Goal: Task Accomplishment & Management: Use online tool/utility

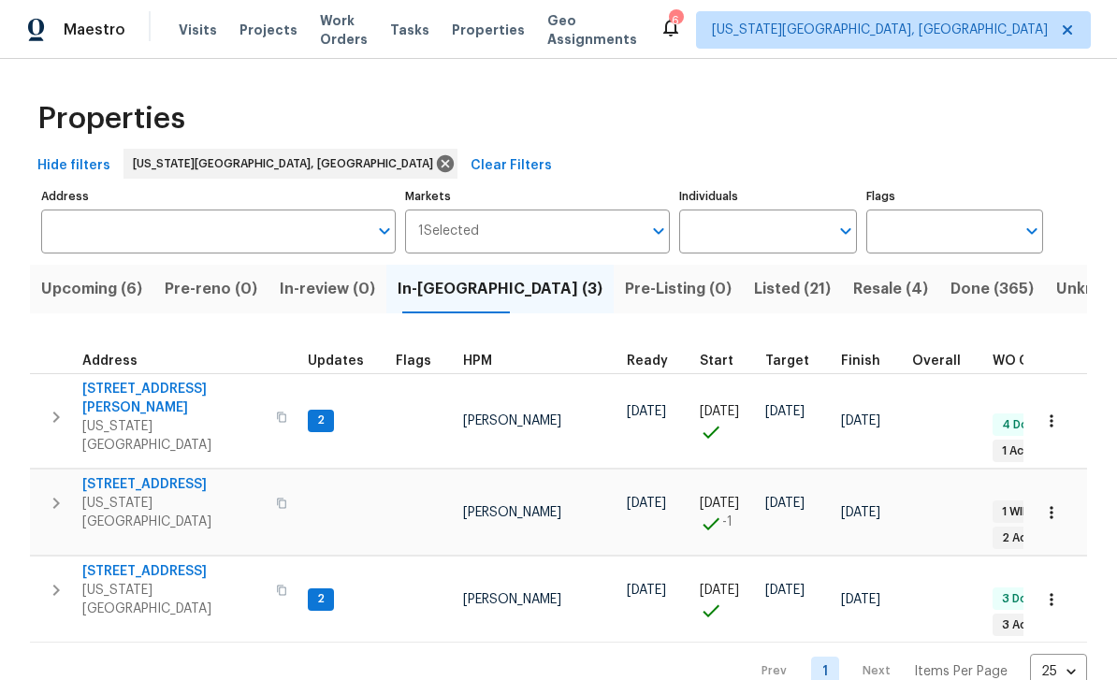
click at [107, 383] on span "[STREET_ADDRESS][PERSON_NAME]" at bounding box center [173, 398] width 182 height 37
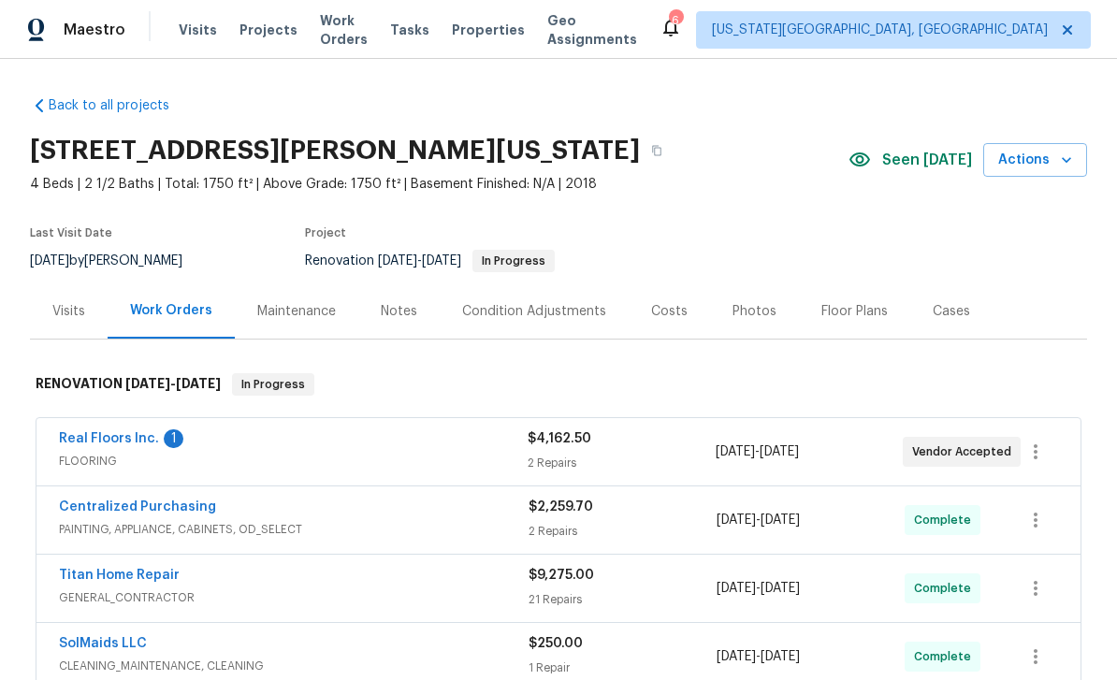
click at [669, 322] on div "Costs" at bounding box center [668, 310] width 81 height 55
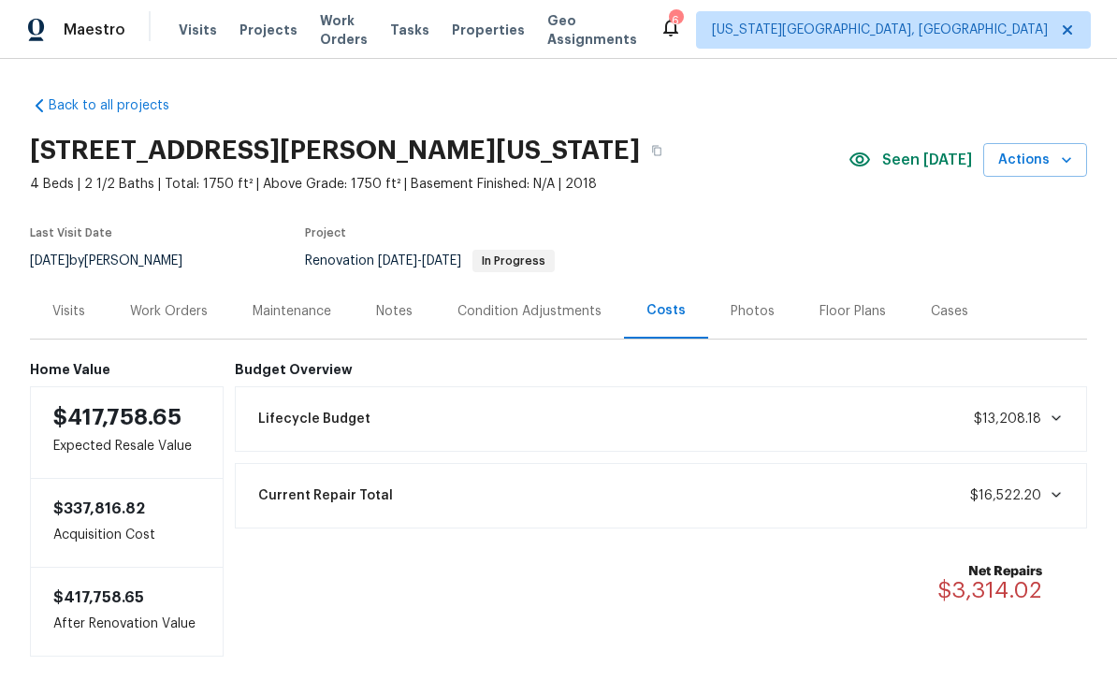
click at [536, 315] on div "Condition Adjustments" at bounding box center [529, 311] width 144 height 19
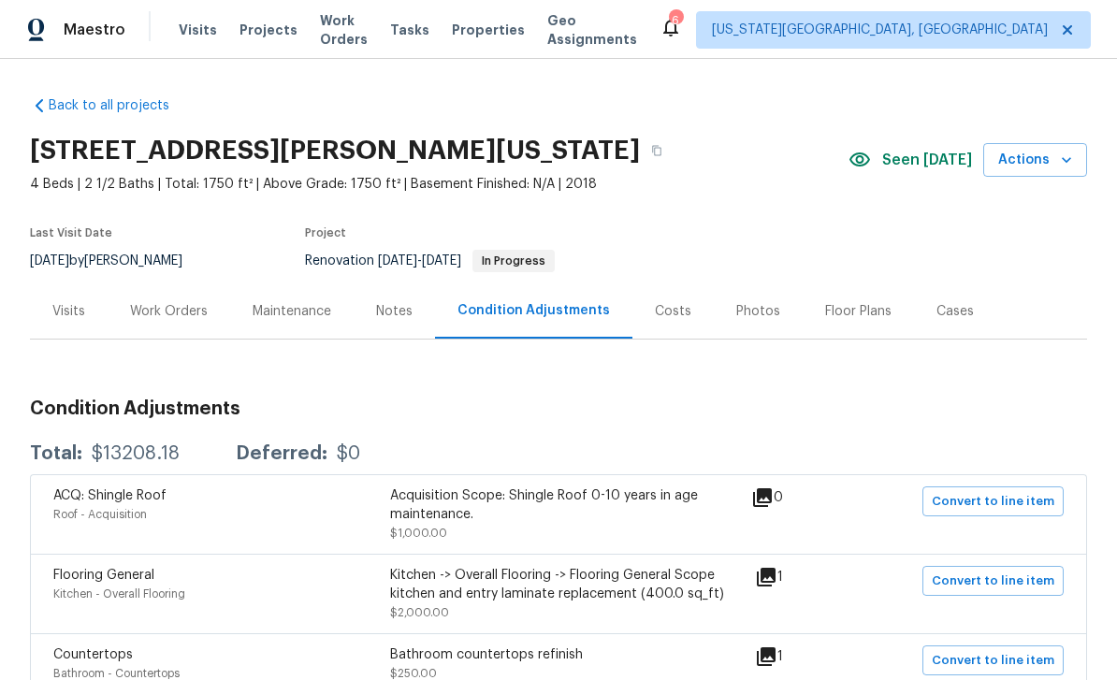
click at [178, 324] on div "Work Orders" at bounding box center [169, 310] width 123 height 55
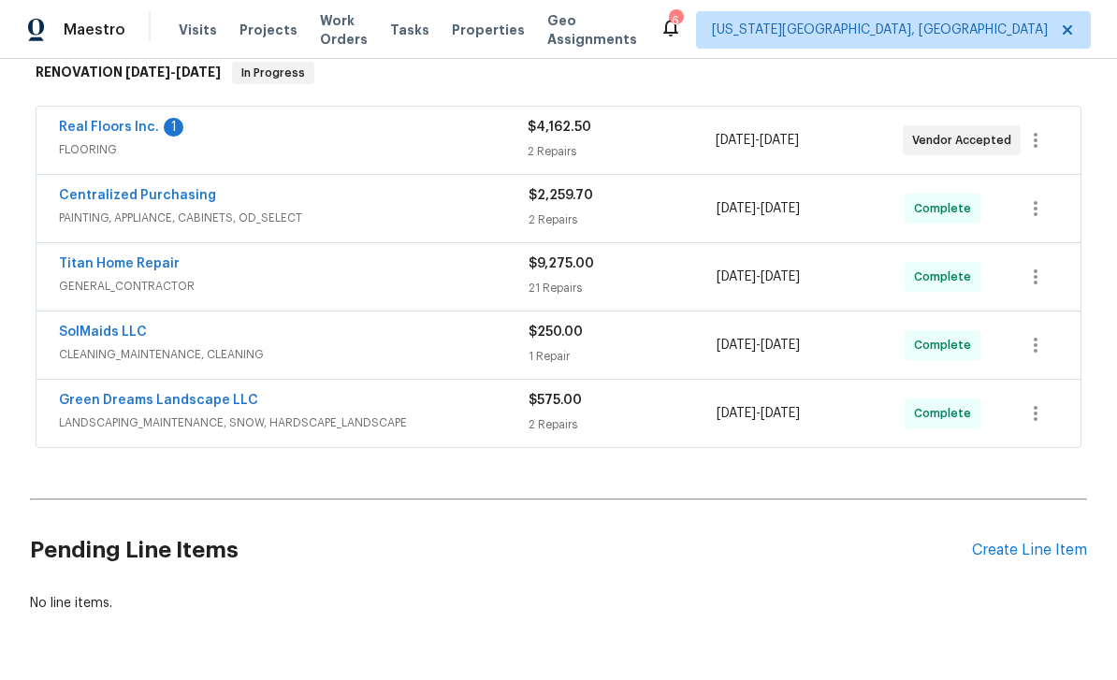
scroll to position [310, 0]
click at [86, 127] on link "Real Floors Inc." at bounding box center [109, 128] width 100 height 13
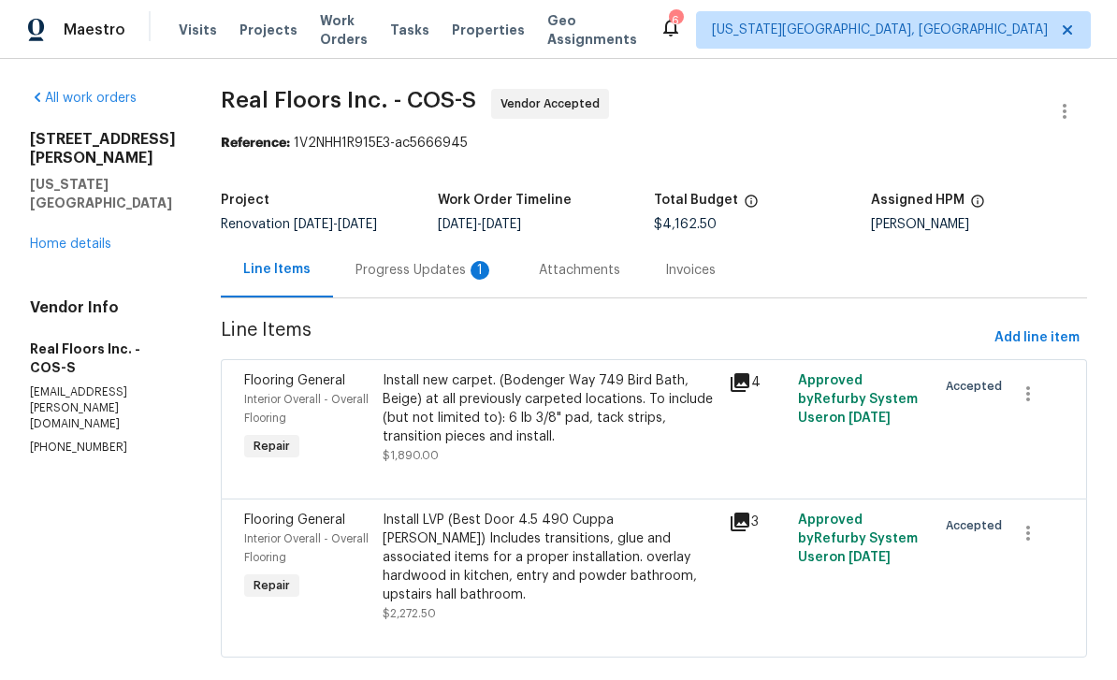
click at [470, 273] on div "1" at bounding box center [479, 270] width 19 height 19
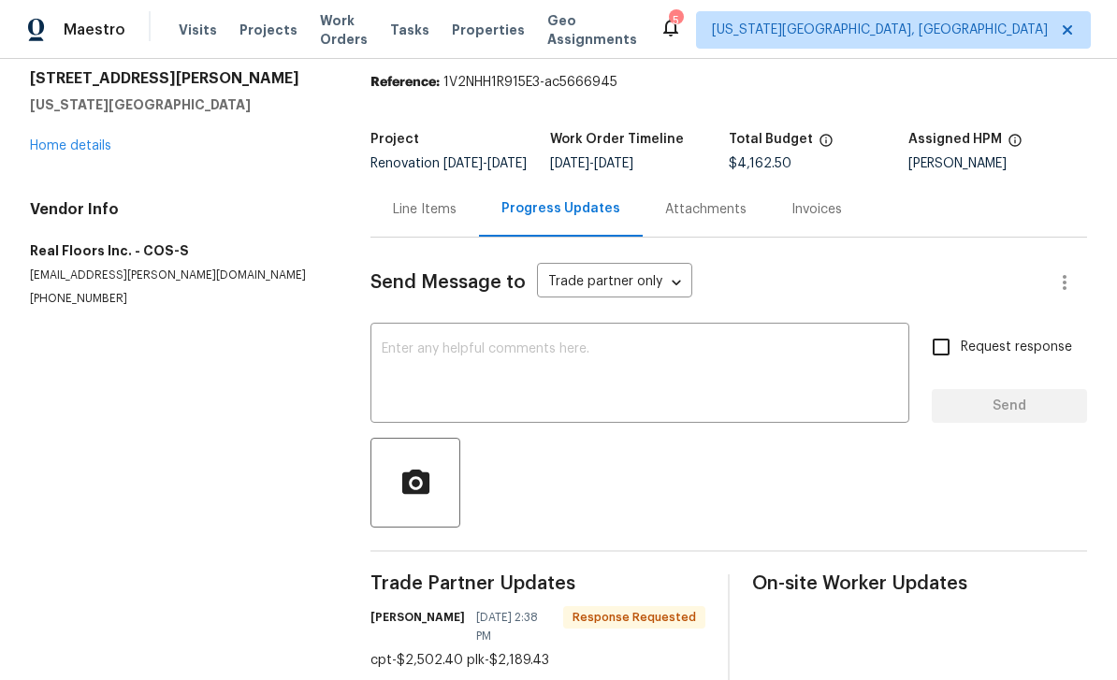
scroll to position [60, 0]
click at [437, 200] on div "Line Items" at bounding box center [425, 209] width 64 height 19
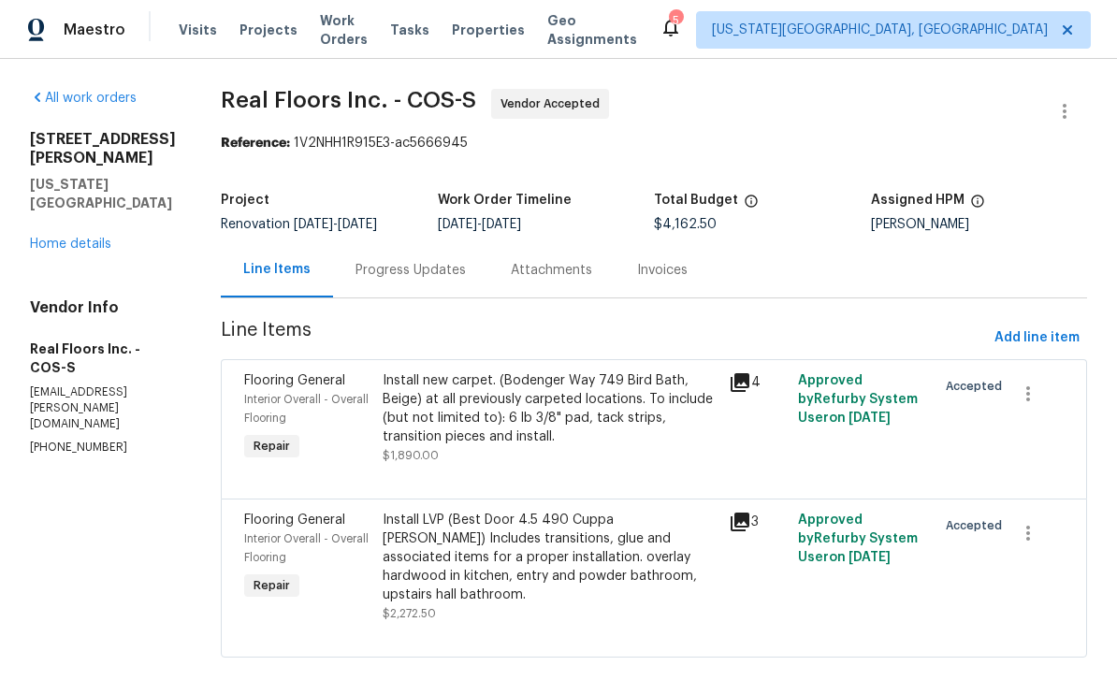
click at [94, 238] on link "Home details" at bounding box center [70, 244] width 81 height 13
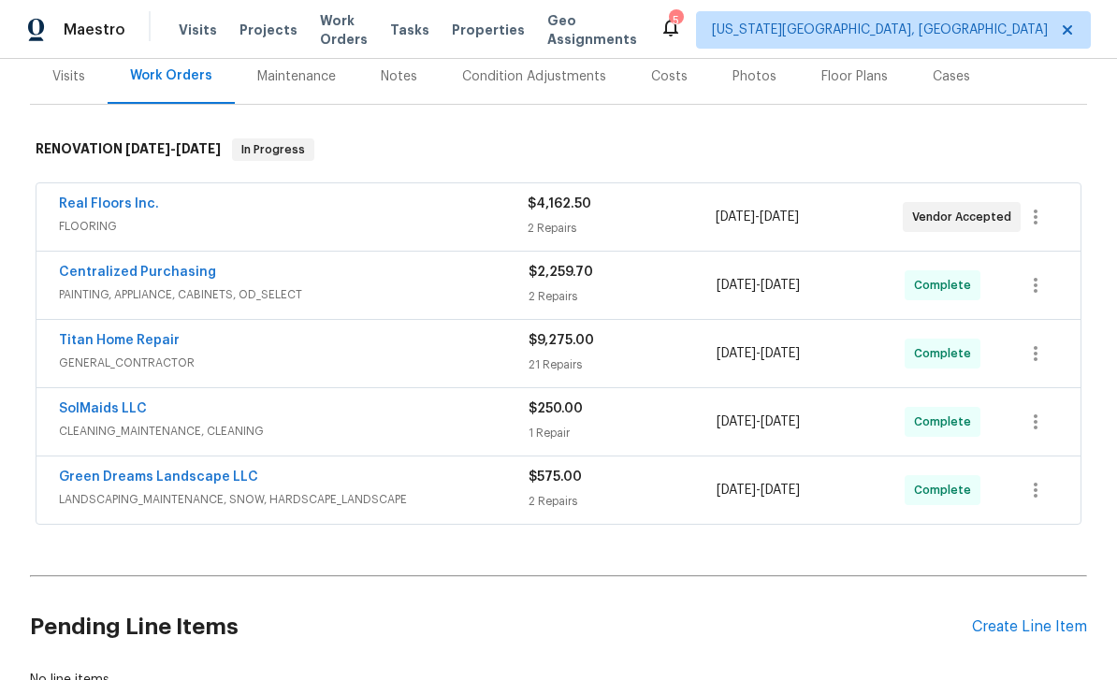
scroll to position [253, 0]
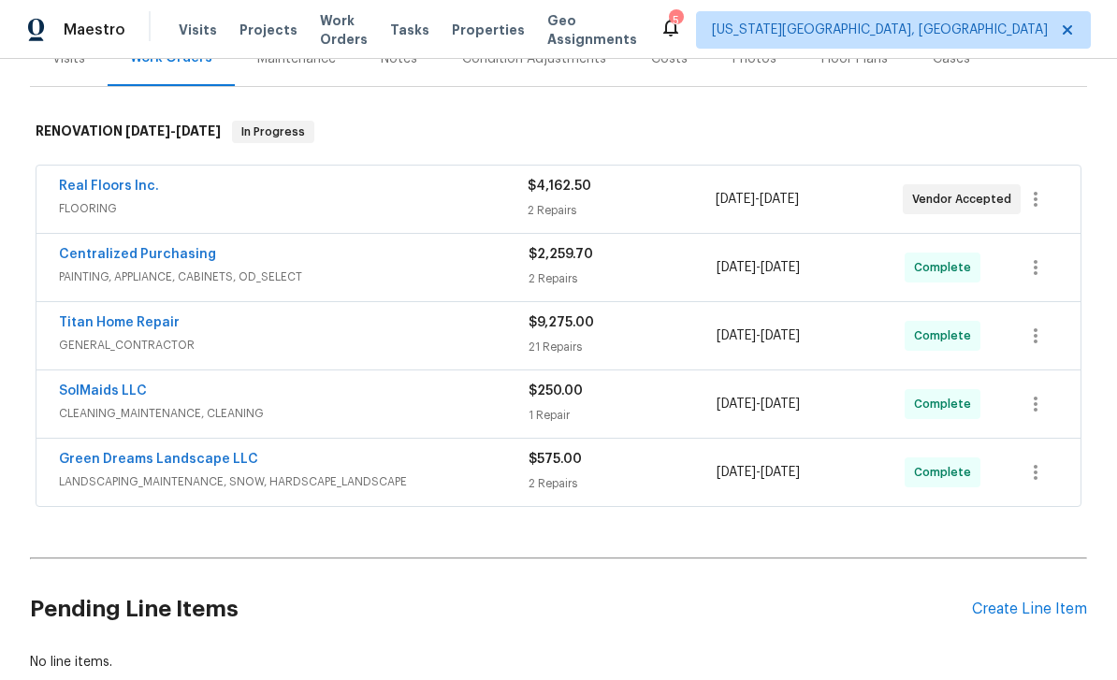
click at [96, 316] on link "Titan Home Repair" at bounding box center [119, 322] width 121 height 13
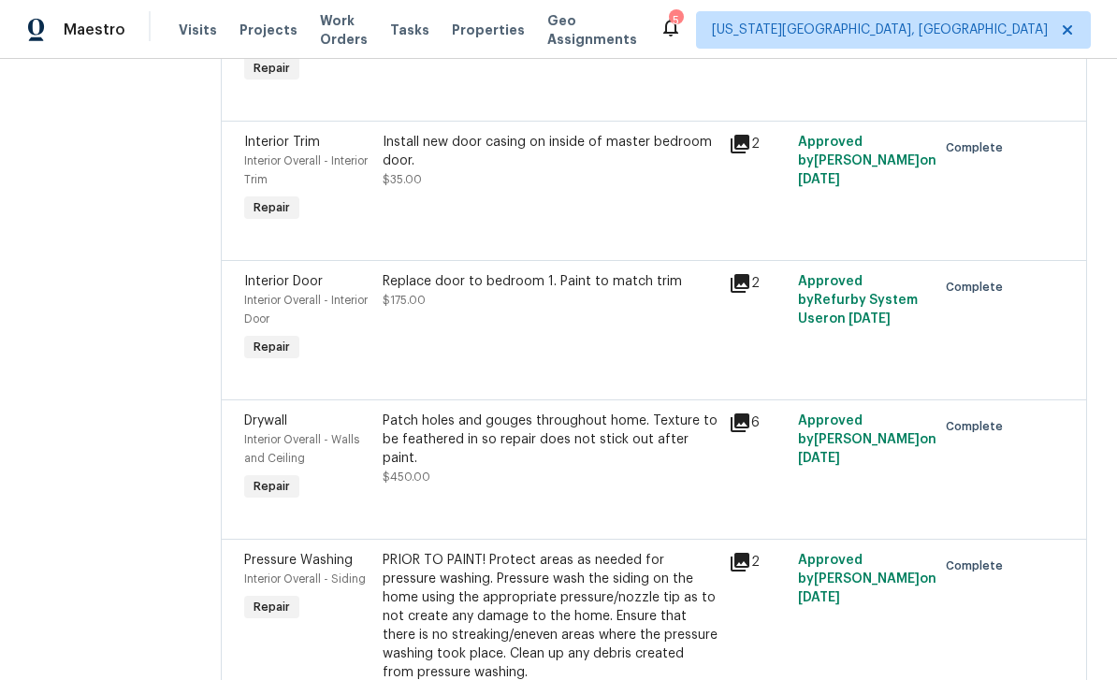
click at [1061, 459] on div at bounding box center [1034, 458] width 69 height 105
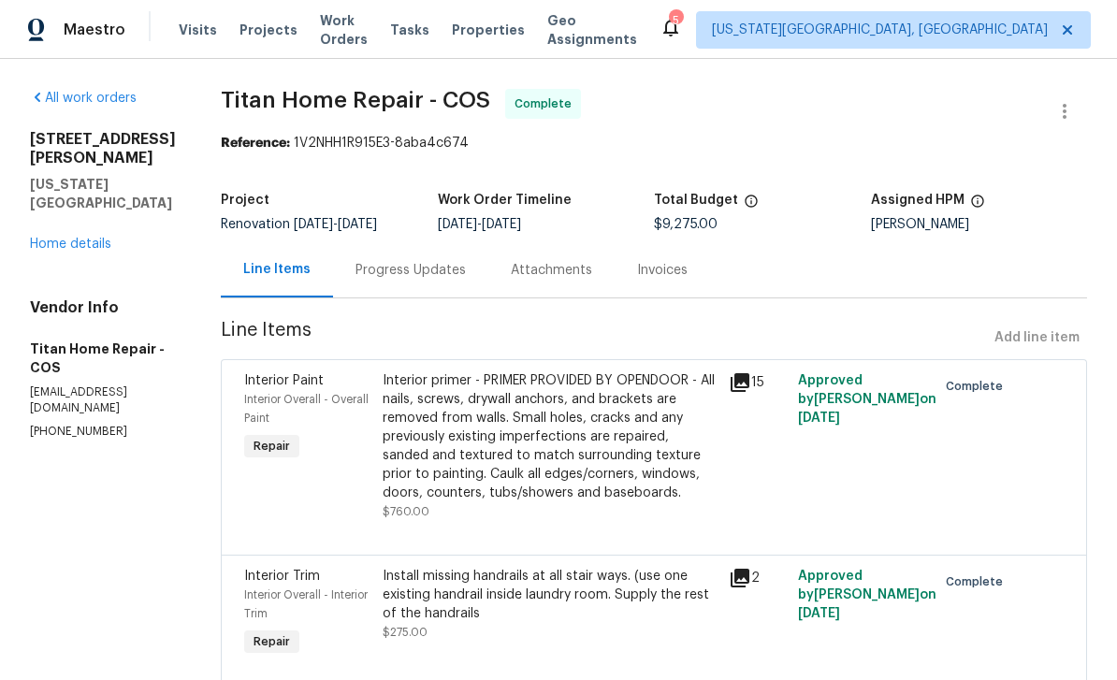
click at [79, 214] on div "[STREET_ADDRESS][PERSON_NAME][US_STATE] Home details" at bounding box center [103, 191] width 146 height 123
click at [71, 238] on link "Home details" at bounding box center [70, 244] width 81 height 13
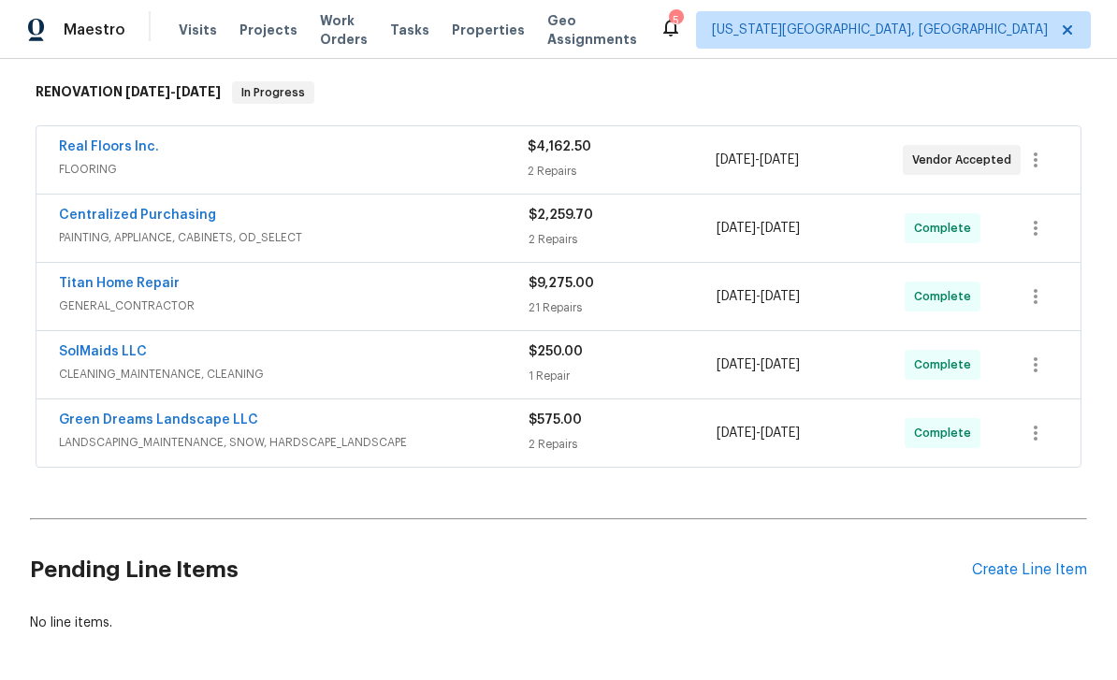
scroll to position [293, 0]
click at [1048, 576] on div "Create Line Item" at bounding box center [1029, 569] width 115 height 18
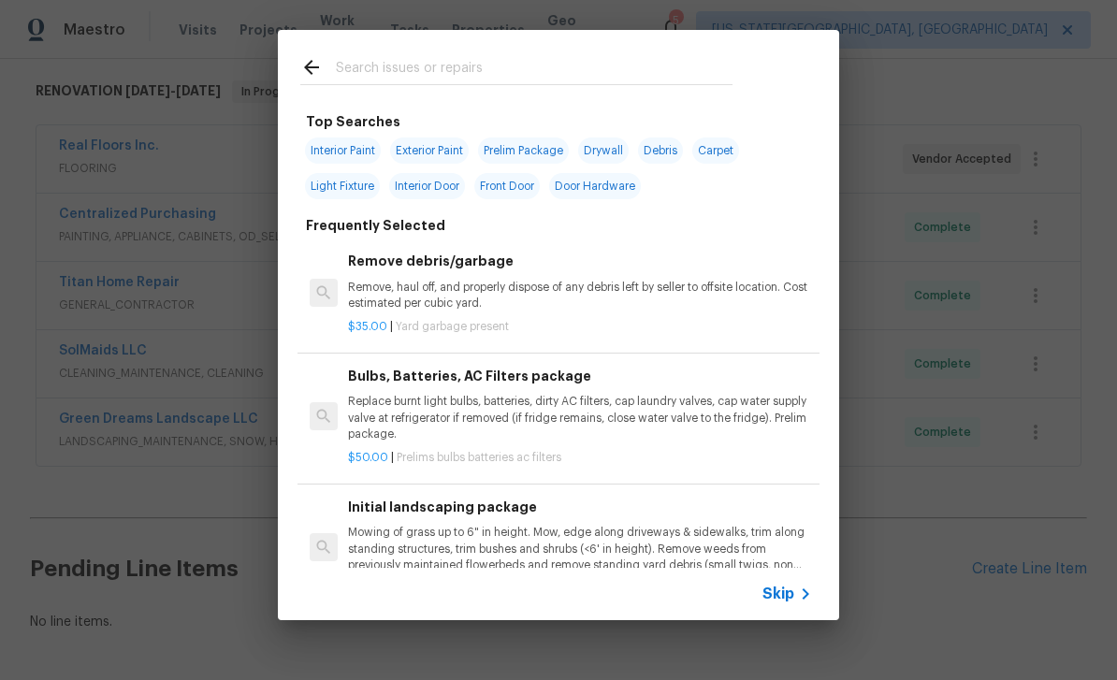
click at [457, 62] on input "text" at bounding box center [534, 70] width 397 height 28
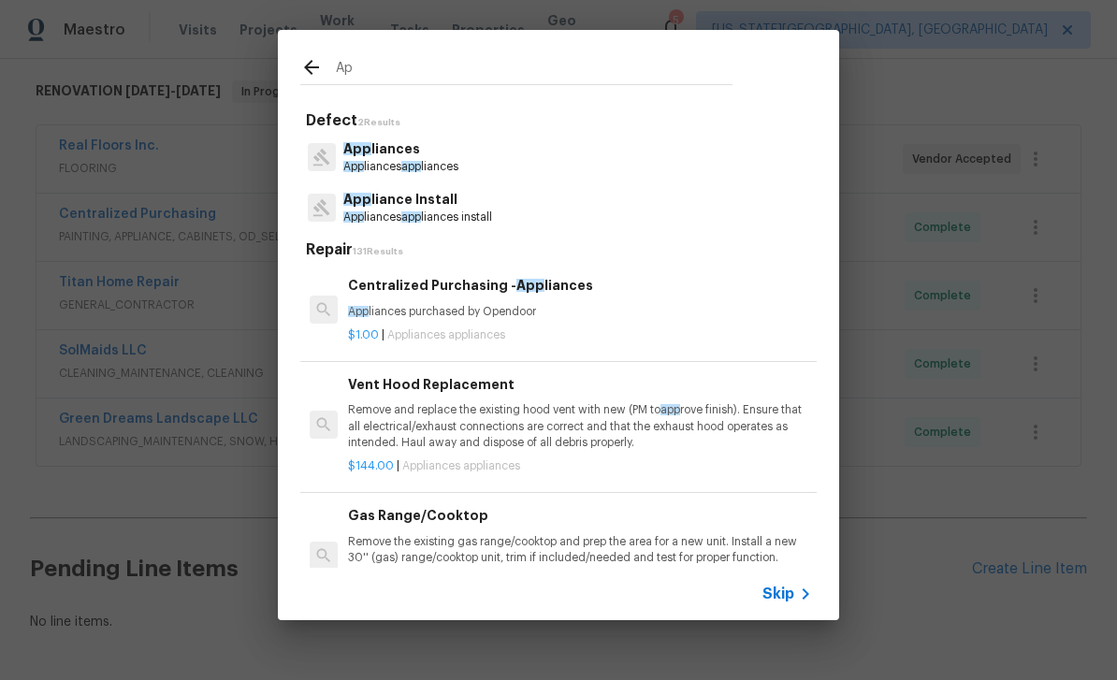
type input "A"
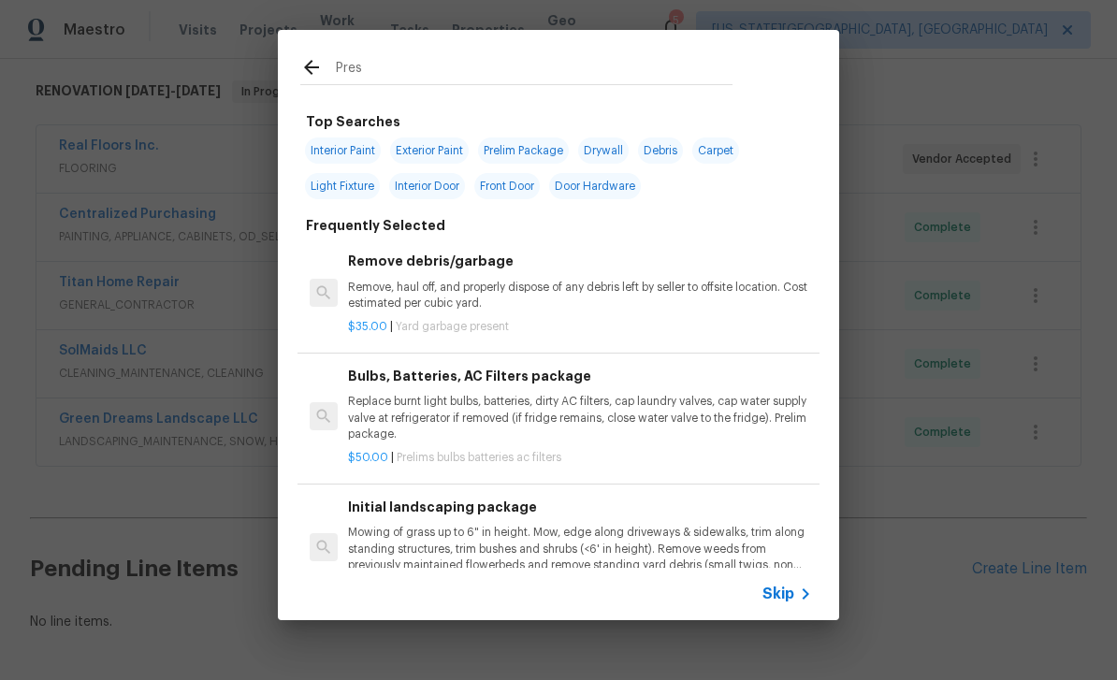
type input "Press"
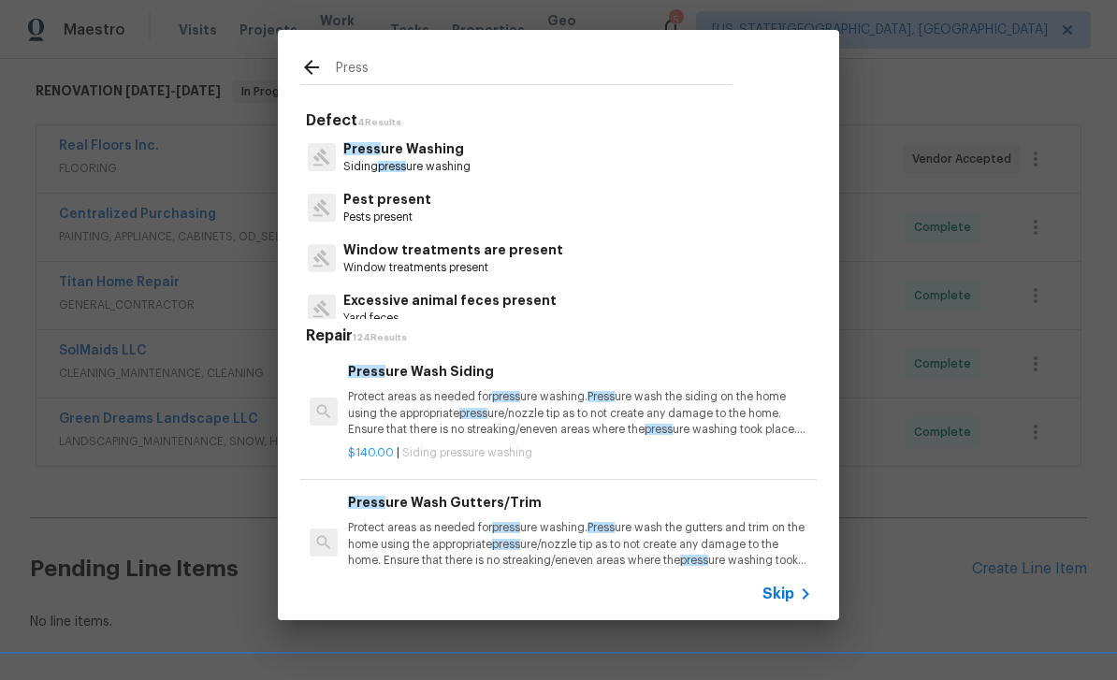
click at [470, 144] on p "Press ure Washing" at bounding box center [406, 149] width 127 height 20
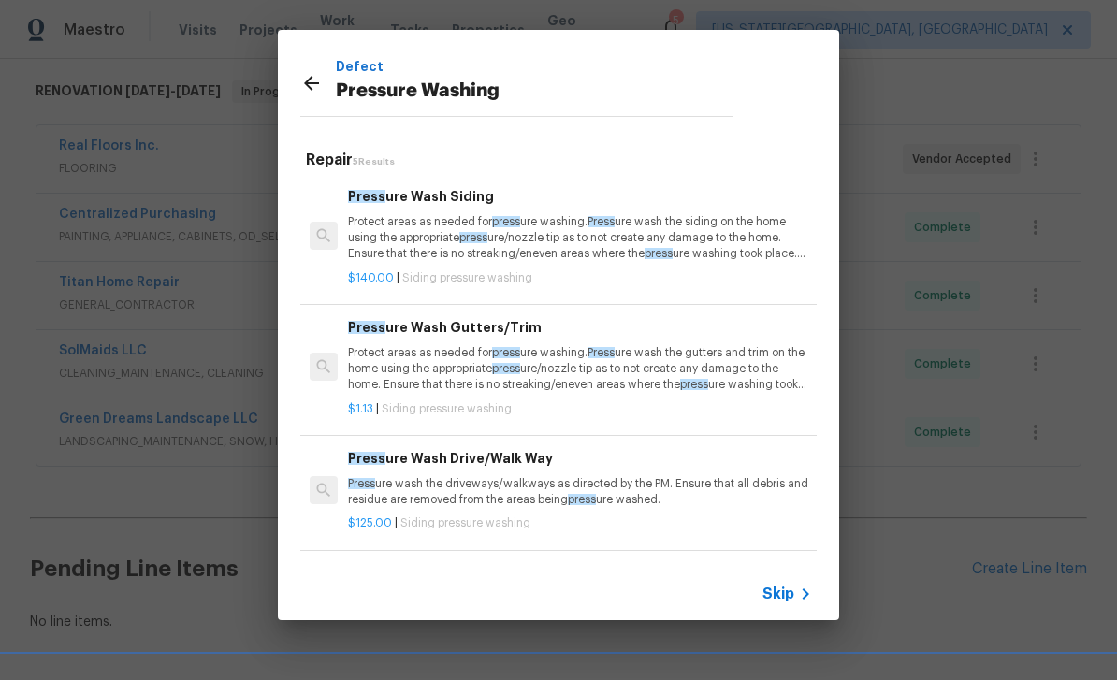
click at [601, 477] on p "Press ure wash the driveways/walkways as directed by the PM. Ensure that all de…" at bounding box center [580, 492] width 464 height 32
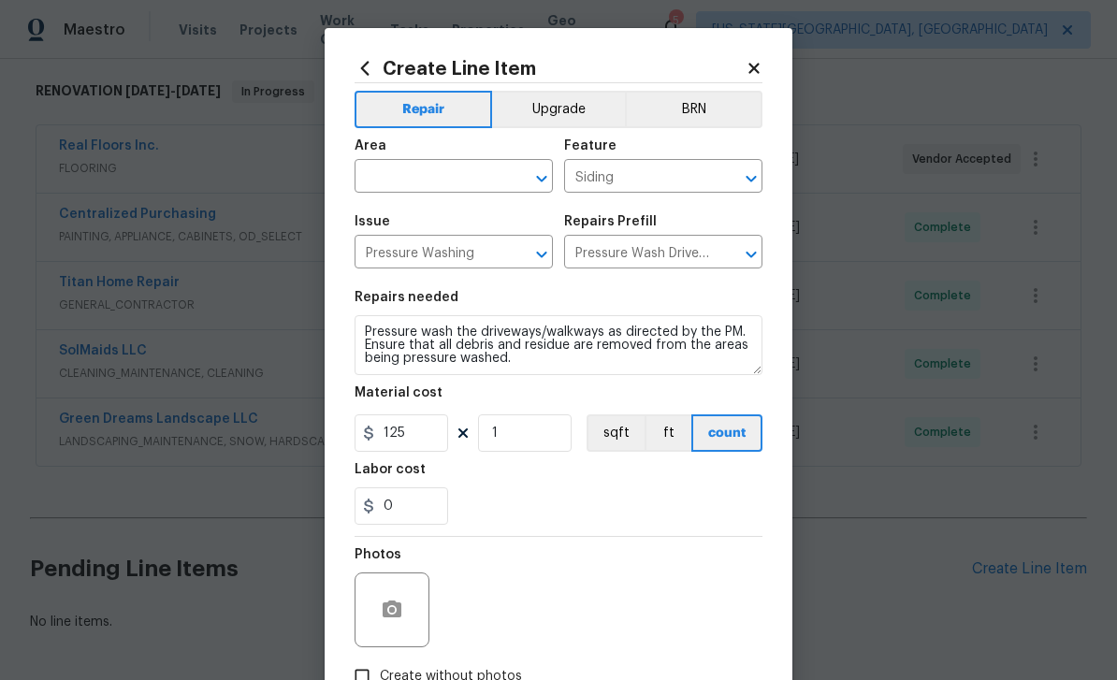
click at [473, 169] on input "text" at bounding box center [427, 178] width 146 height 29
click at [458, 255] on li "Exterior Overall" at bounding box center [453, 252] width 198 height 31
type input "Exterior Overall"
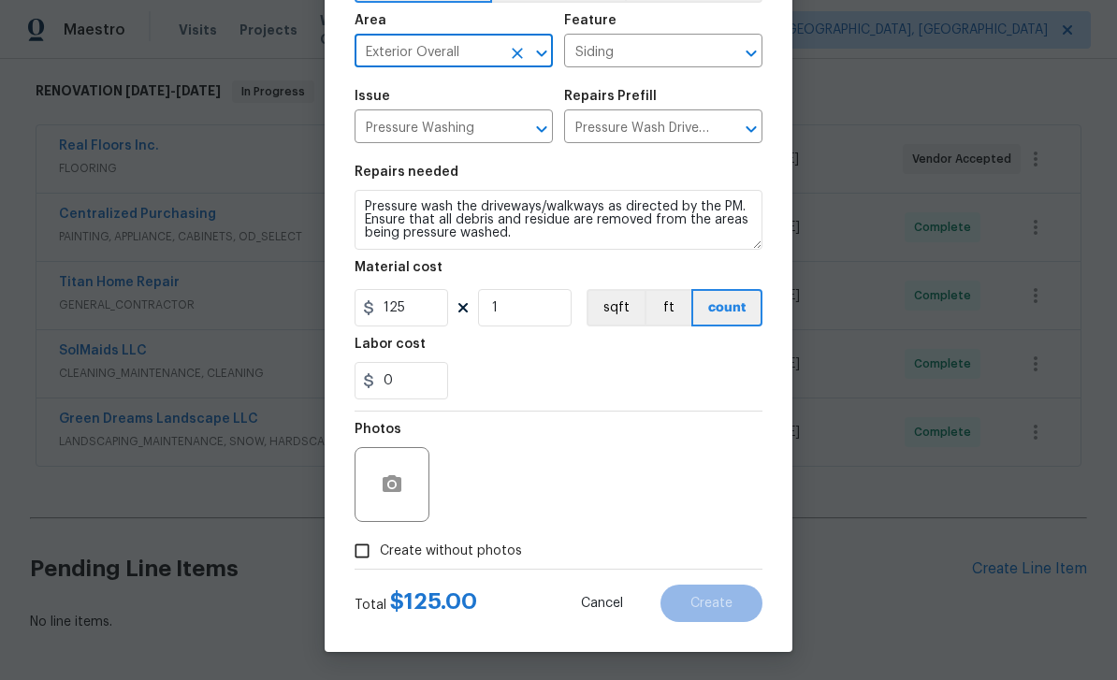
scroll to position [129, 0]
click at [493, 545] on span "Create without photos" at bounding box center [451, 551] width 142 height 20
click at [380, 545] on input "Create without photos" at bounding box center [362, 551] width 36 height 36
checkbox input "true"
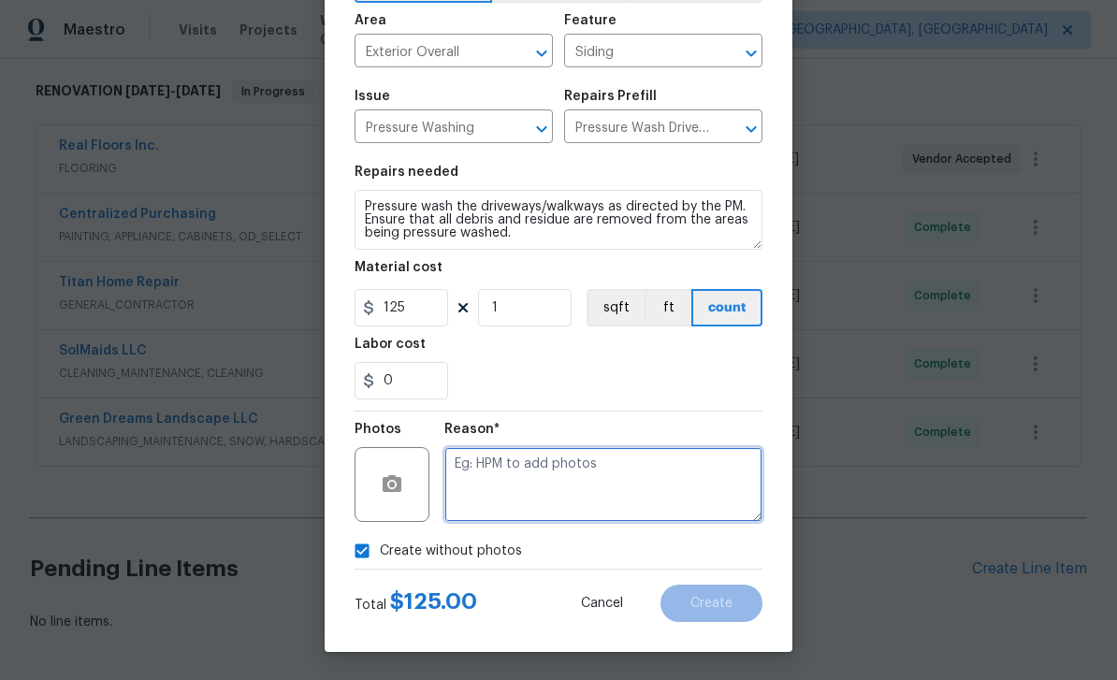
click at [565, 483] on textarea at bounding box center [603, 484] width 318 height 75
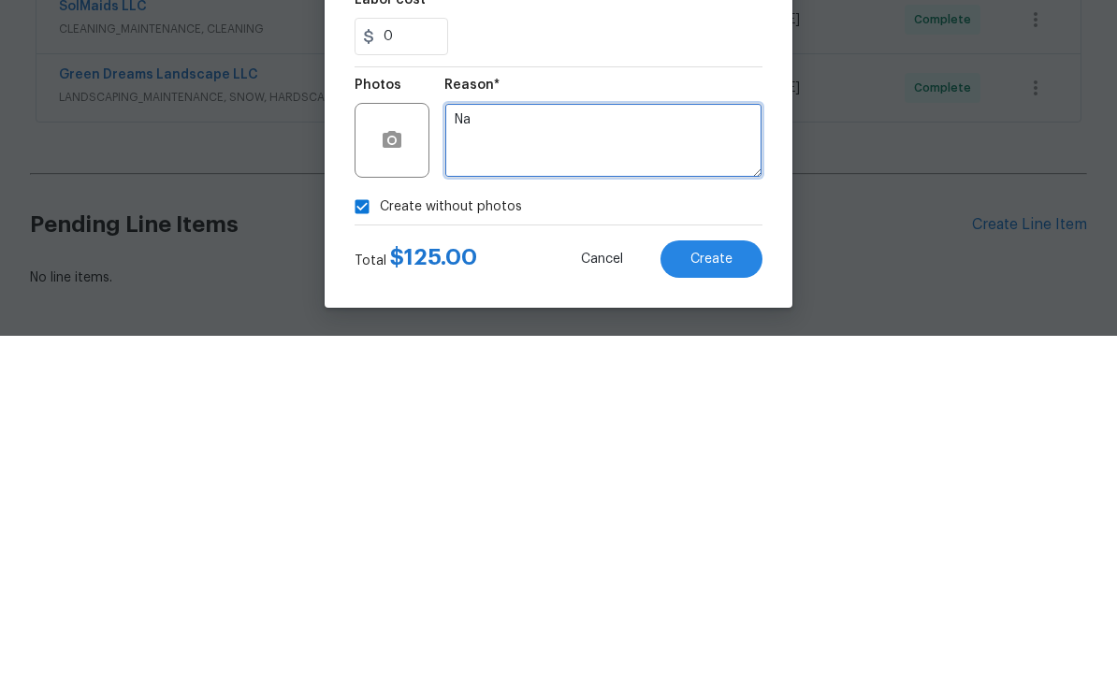
type textarea "Na"
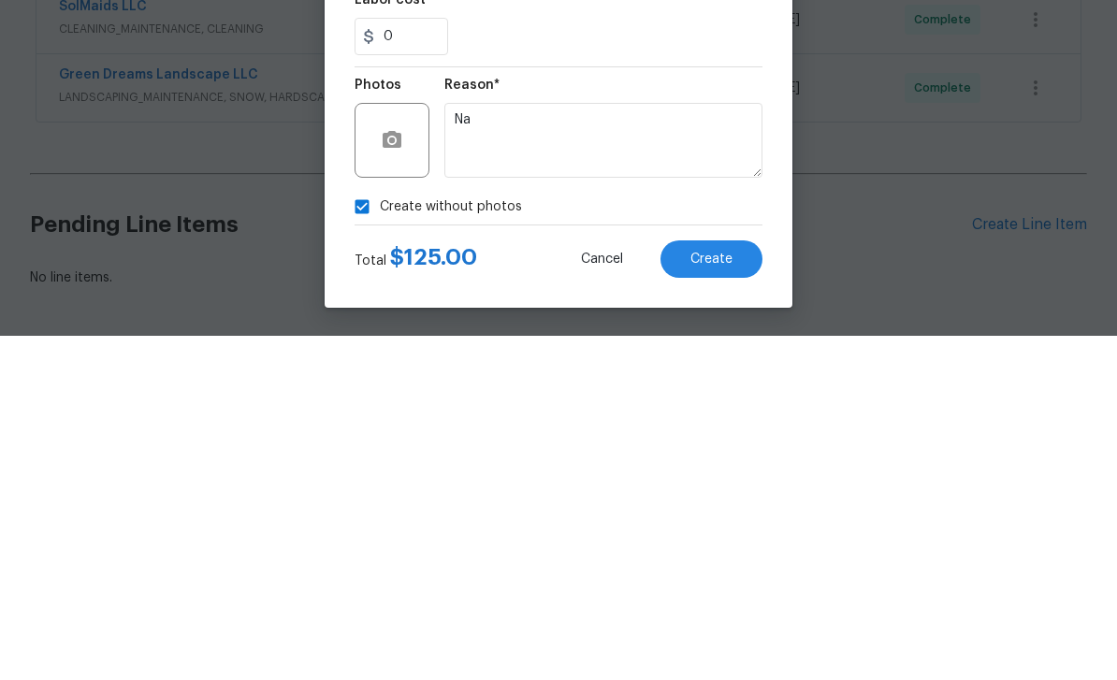
click at [741, 584] on button "Create" at bounding box center [711, 602] width 102 height 37
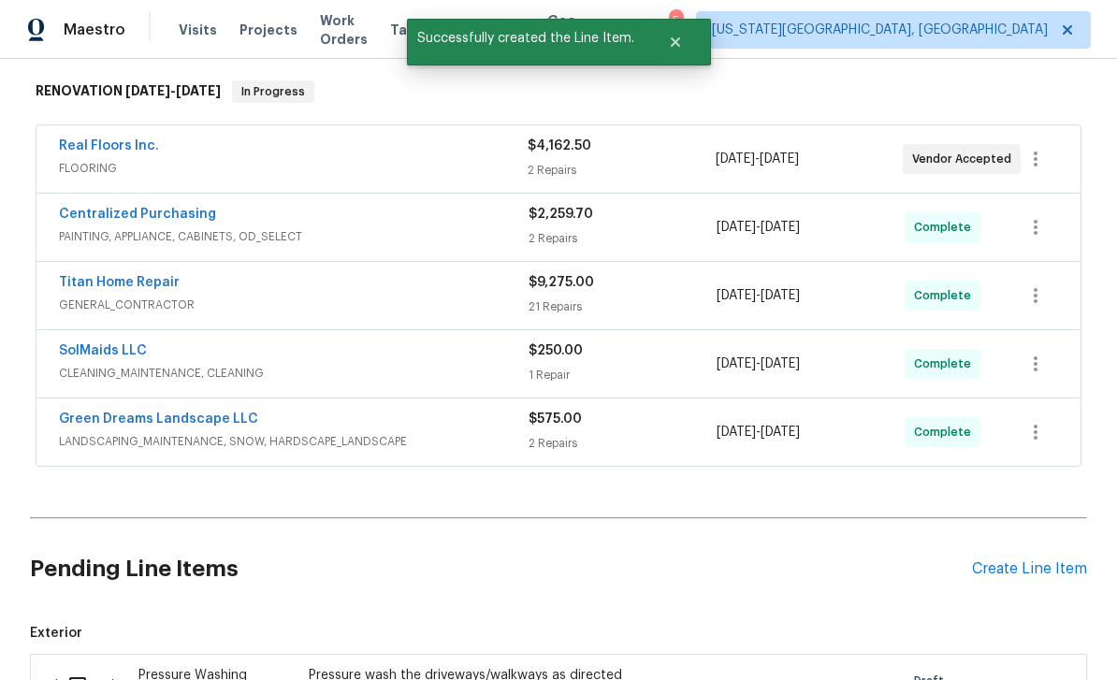
click at [1041, 560] on div "Create Line Item" at bounding box center [1029, 569] width 115 height 18
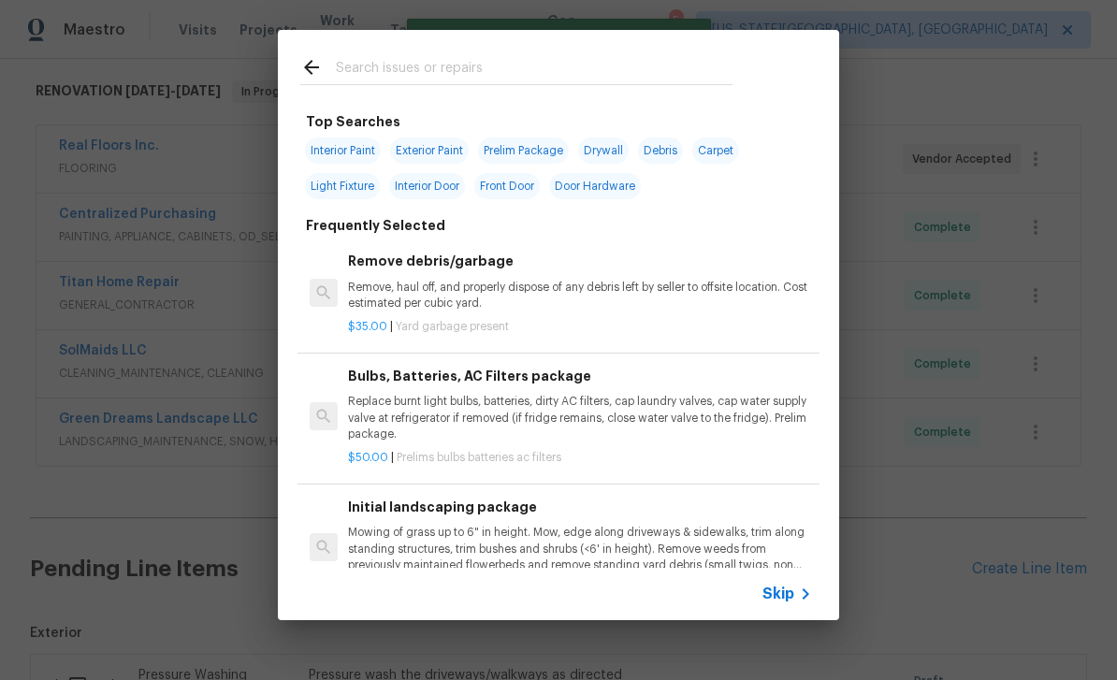
click at [469, 75] on input "text" at bounding box center [534, 70] width 397 height 28
type input "Clean"
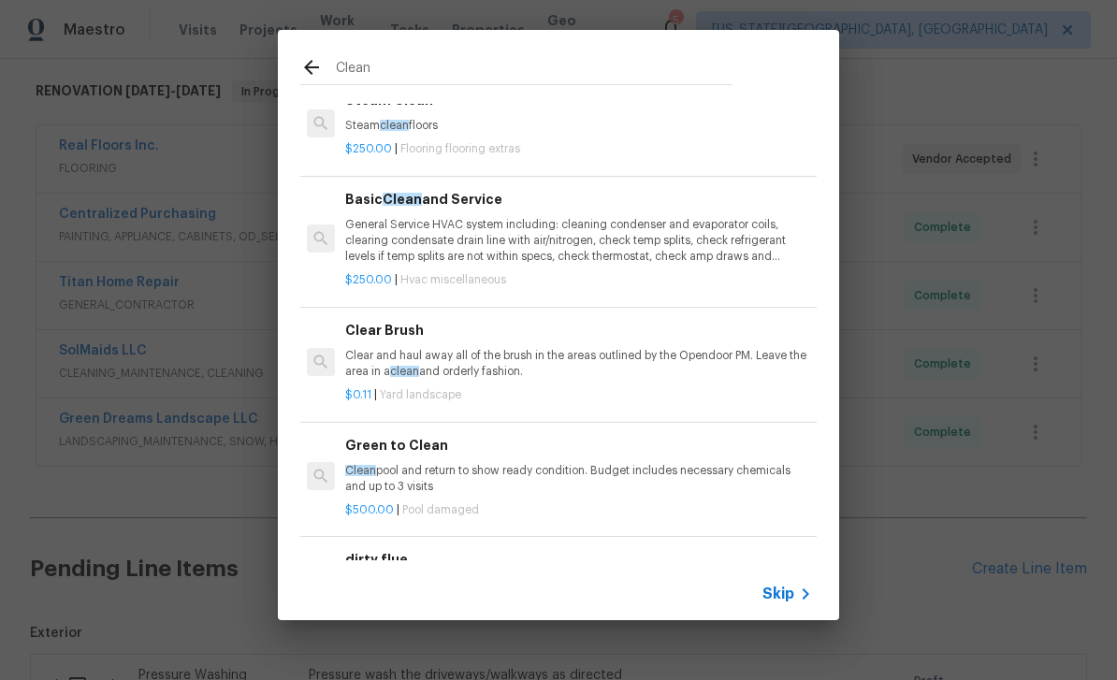
scroll to position [657, 3]
click at [570, 376] on p "Clear and haul away all of the brush in the areas outlined by the Opendoor PM. …" at bounding box center [577, 366] width 464 height 32
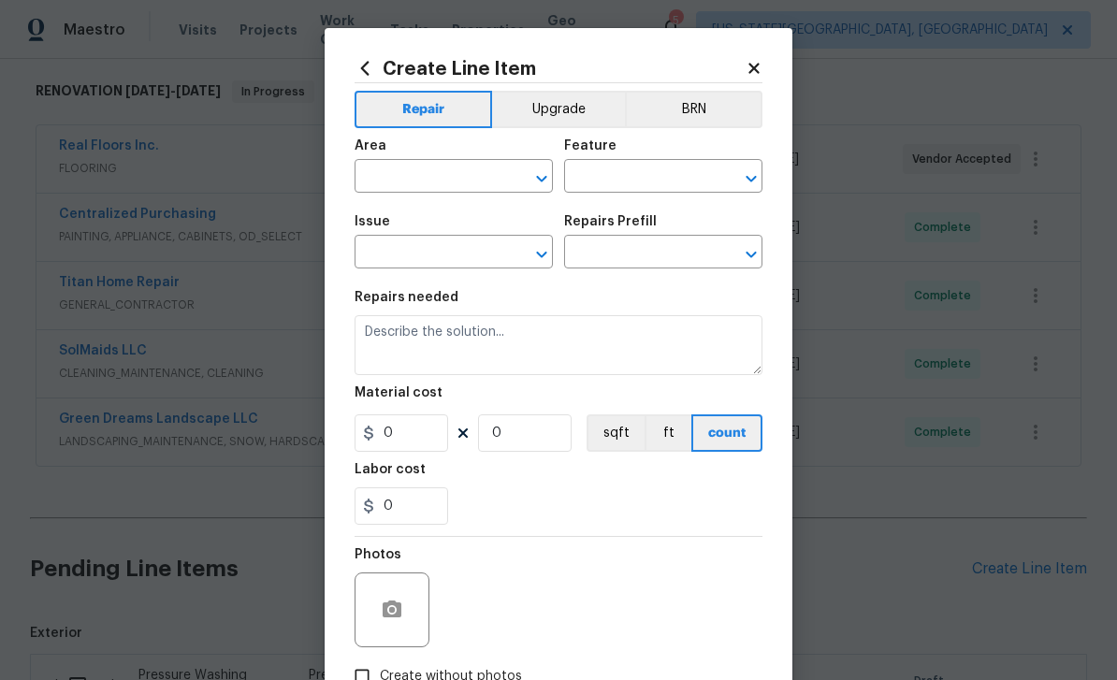
type input "Landscaping"
type input "Clear Brush $0.11"
type textarea "Clear and haul away all of the brush in the areas outlined by the Opendoor PM. …"
type input "0.11"
type input "1"
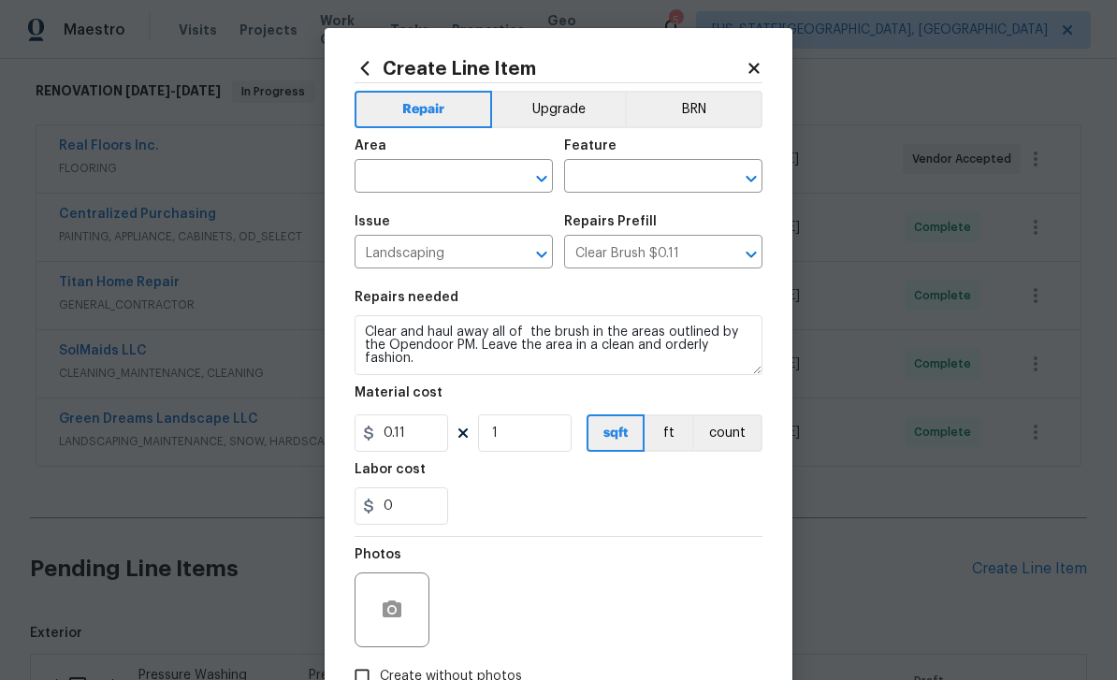
click at [444, 172] on input "text" at bounding box center [427, 178] width 146 height 29
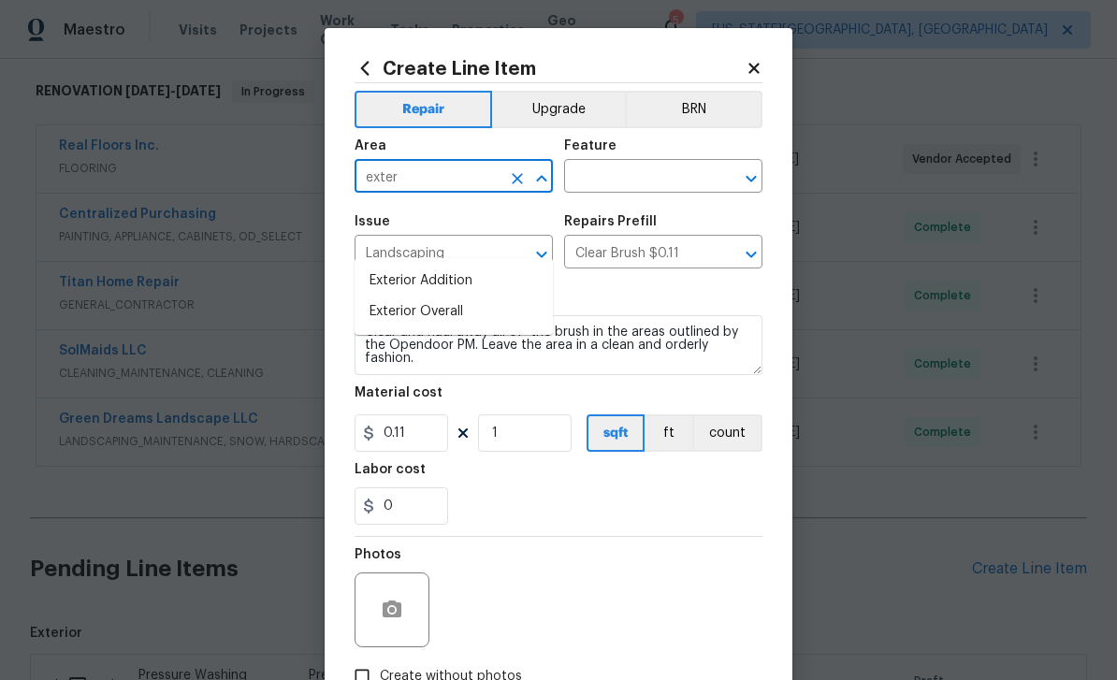
click at [455, 296] on li "Exterior Overall" at bounding box center [453, 311] width 198 height 31
type input "Exterior Overall"
click at [682, 171] on input "text" at bounding box center [637, 178] width 146 height 29
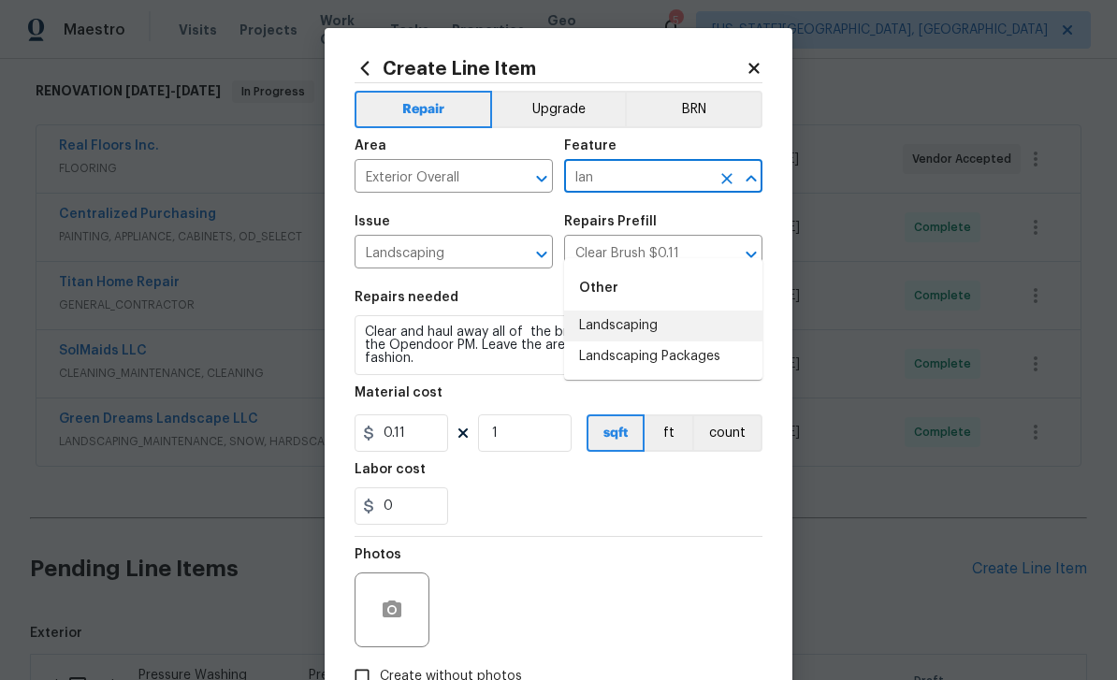
click at [639, 310] on li "Landscaping" at bounding box center [663, 325] width 198 height 31
type input "Landscaping"
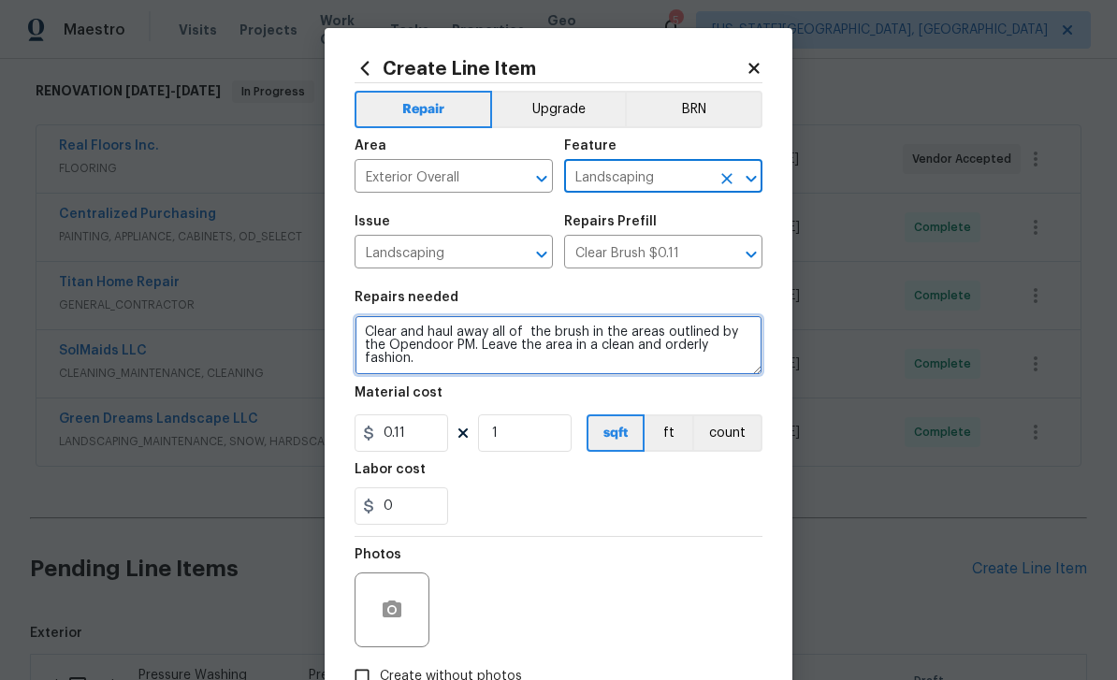
click at [525, 367] on textarea "Clear and haul away all of the brush in the areas outlined by the Opendoor PM. …" at bounding box center [558, 345] width 408 height 60
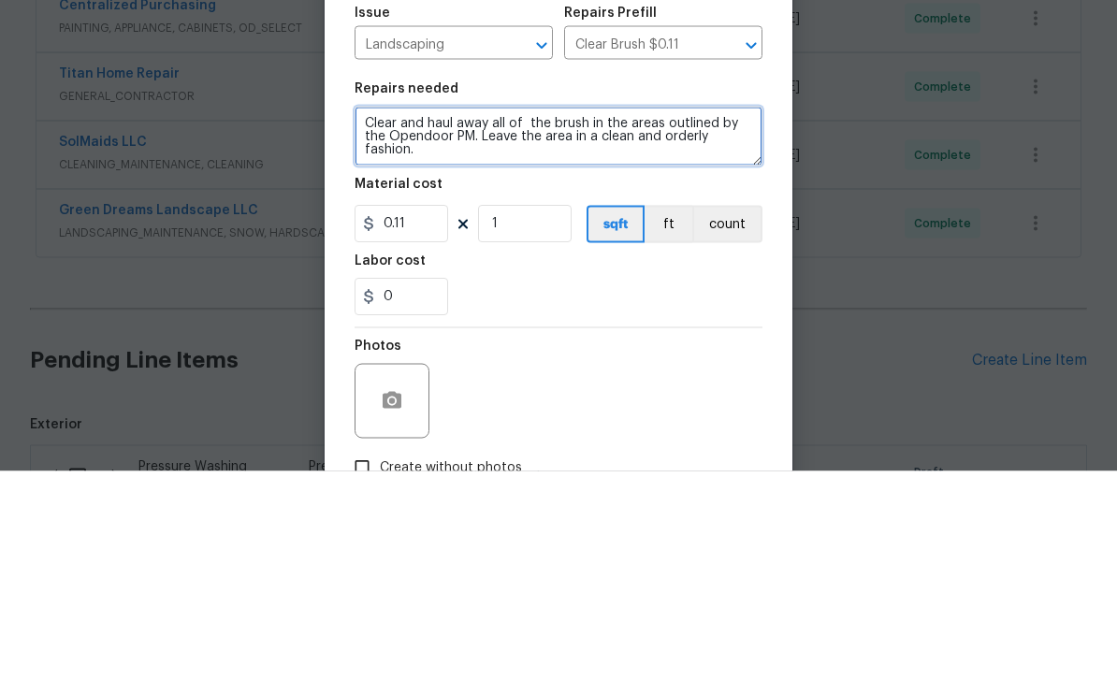
click at [418, 315] on textarea "Clear and haul away all of the brush in the areas outlined by the Opendoor PM. …" at bounding box center [558, 345] width 408 height 60
click at [417, 315] on textarea "Clear and haul away all of the brush in the areas outlined by the Opendoor PM. …" at bounding box center [558, 345] width 408 height 60
type textarea "C"
type textarea "Rake up small pieces of debris in front and back yard"
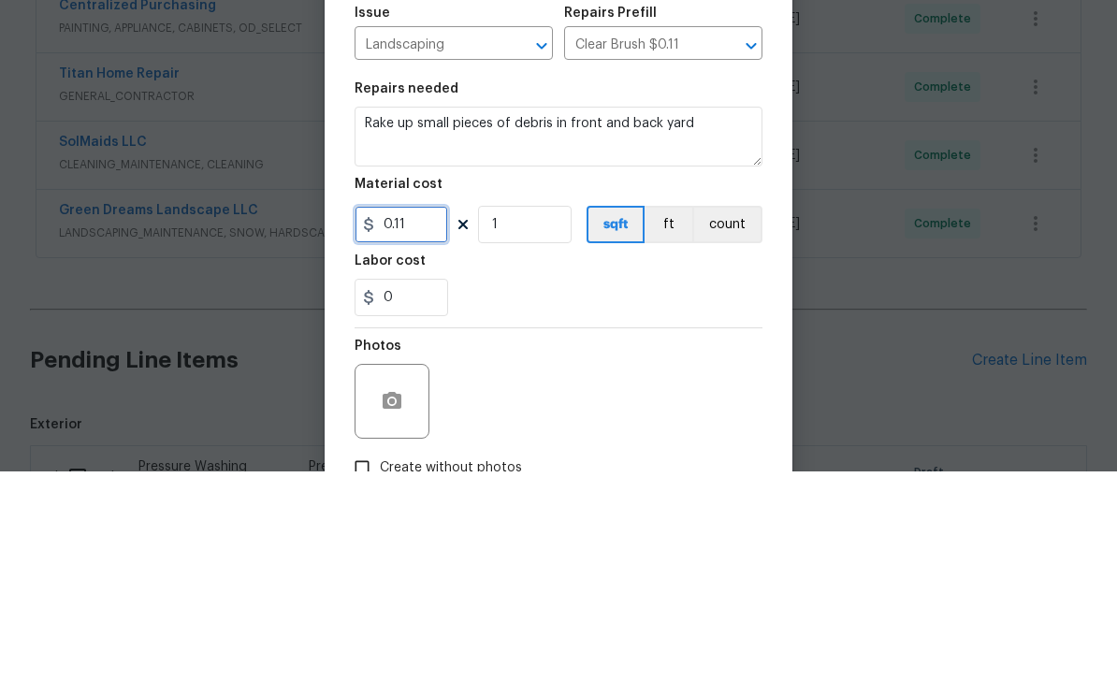
click at [441, 414] on input "0.11" at bounding box center [401, 432] width 94 height 37
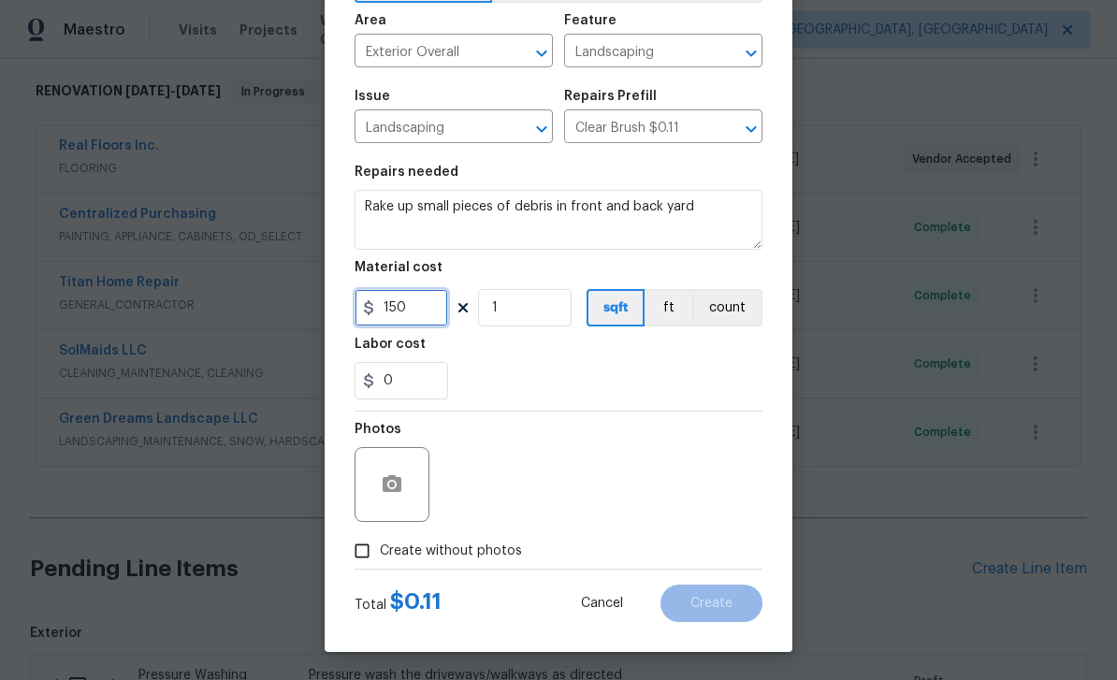
scroll to position [129, 0]
type input "150"
click at [474, 552] on span "Create without photos" at bounding box center [451, 551] width 142 height 20
click at [380, 552] on input "Create without photos" at bounding box center [362, 551] width 36 height 36
checkbox input "true"
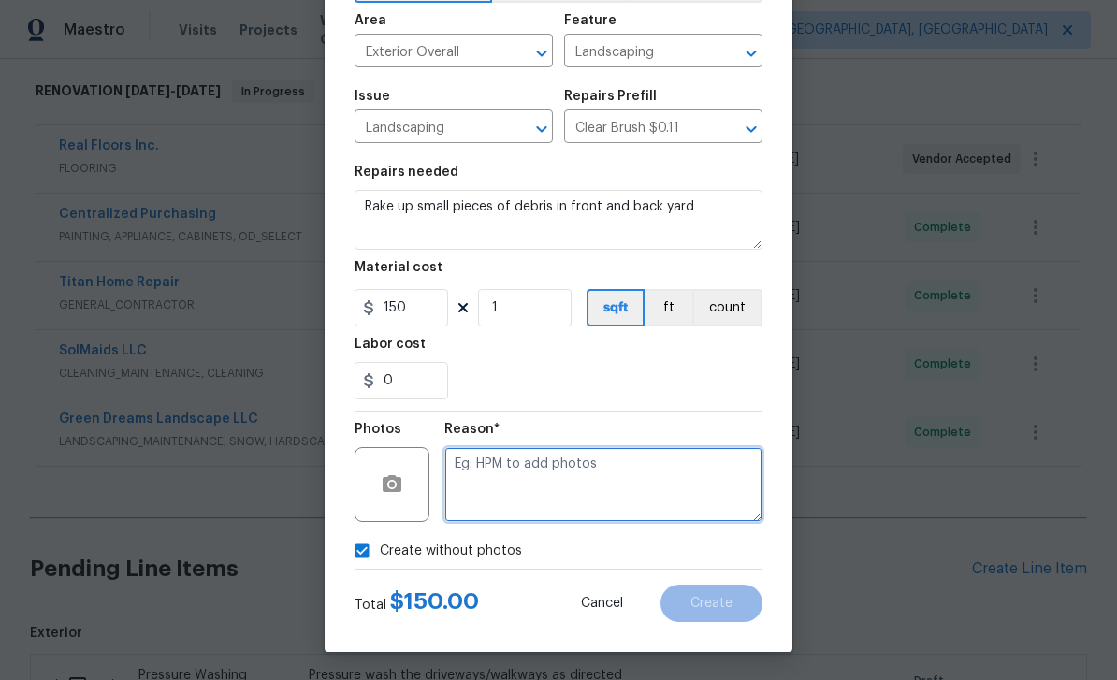
click at [561, 476] on textarea at bounding box center [603, 484] width 318 height 75
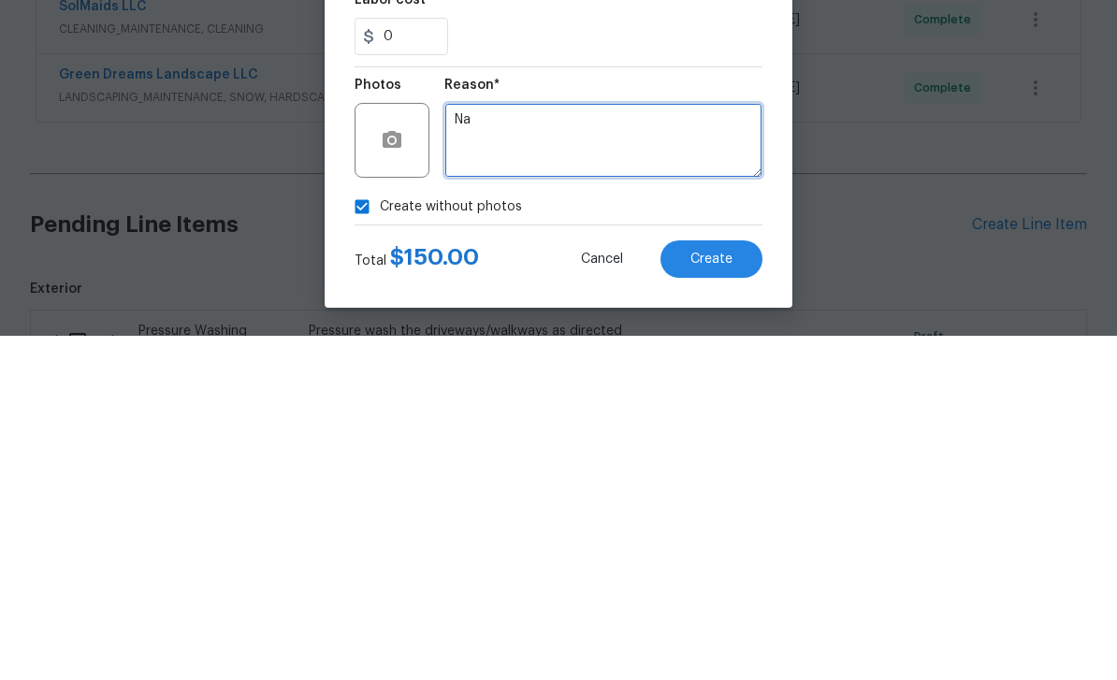
type textarea "Na"
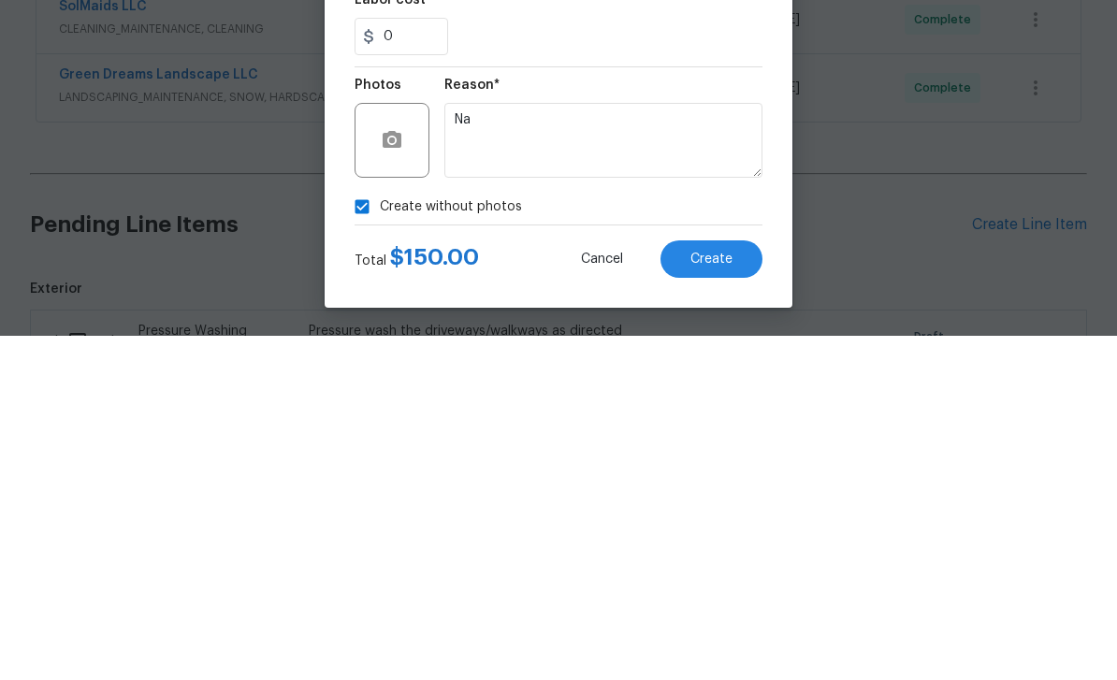
click at [733, 584] on button "Create" at bounding box center [711, 602] width 102 height 37
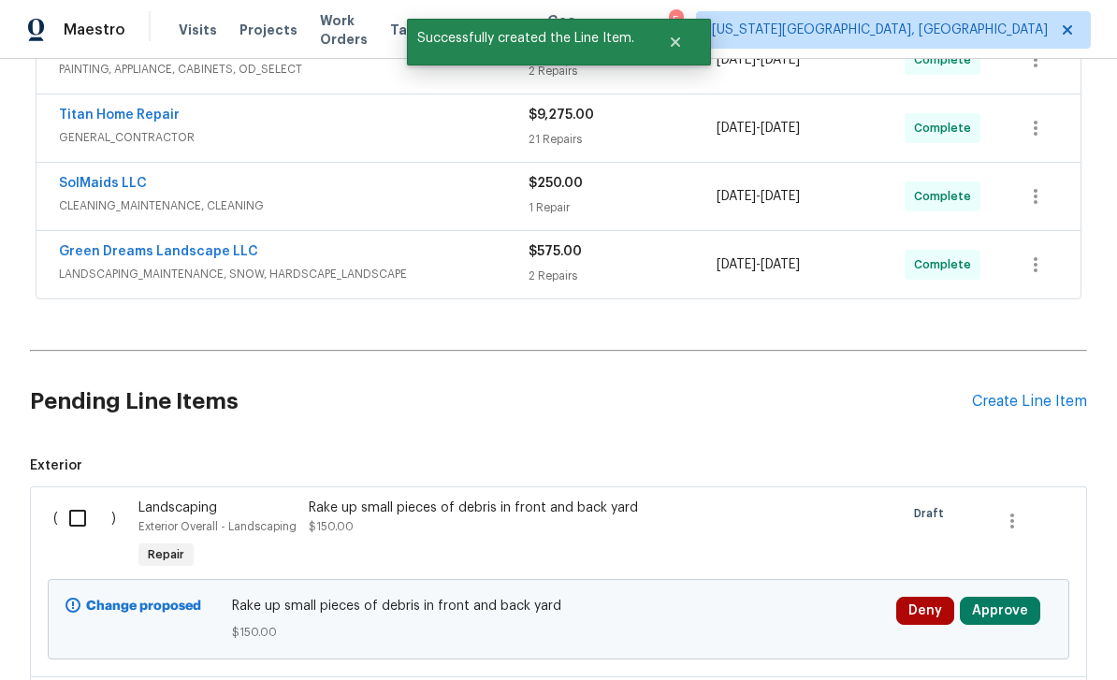
scroll to position [528, 0]
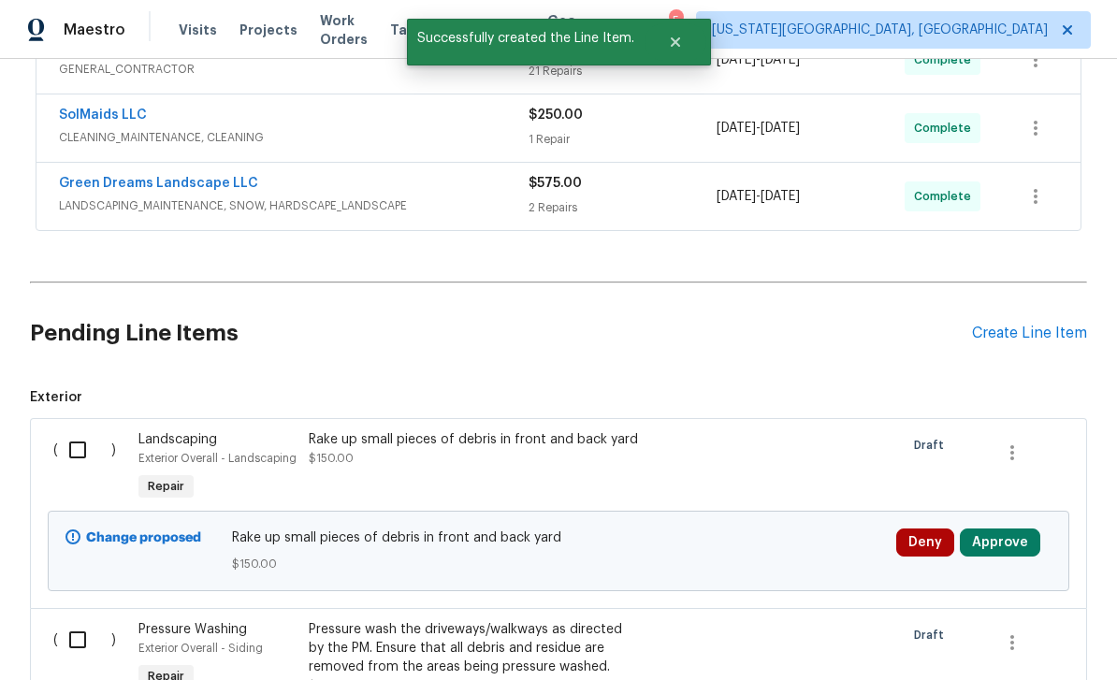
click at [1046, 325] on div "Create Line Item" at bounding box center [1029, 334] width 115 height 18
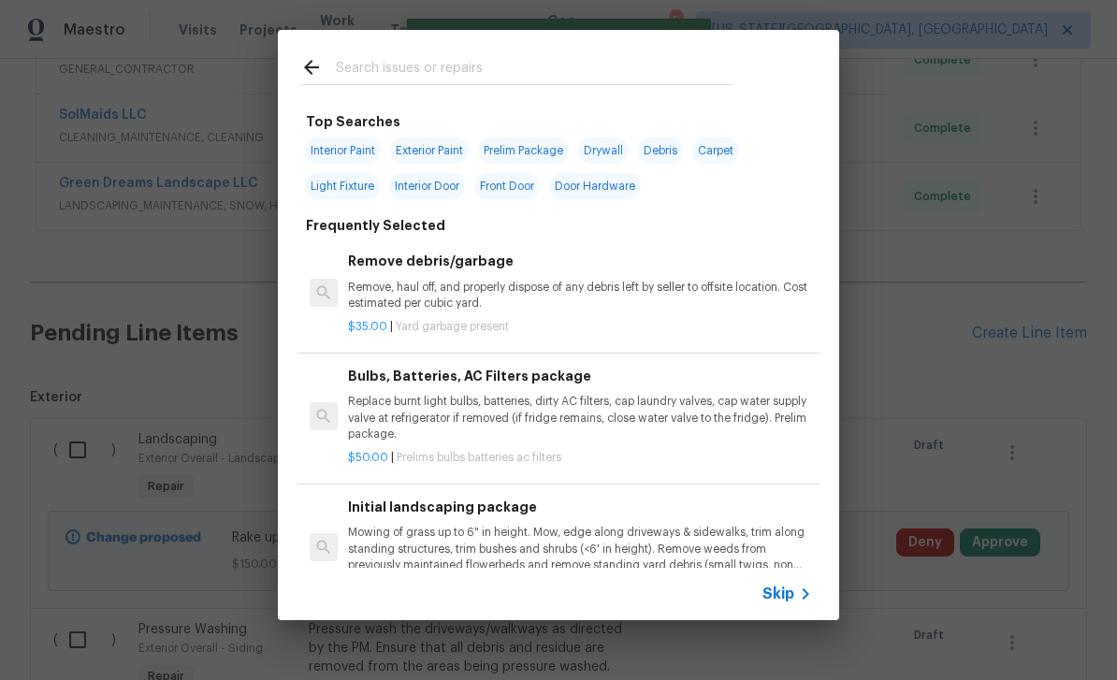
click at [489, 65] on input "text" at bounding box center [534, 70] width 397 height 28
type input "Dis"
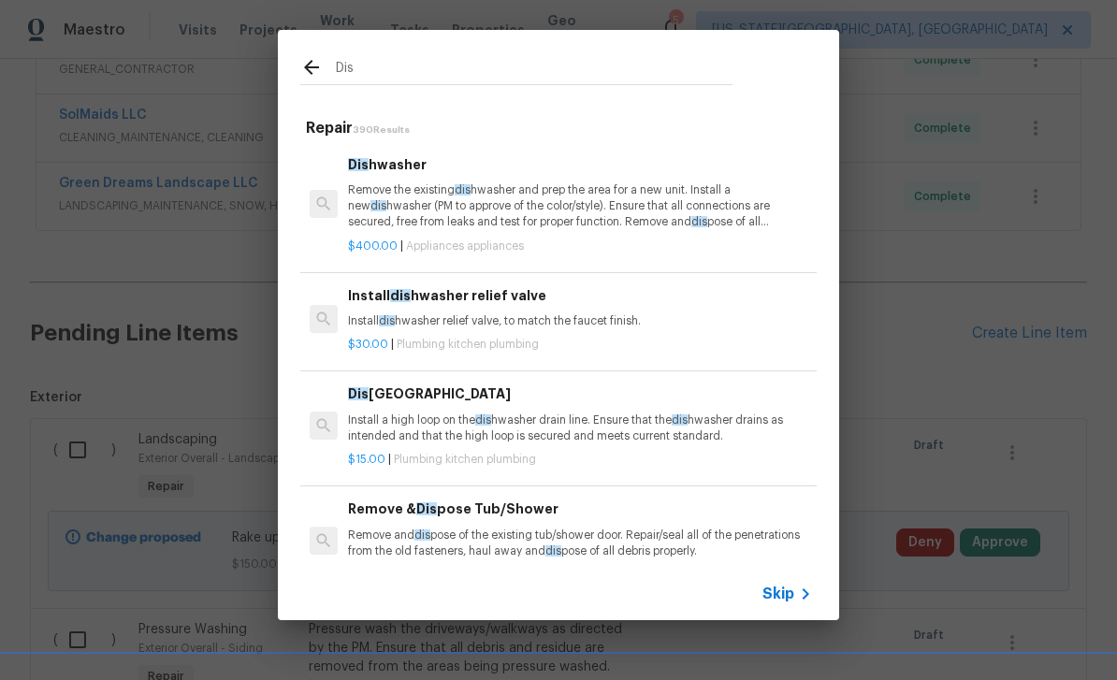
click at [557, 207] on p "Remove the existing dis hwasher and prep the area for a new unit. Install a new…" at bounding box center [580, 206] width 464 height 48
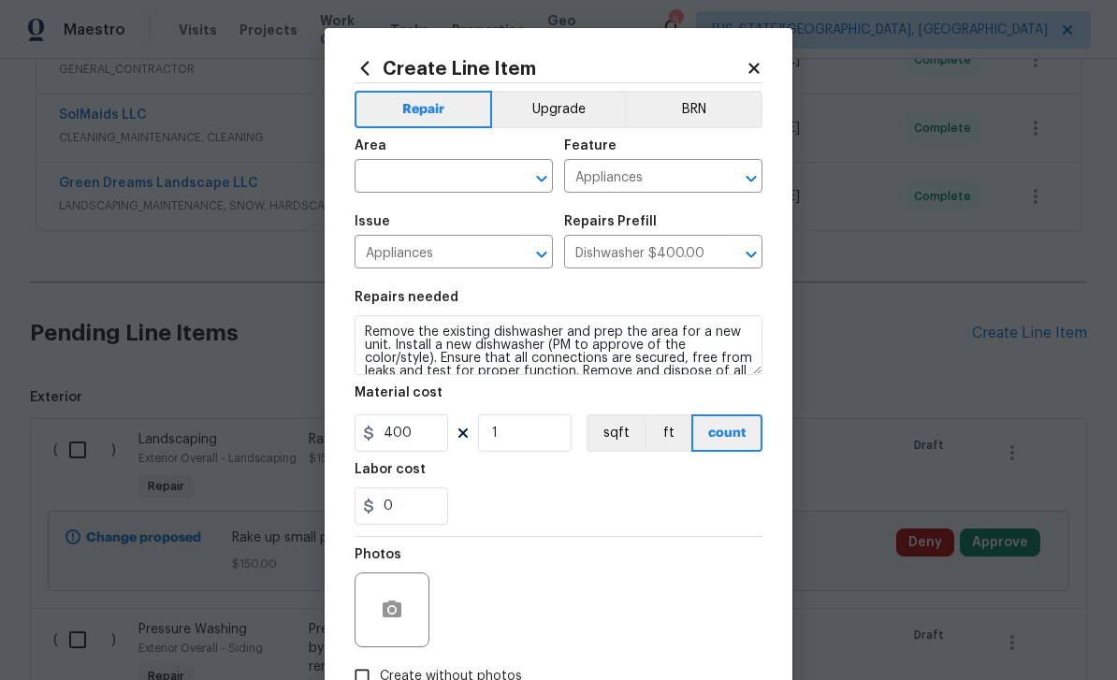
click at [438, 172] on input "text" at bounding box center [427, 178] width 146 height 29
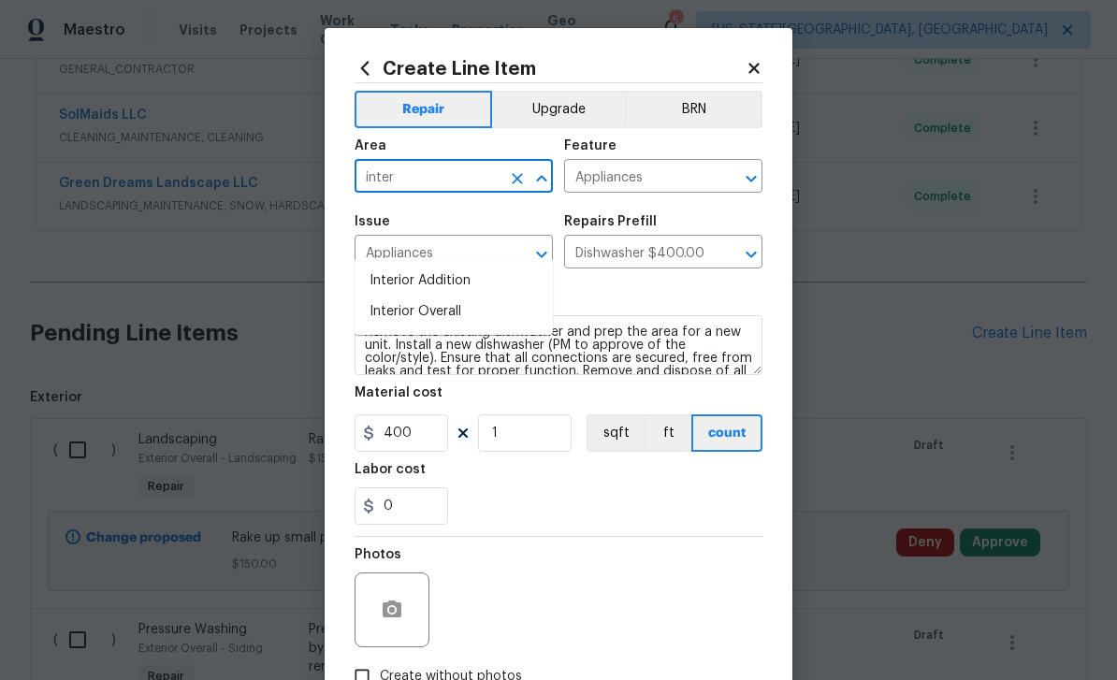
click at [442, 296] on li "Interior Overall" at bounding box center [453, 311] width 198 height 31
type input "Interior Overall"
click at [759, 63] on icon at bounding box center [753, 68] width 17 height 17
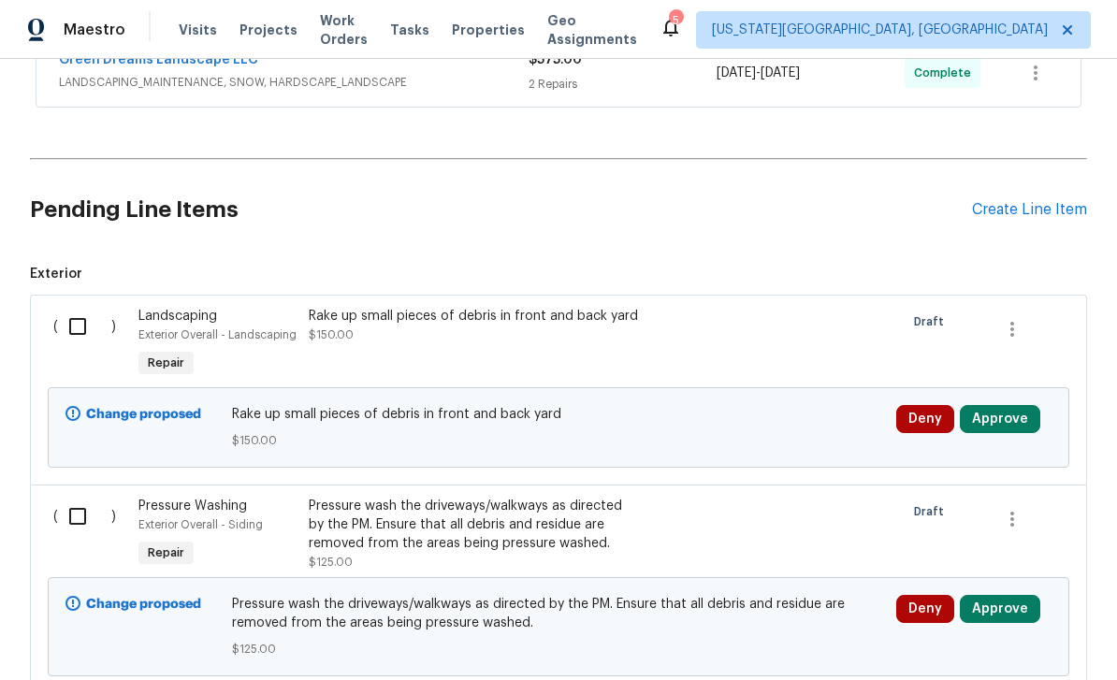
scroll to position [678, 0]
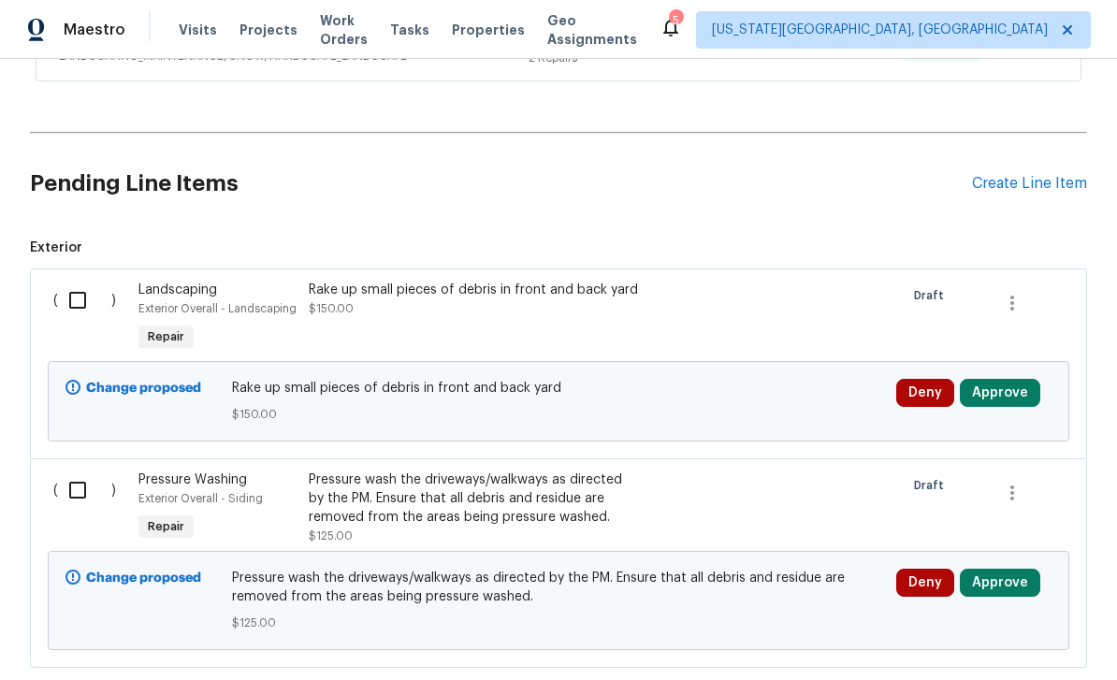
click at [576, 470] on div "Pressure wash the driveways/walkways as directed by the PM. Ensure that all deb…" at bounding box center [473, 498] width 329 height 56
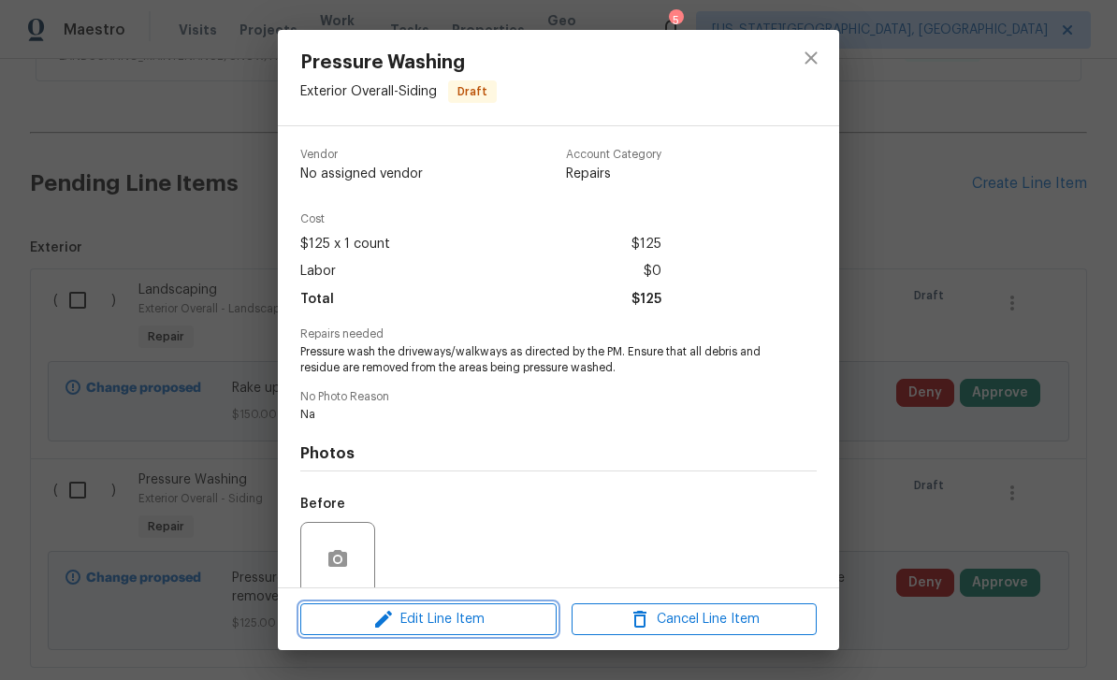
click at [499, 627] on span "Edit Line Item" at bounding box center [428, 619] width 245 height 23
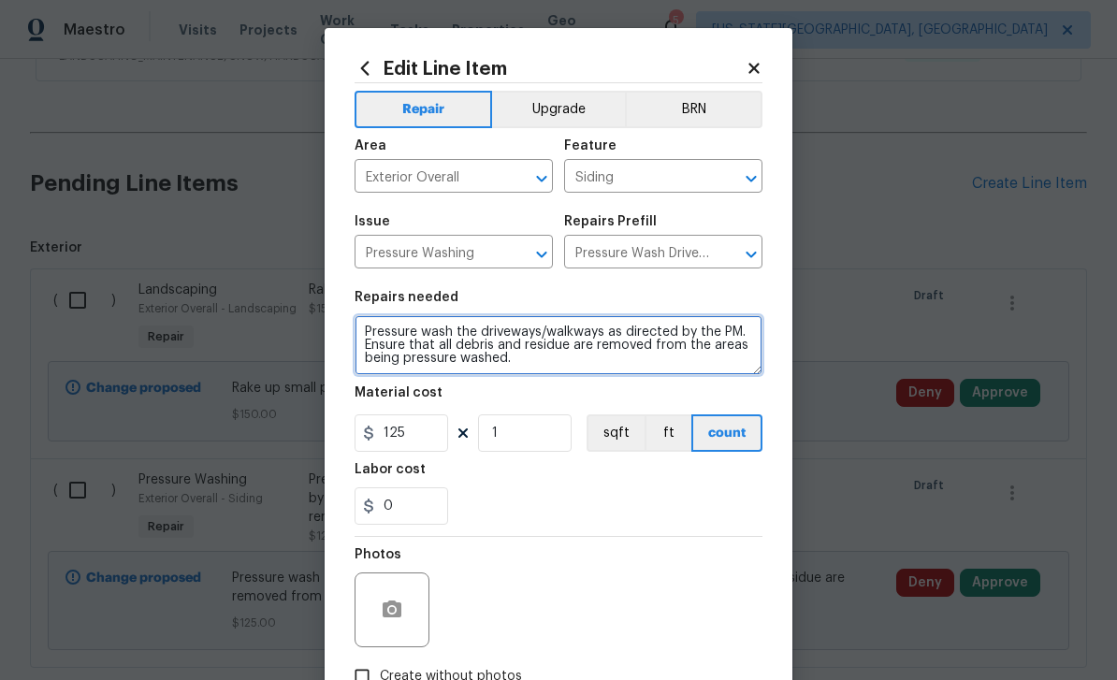
click at [594, 369] on textarea "Pressure wash the driveways/walkways as directed by the PM. Ensure that all deb…" at bounding box center [558, 345] width 408 height 60
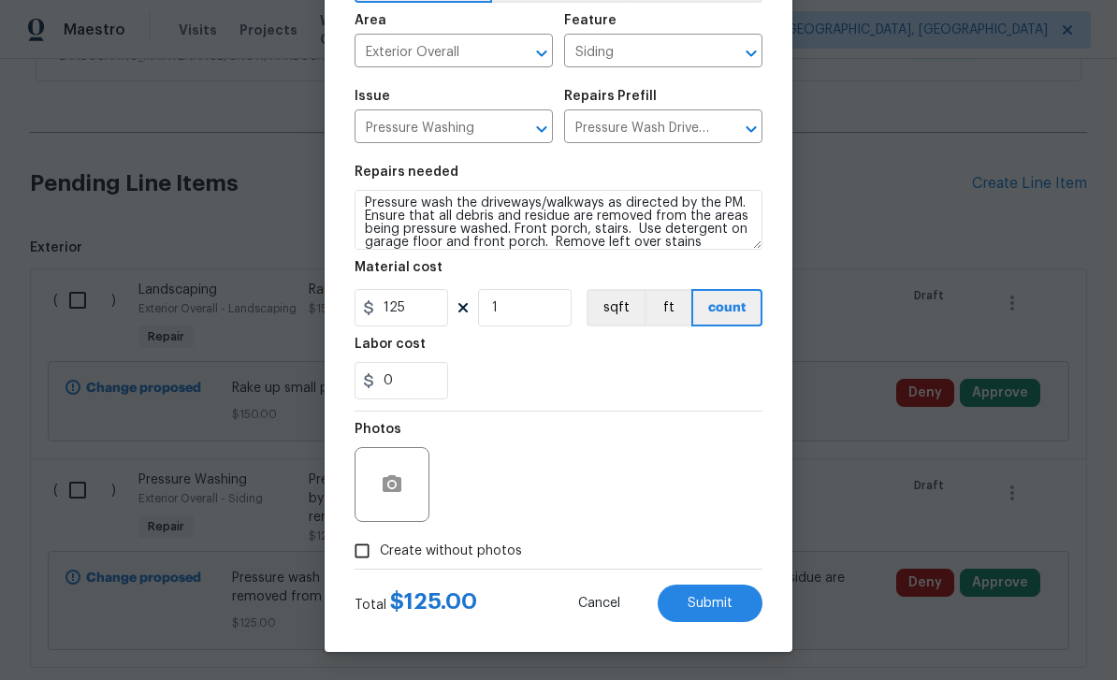
scroll to position [129, 0]
click at [725, 597] on span "Submit" at bounding box center [709, 604] width 45 height 14
type textarea "Pressure wash the driveways/walkways as directed by the PM. Ensure that all deb…"
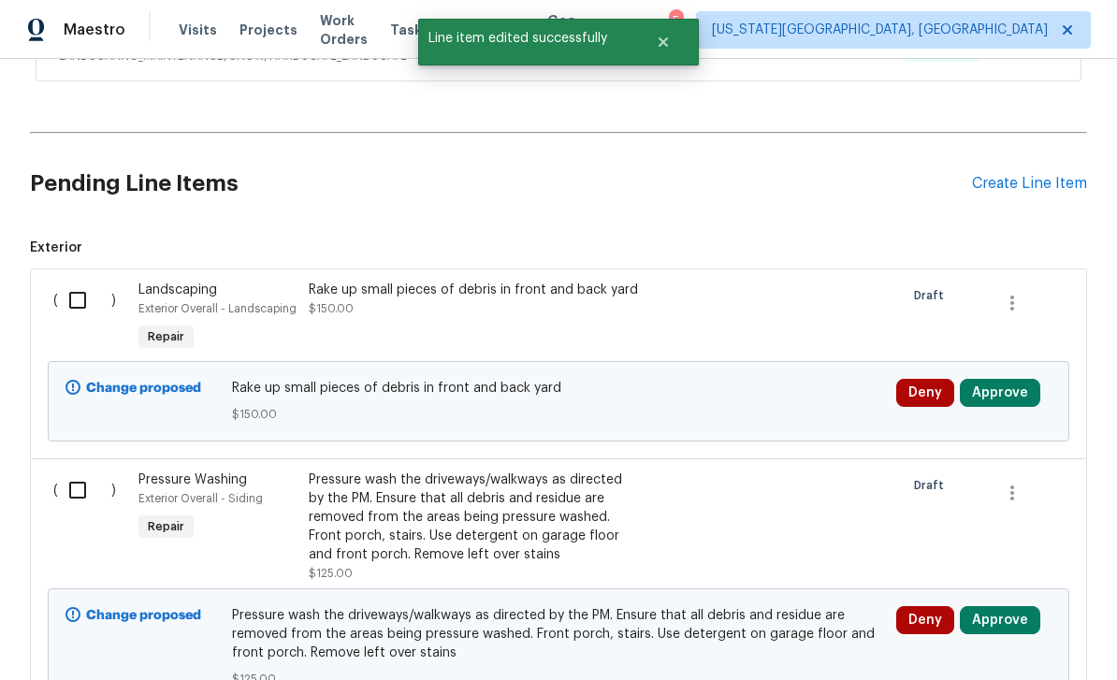
scroll to position [0, 0]
click at [89, 281] on input "checkbox" at bounding box center [84, 300] width 53 height 39
checkbox input "true"
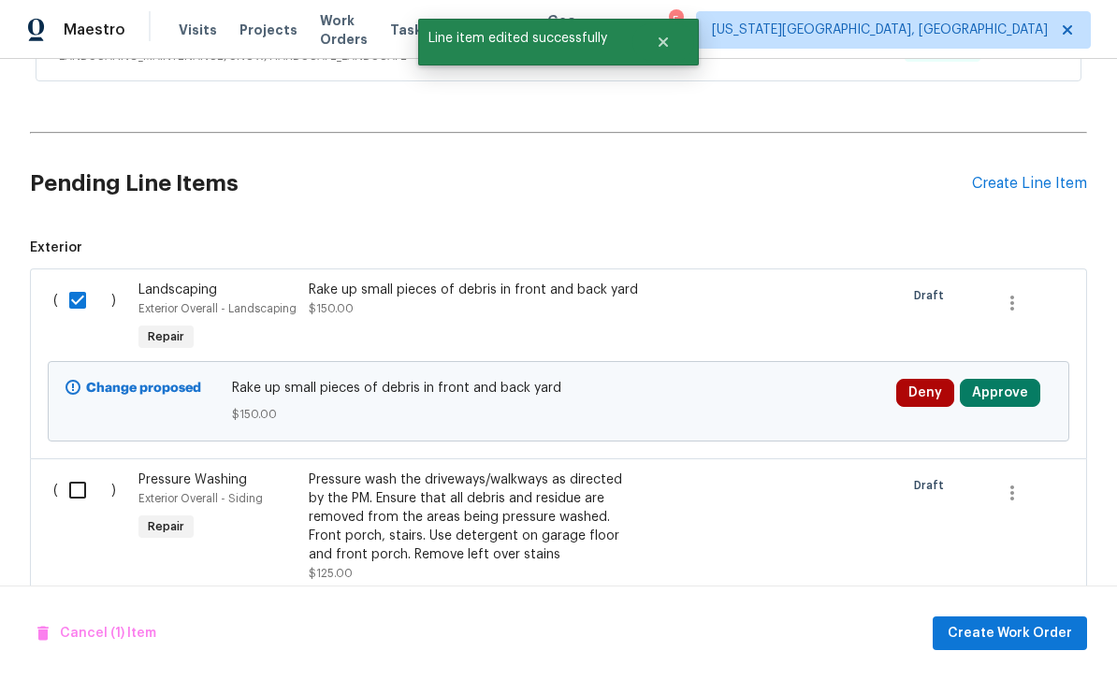
click at [87, 470] on input "checkbox" at bounding box center [84, 489] width 53 height 39
checkbox input "true"
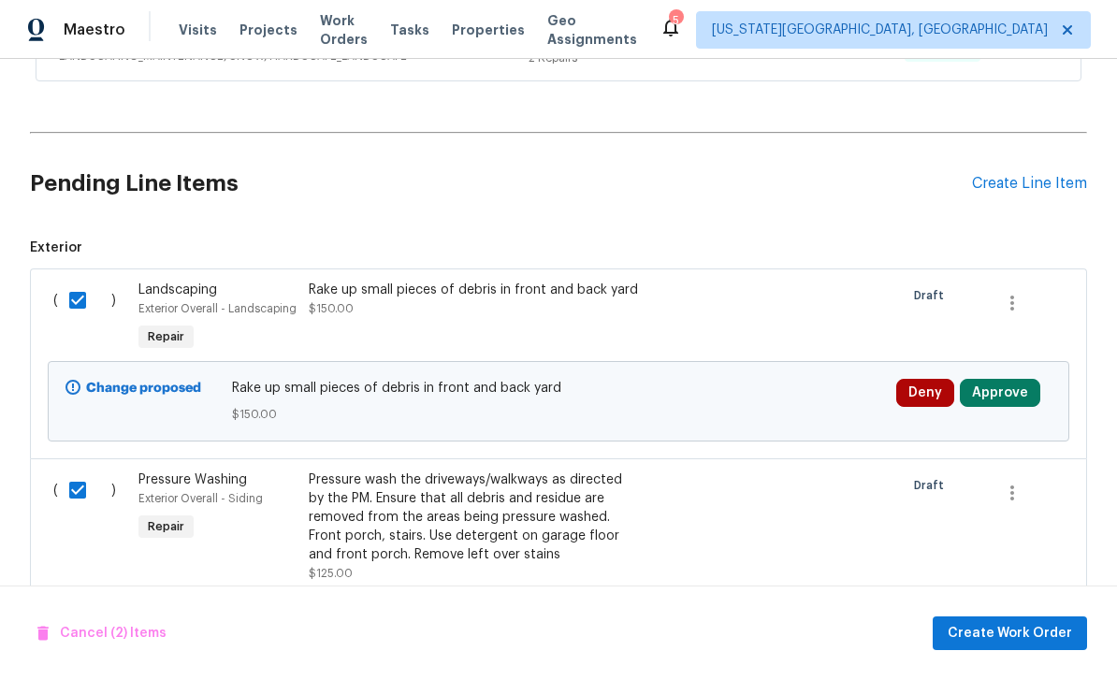
scroll to position [775, 0]
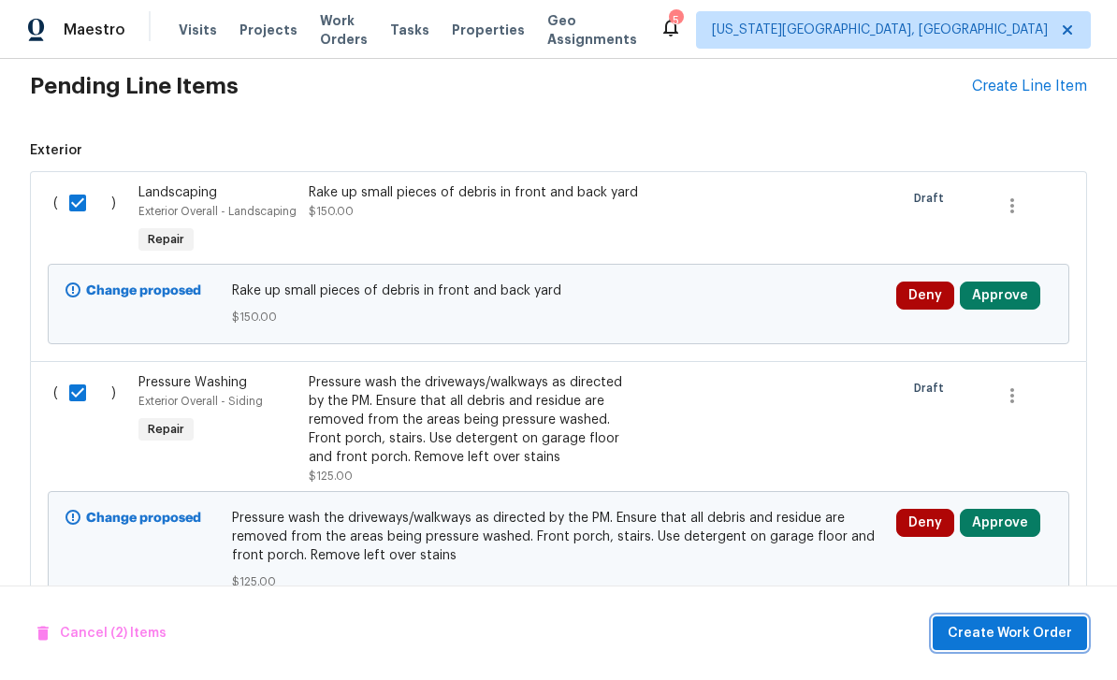
click at [1024, 633] on span "Create Work Order" at bounding box center [1009, 633] width 124 height 23
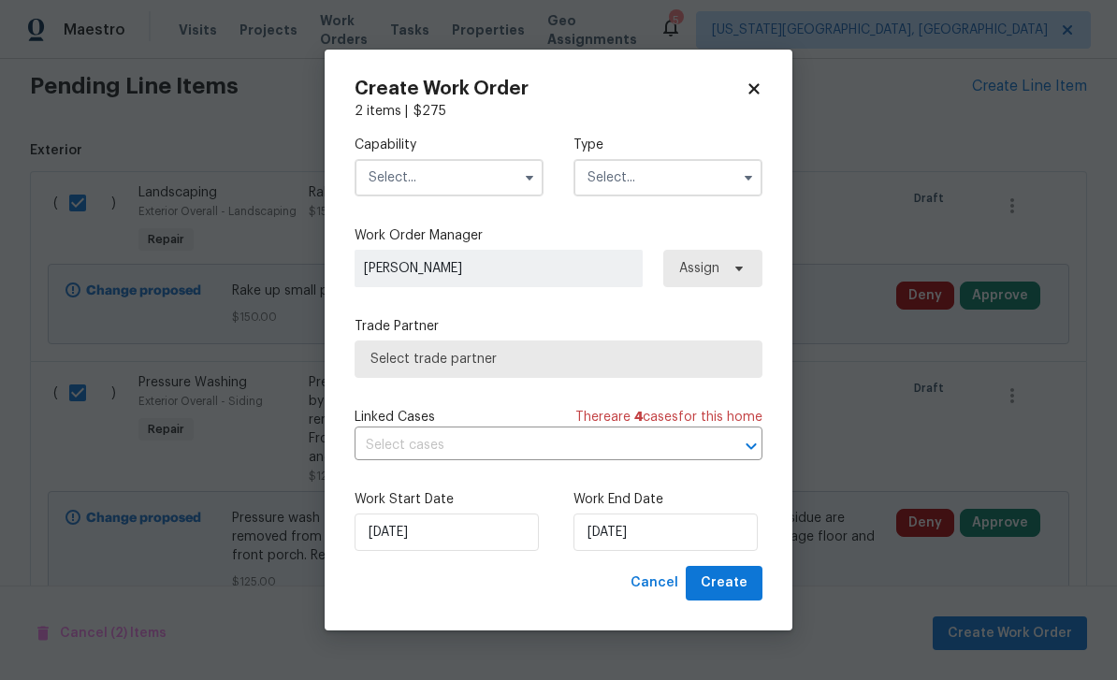
click at [481, 173] on input "text" at bounding box center [448, 177] width 189 height 37
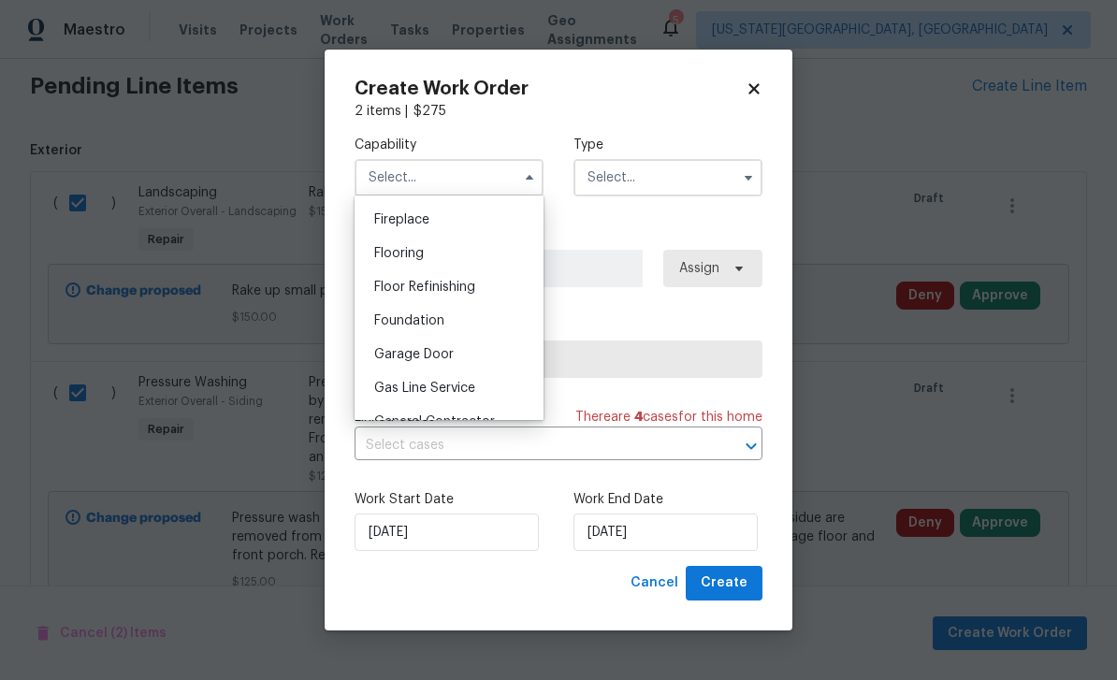
scroll to position [743, 0]
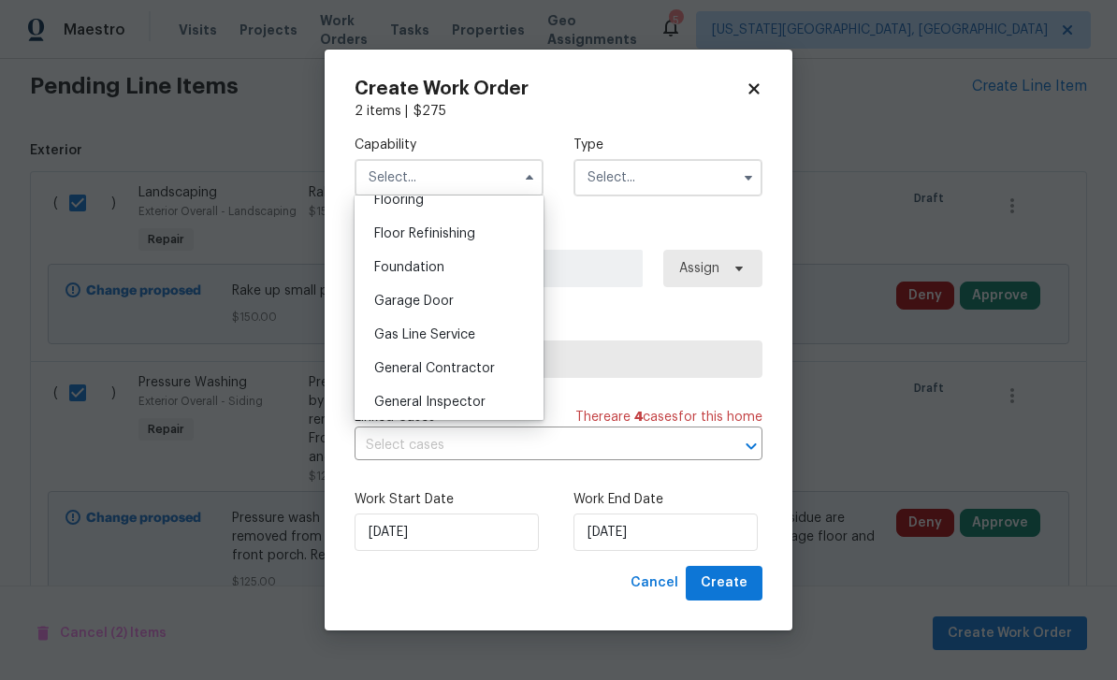
click at [451, 360] on div "General Contractor" at bounding box center [449, 369] width 180 height 34
type input "General Contractor"
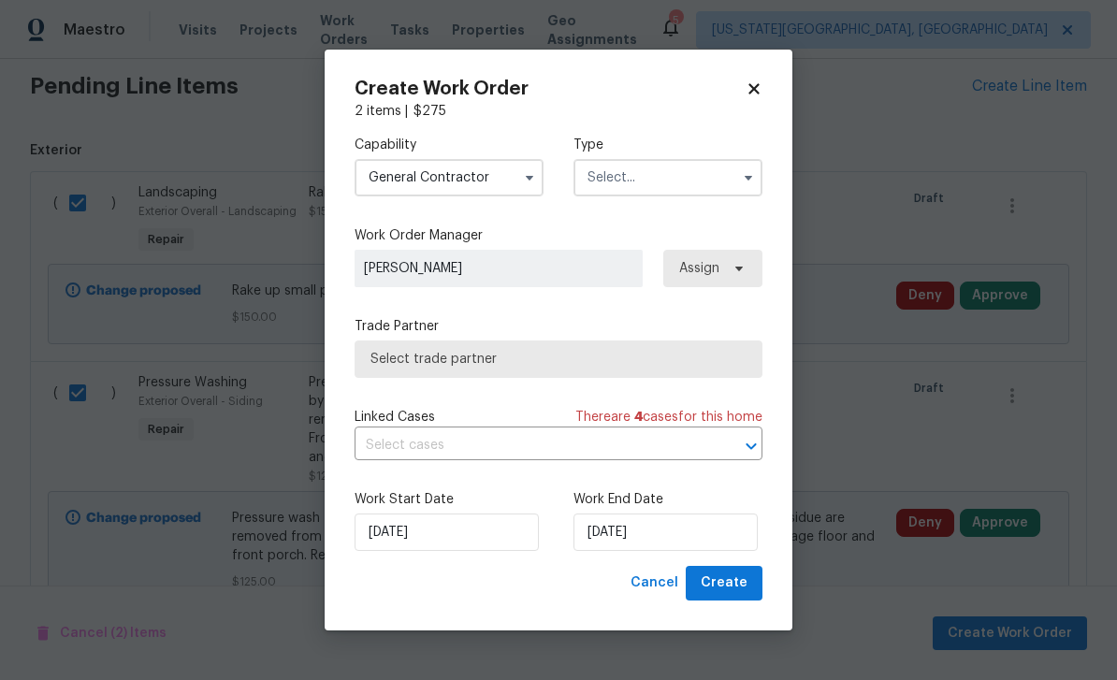
click at [659, 175] on input "text" at bounding box center [667, 177] width 189 height 37
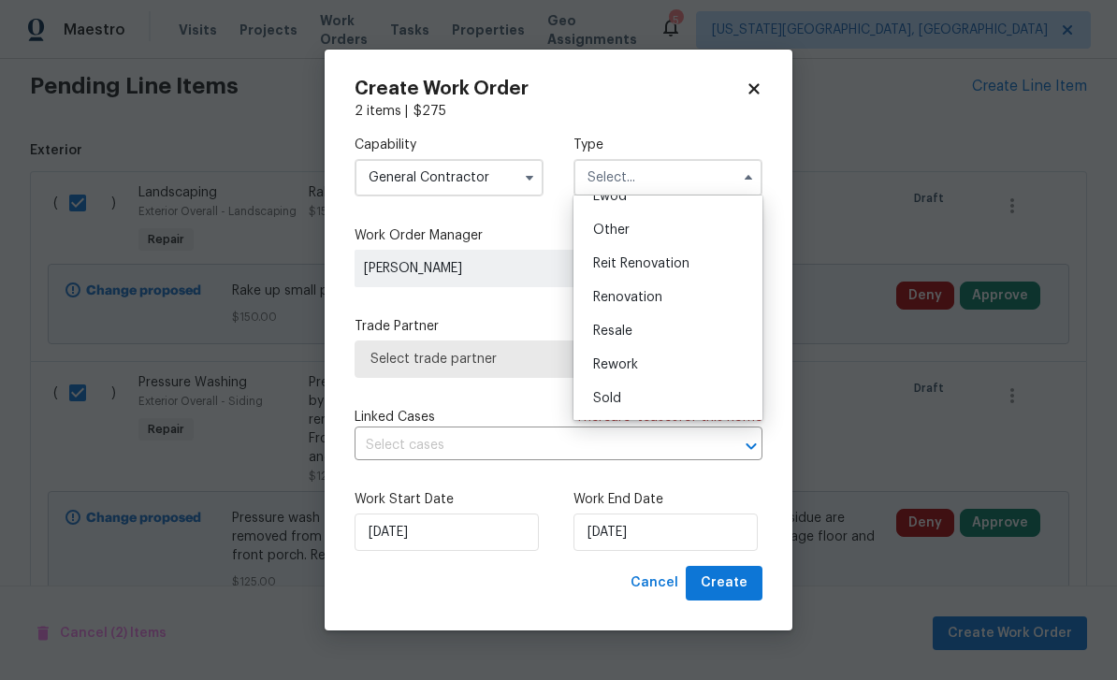
scroll to position [223, 0]
click at [642, 301] on span "Renovation" at bounding box center [627, 297] width 69 height 13
type input "Renovation"
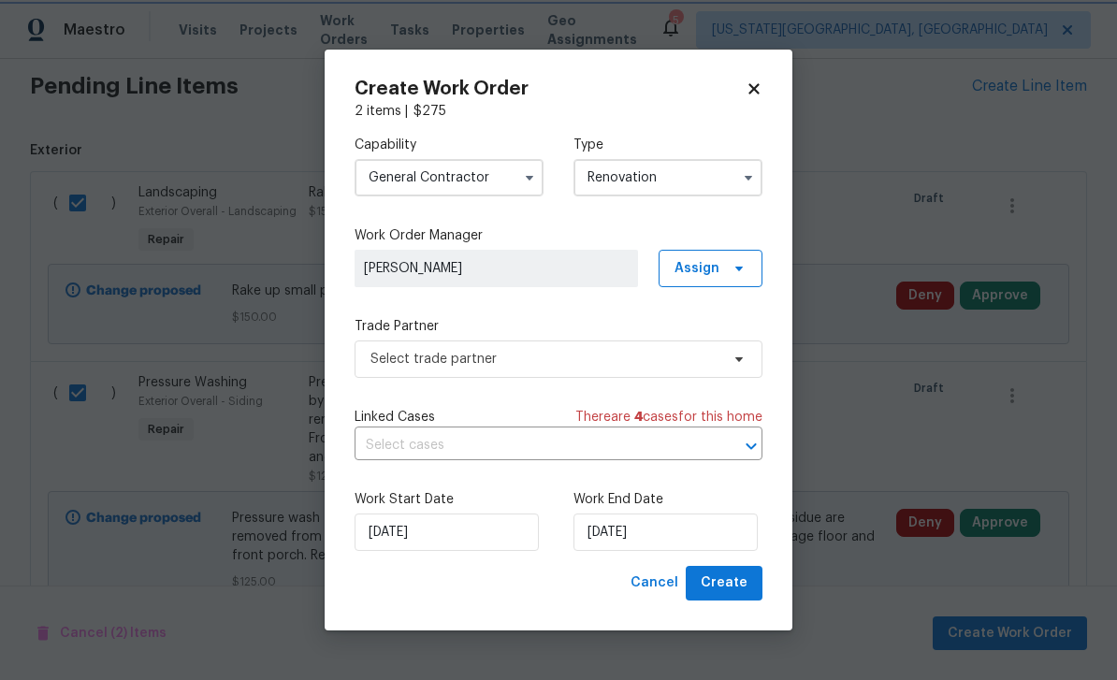
scroll to position [0, 0]
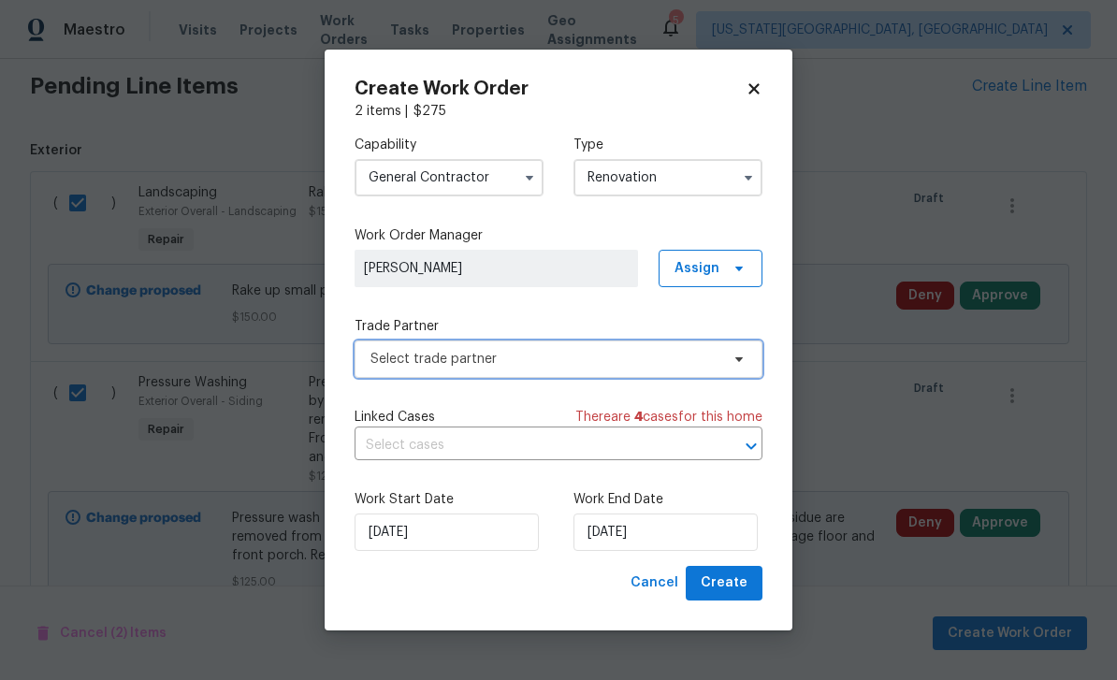
click at [507, 363] on span "Select trade partner" at bounding box center [544, 359] width 349 height 19
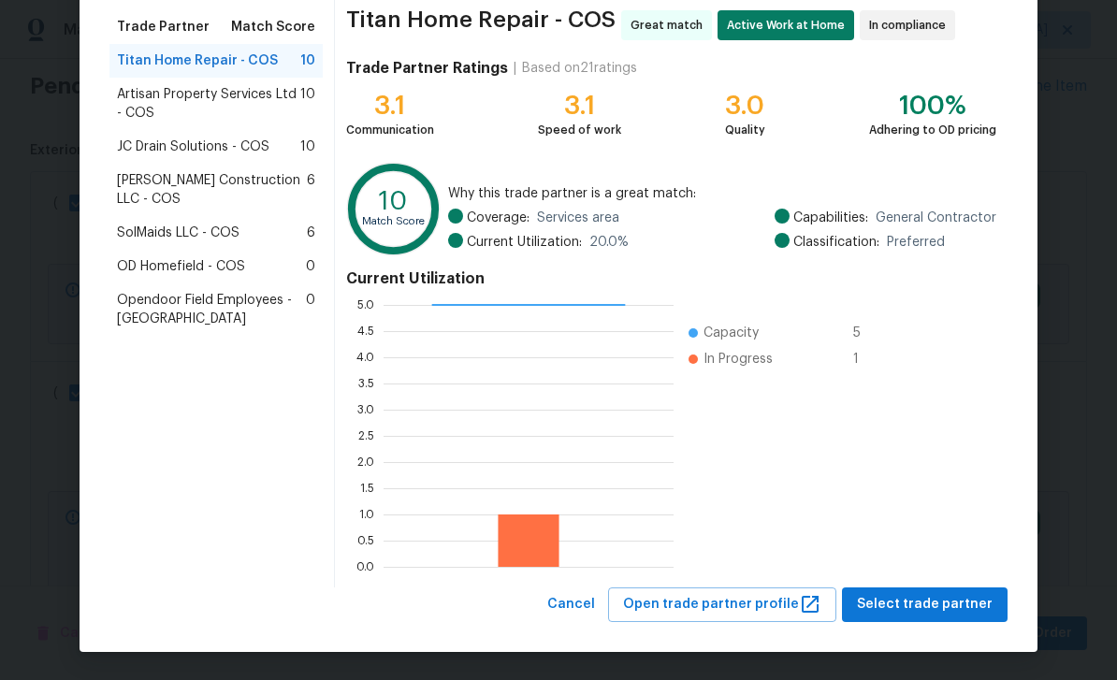
scroll to position [145, 0]
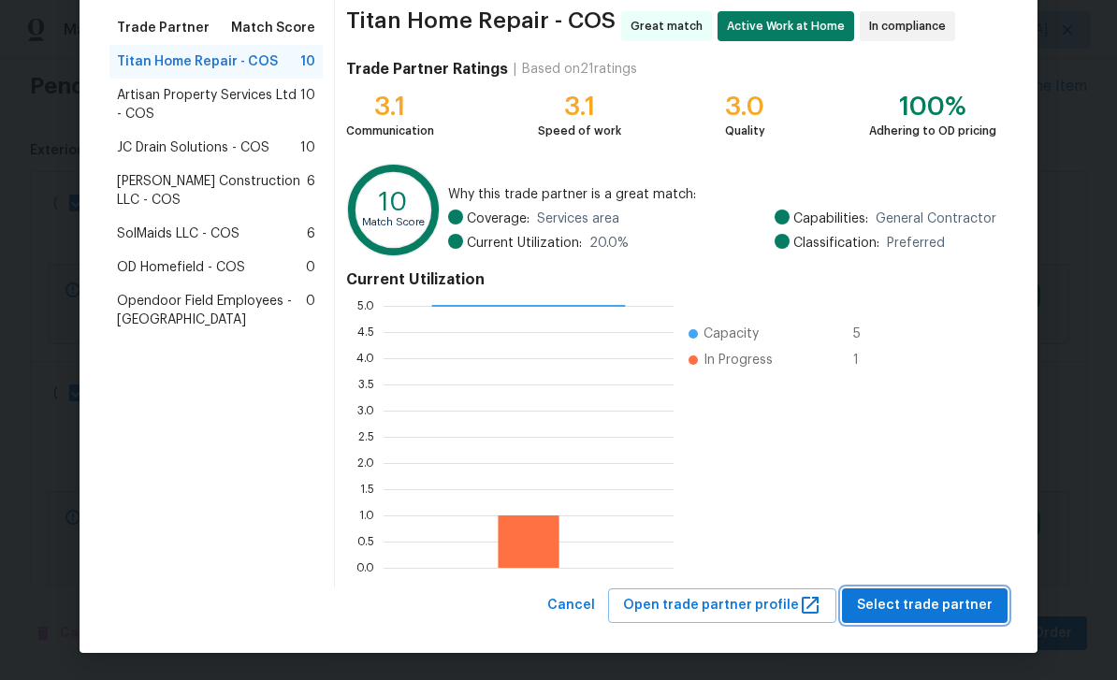
click at [955, 598] on span "Select trade partner" at bounding box center [925, 605] width 136 height 23
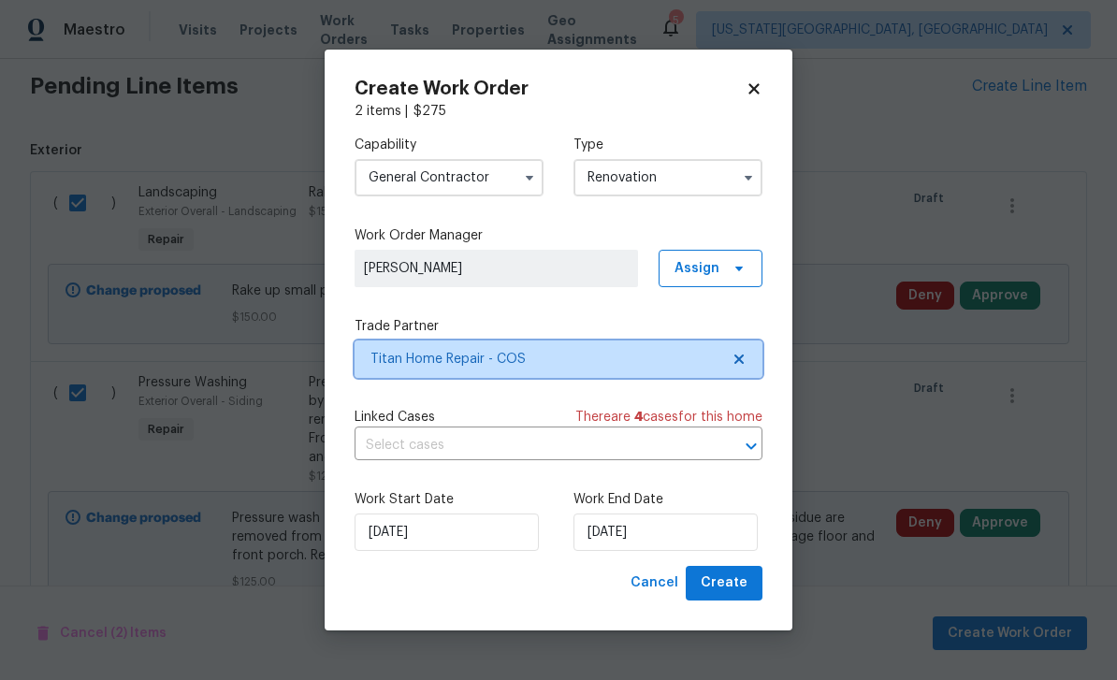
scroll to position [0, 0]
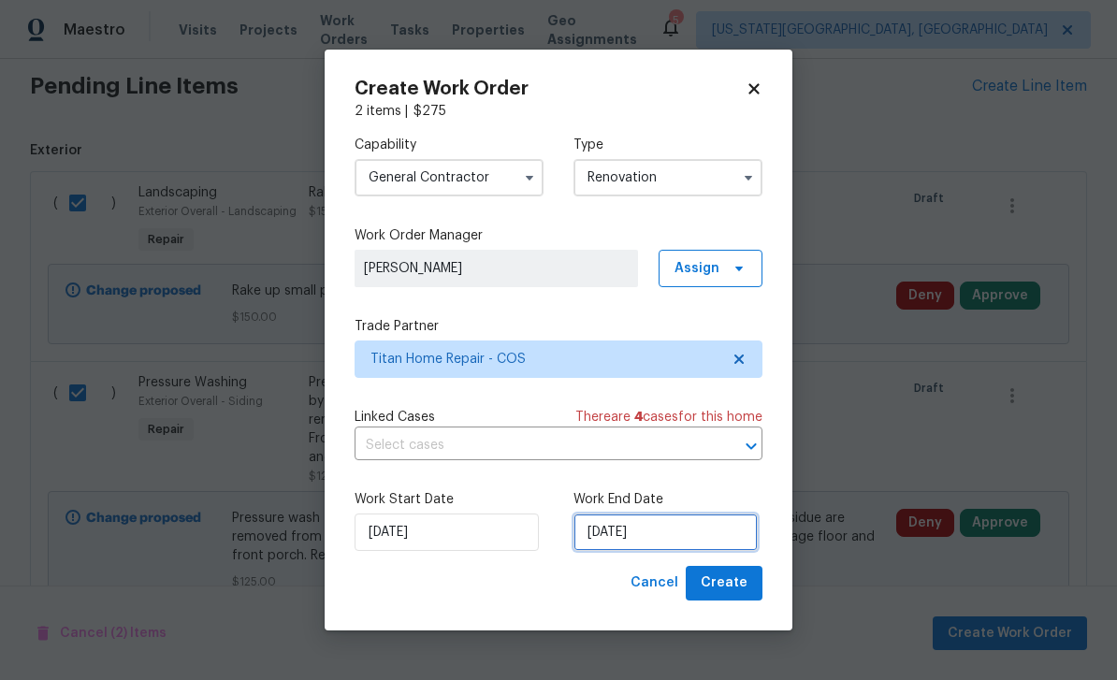
click at [687, 537] on input "[DATE]" at bounding box center [665, 531] width 184 height 37
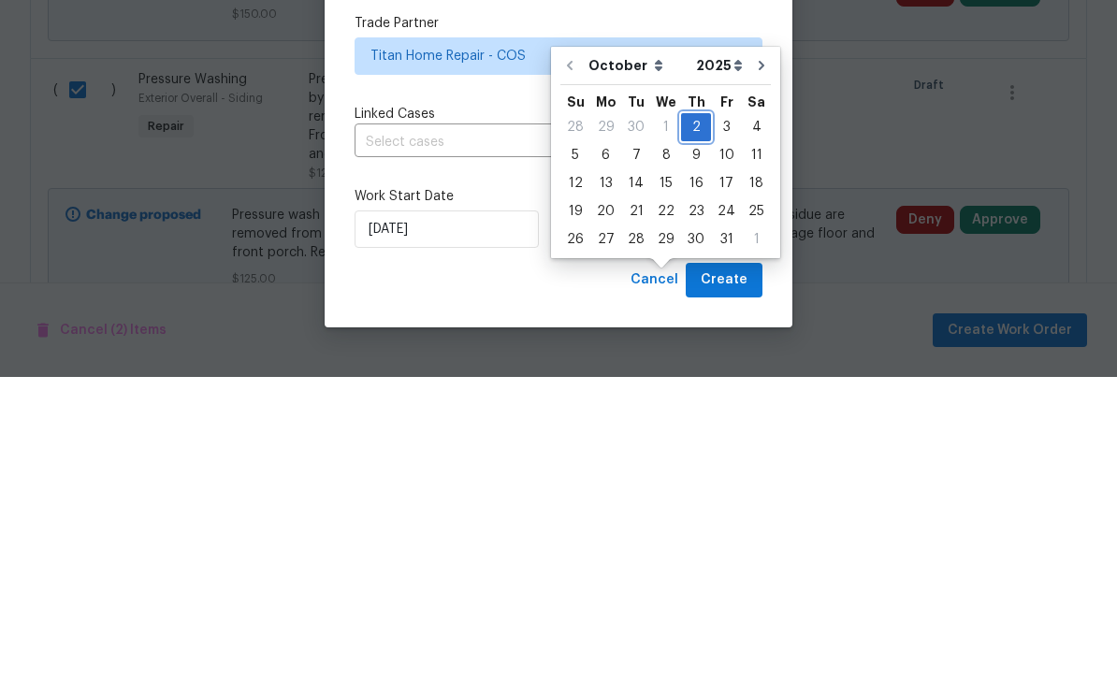
click at [691, 417] on div "2" at bounding box center [696, 430] width 30 height 26
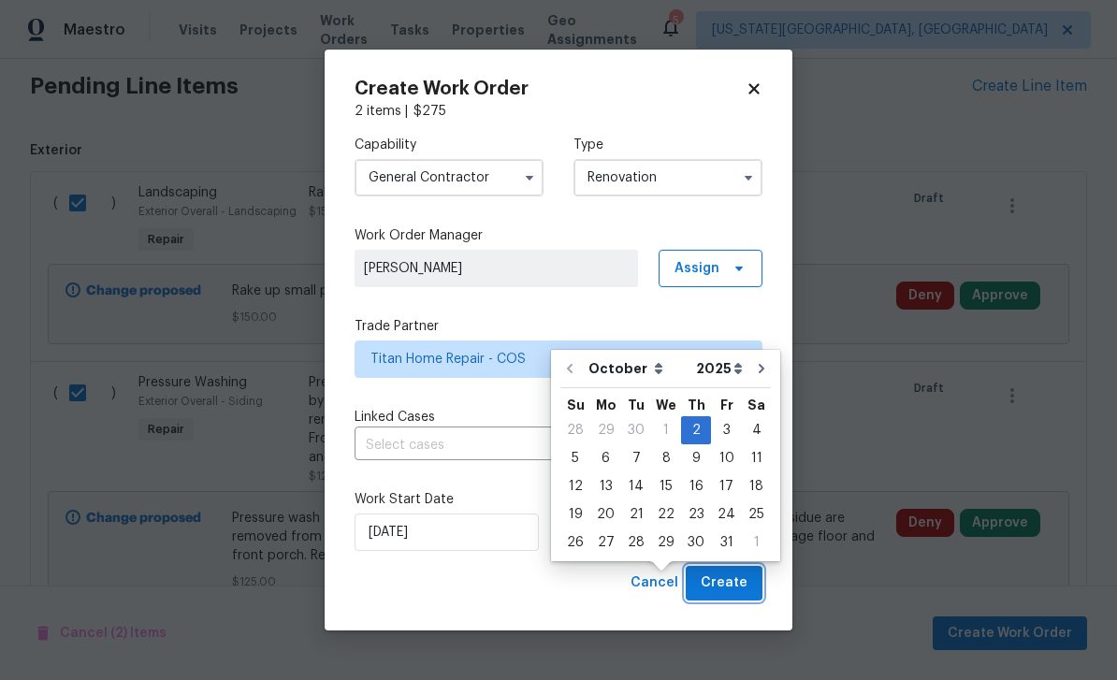
click at [756, 571] on button "Create" at bounding box center [724, 583] width 77 height 35
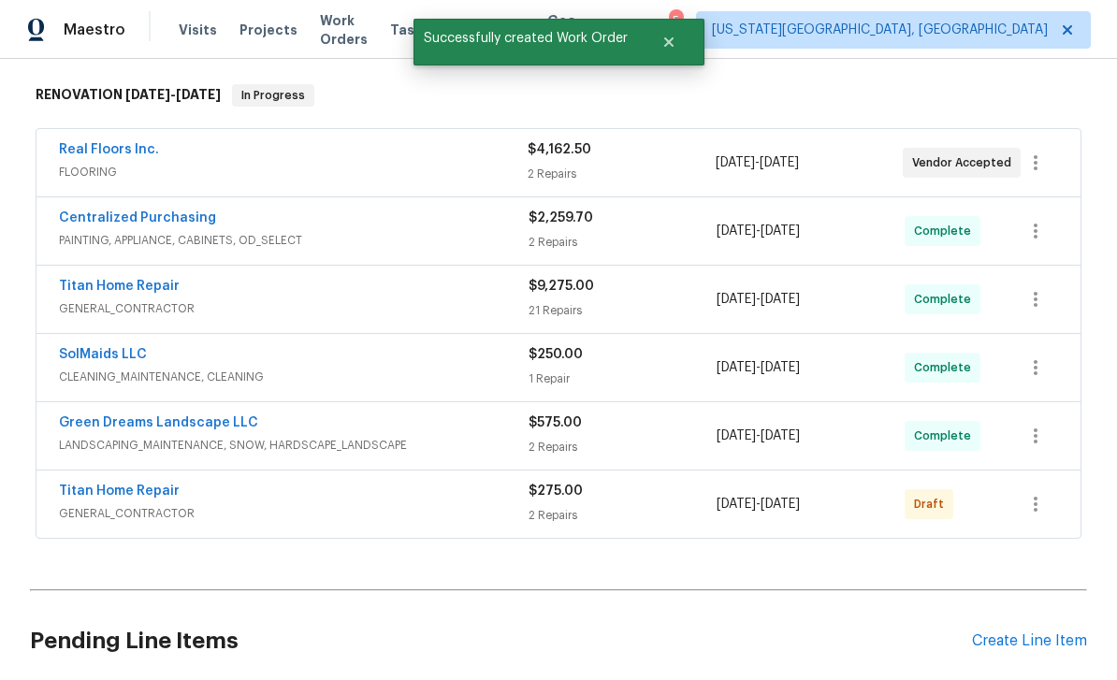
scroll to position [310, 0]
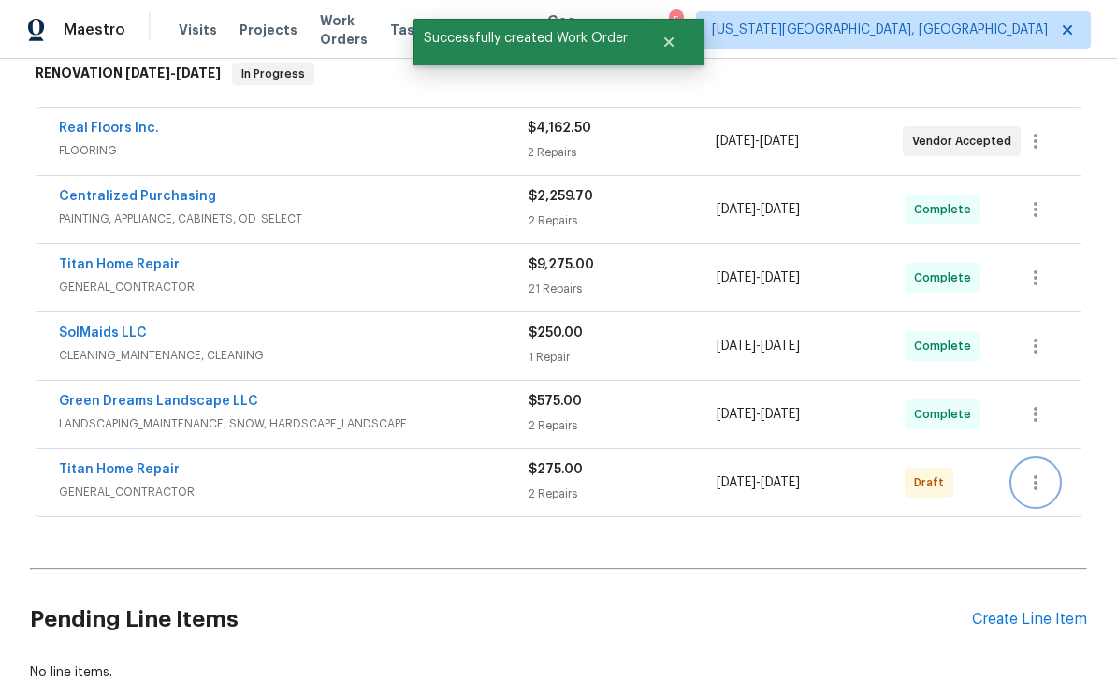
click at [1048, 460] on button "button" at bounding box center [1035, 482] width 45 height 45
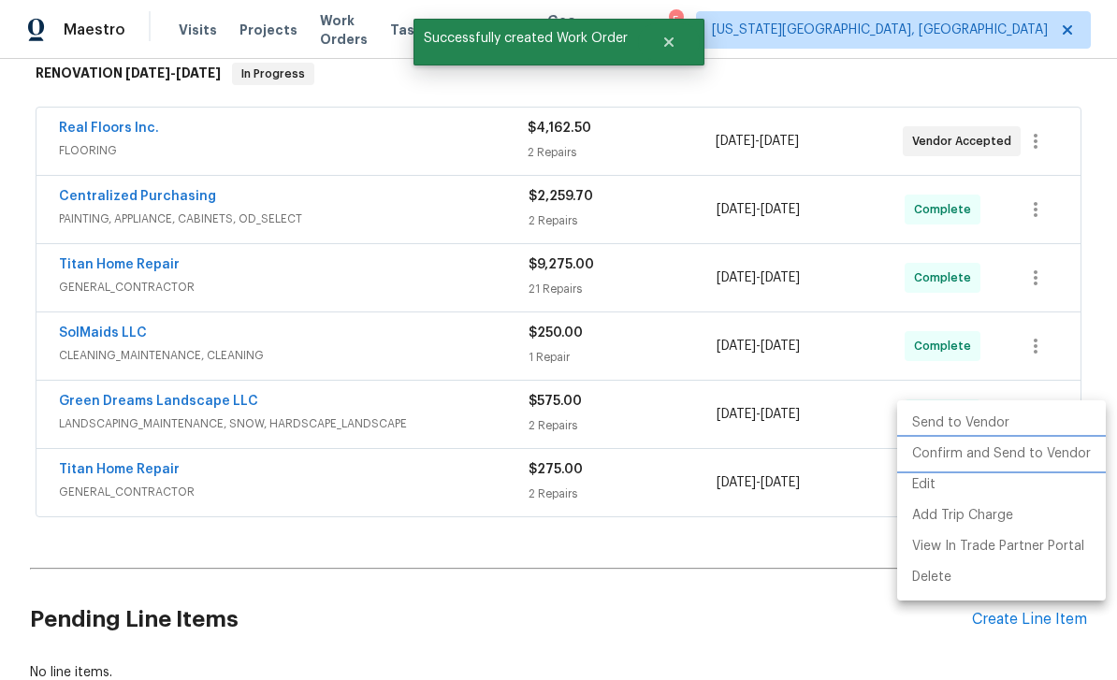
click at [992, 454] on li "Confirm and Send to Vendor" at bounding box center [1001, 454] width 209 height 31
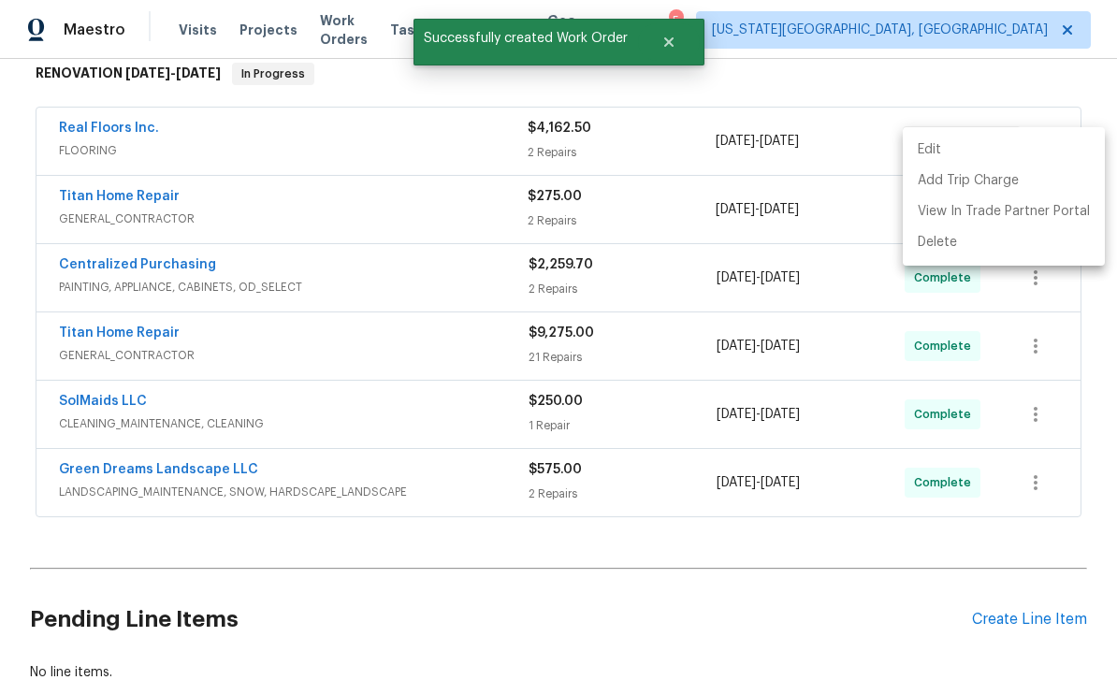
click at [1023, 563] on div at bounding box center [558, 340] width 1117 height 680
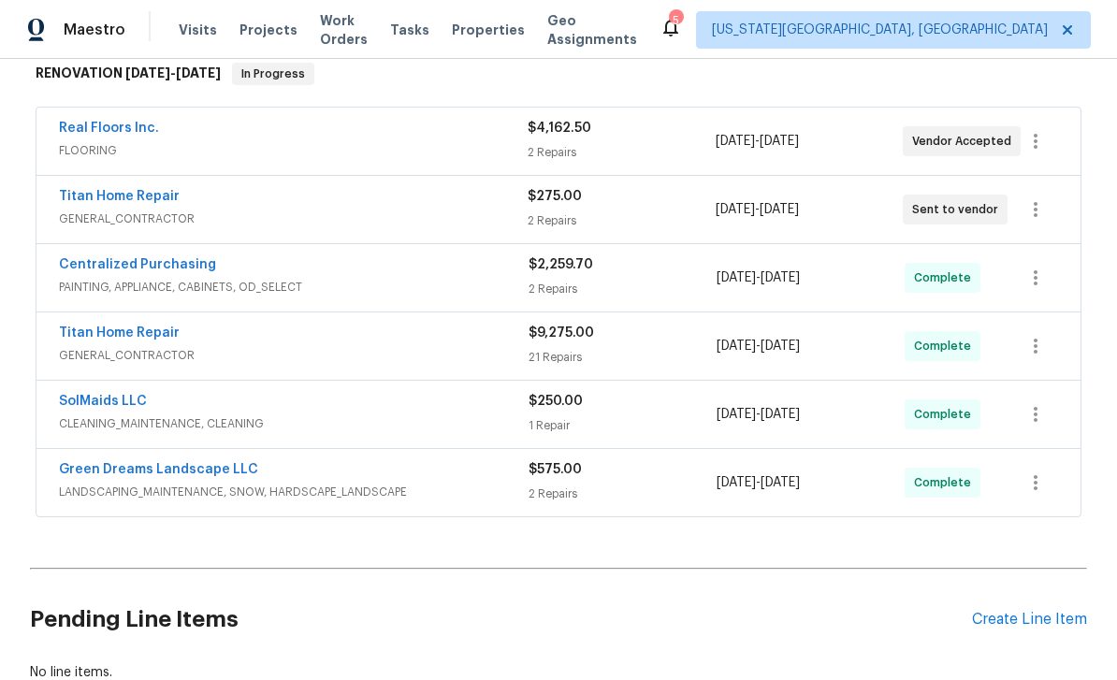
click at [1039, 611] on div "Create Line Item" at bounding box center [1029, 620] width 115 height 18
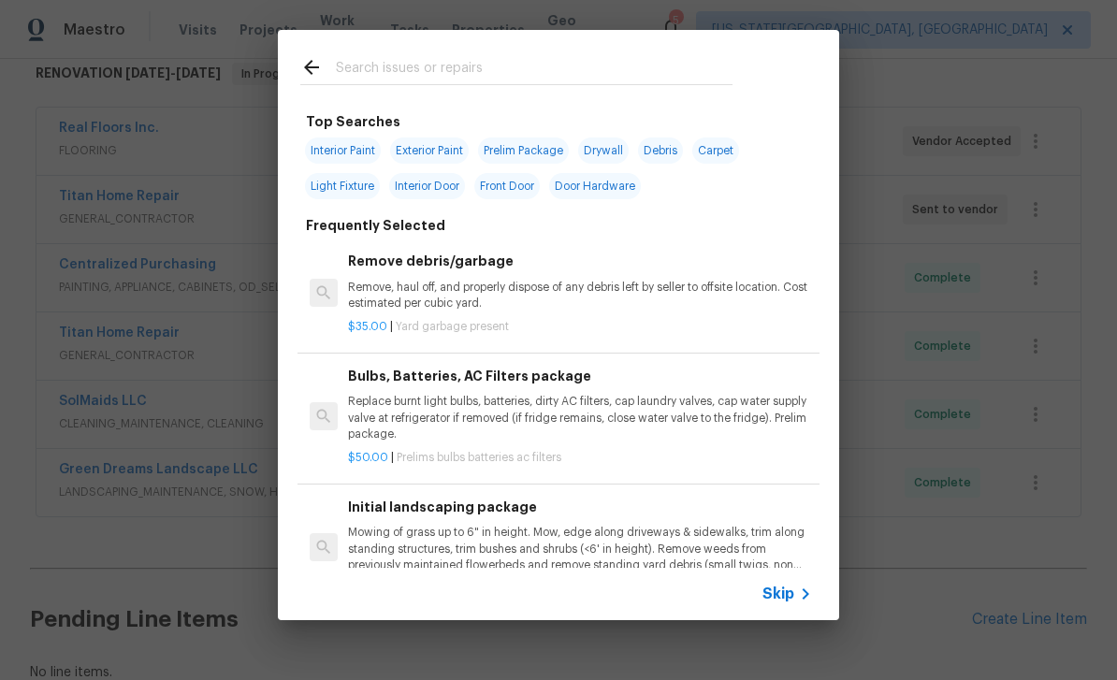
click at [453, 70] on input "text" at bounding box center [534, 70] width 397 height 28
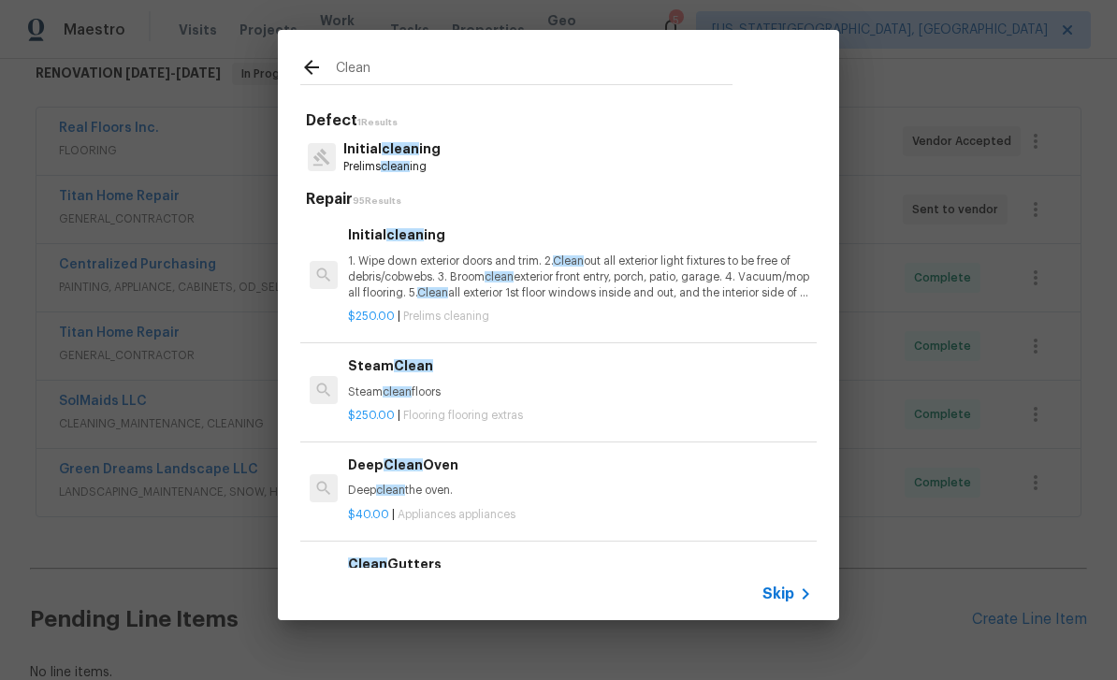
scroll to position [0, 0]
click at [402, 80] on input "Clean" at bounding box center [534, 70] width 397 height 28
type input "C"
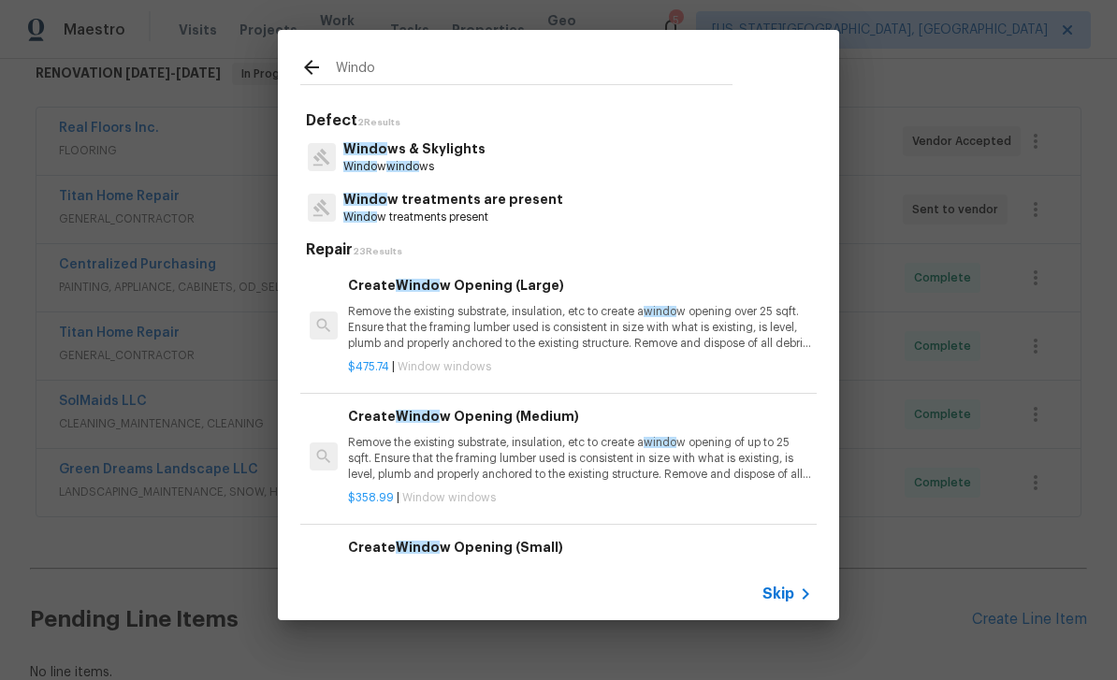
type input "Window"
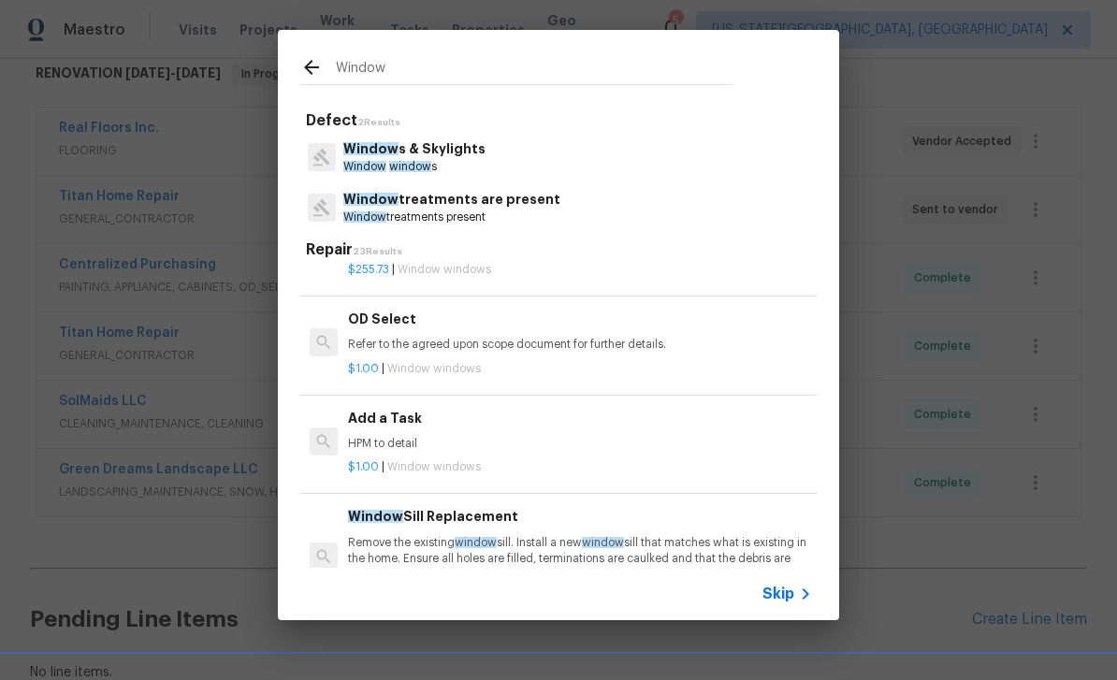
click at [503, 436] on p "HPM to detail" at bounding box center [580, 444] width 464 height 16
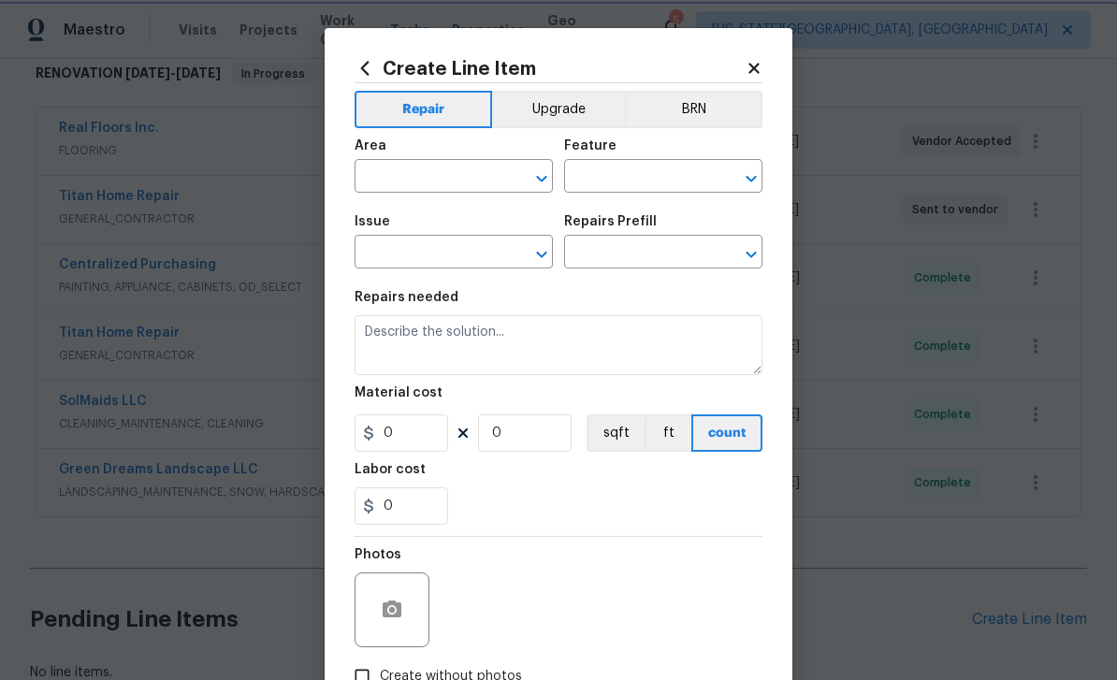
type input "Windows & Skylights"
type input "Add a Task $1.00"
type textarea "HPM to detail"
type input "1"
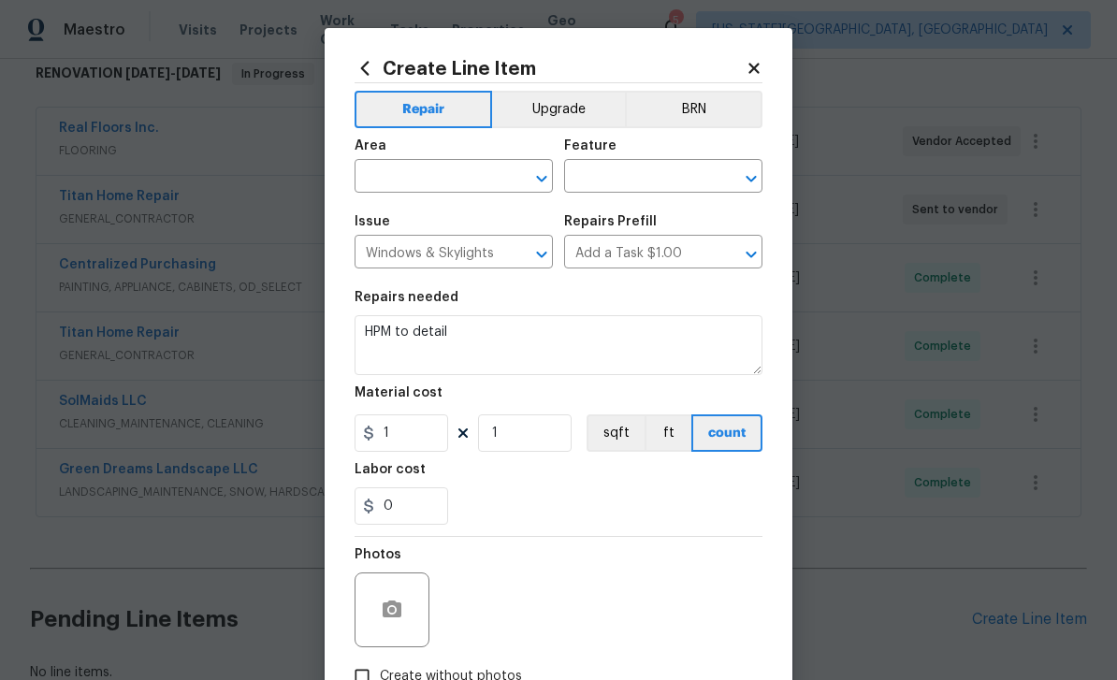
click at [430, 181] on input "text" at bounding box center [427, 178] width 146 height 29
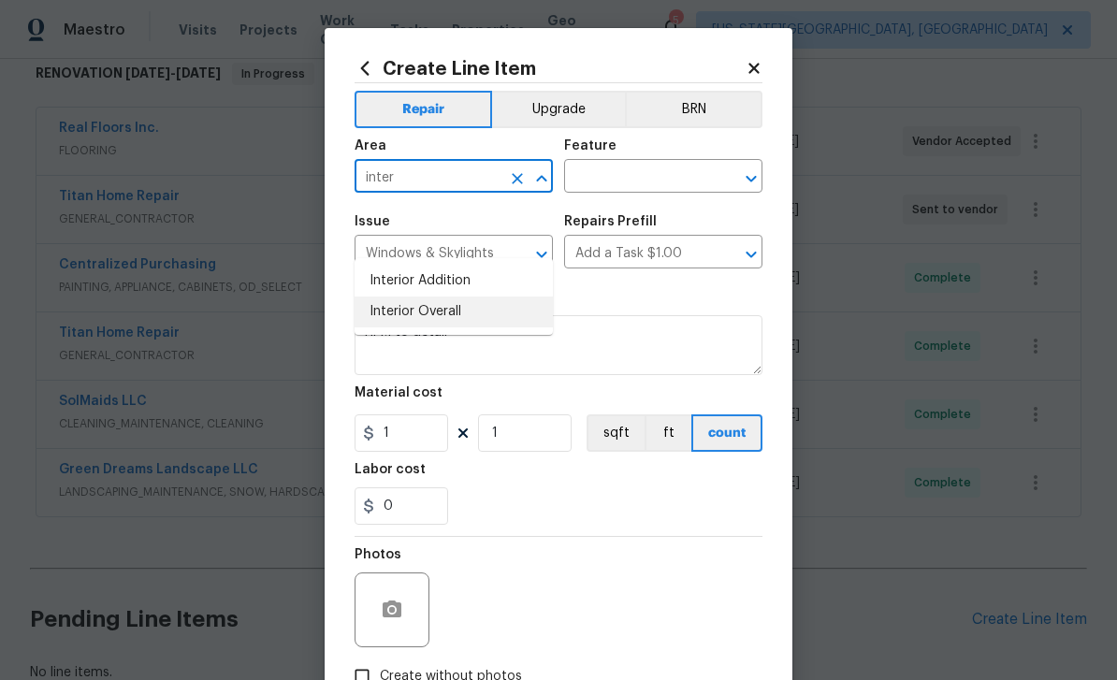
click at [440, 296] on li "Interior Overall" at bounding box center [453, 311] width 198 height 31
type input "Interior Overall"
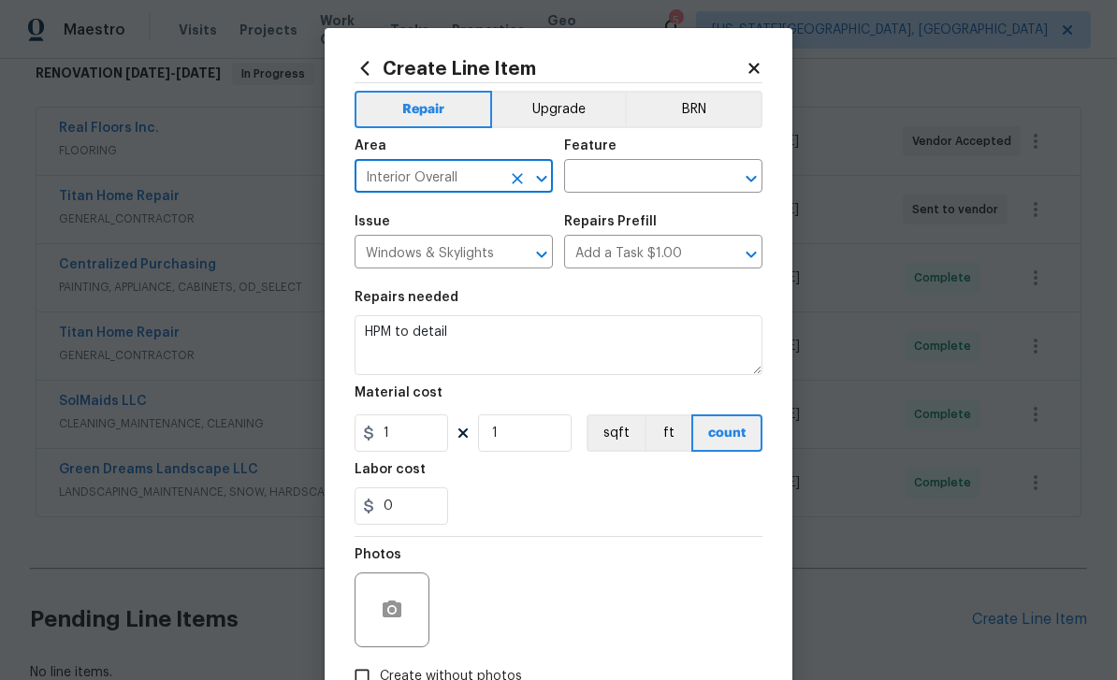
click at [664, 184] on input "text" at bounding box center [637, 178] width 146 height 29
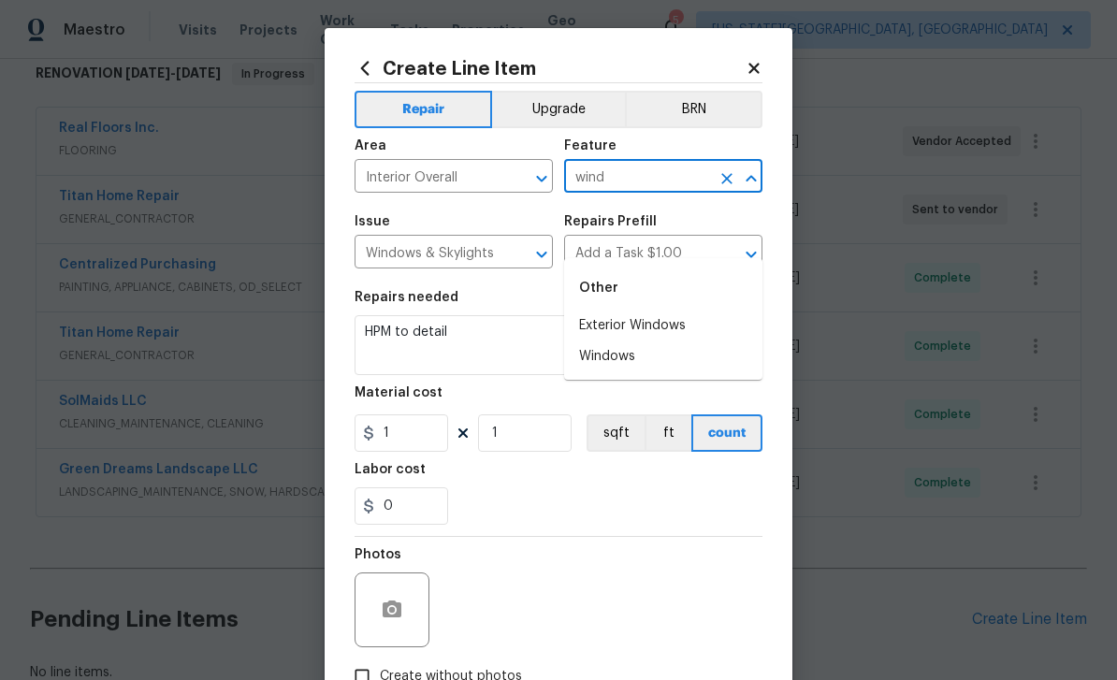
click at [643, 310] on li "Exterior Windows" at bounding box center [663, 325] width 198 height 31
type input "Exterior Windows"
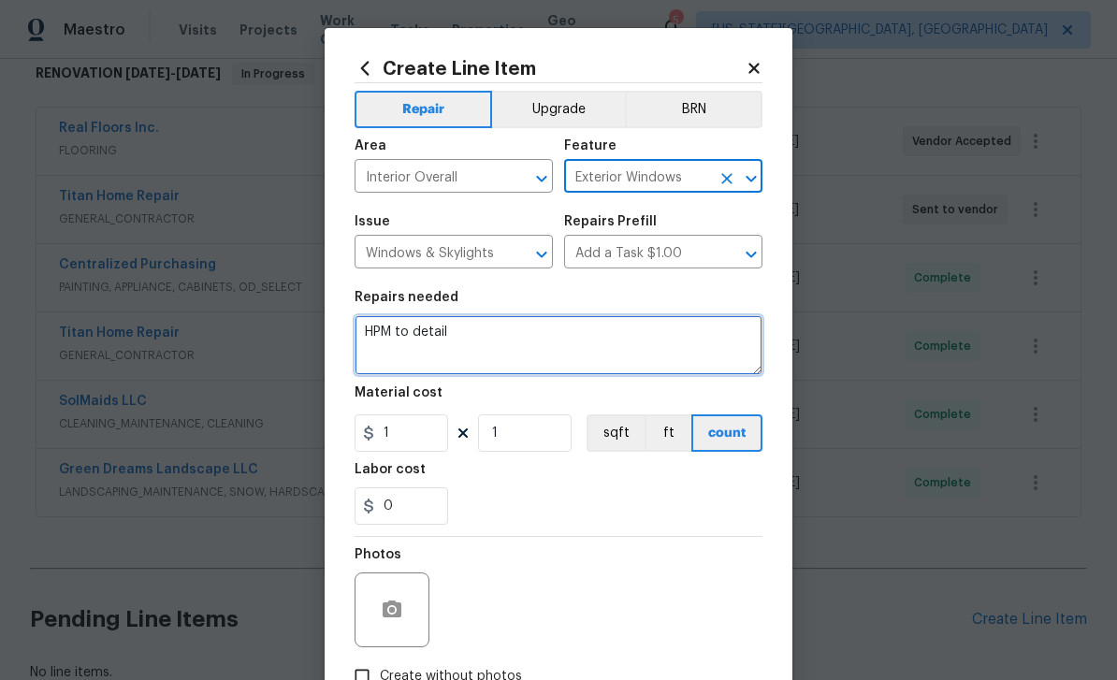
click at [500, 335] on textarea "HPM to detail" at bounding box center [558, 345] width 408 height 60
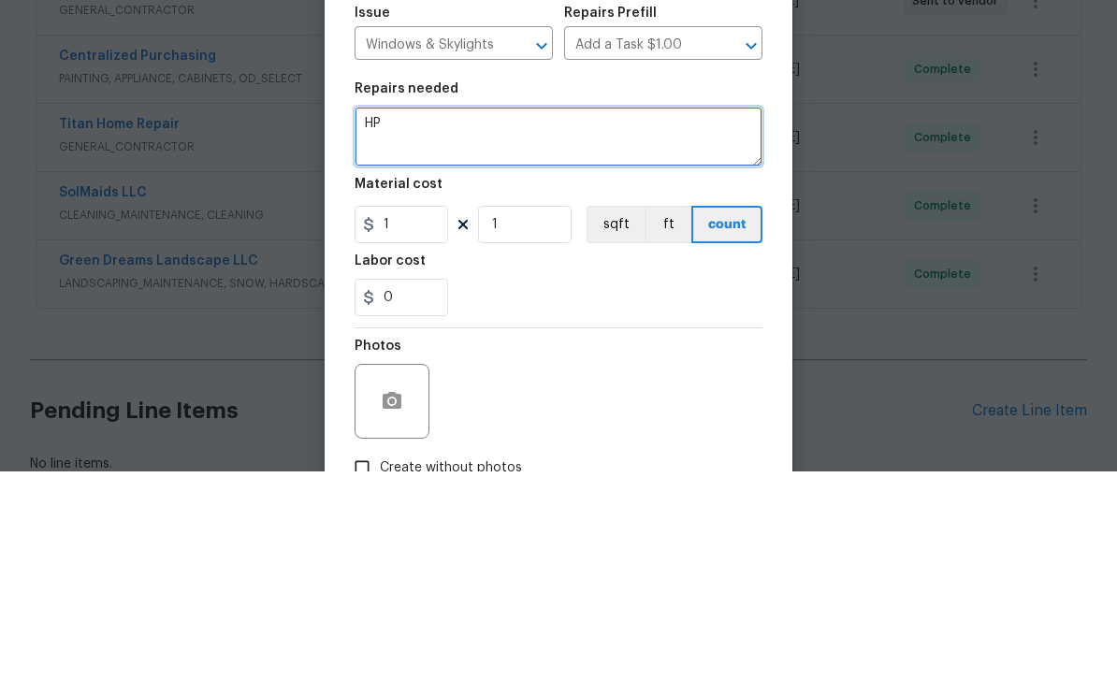
type textarea "H"
type textarea "Clean all windows and tracks"
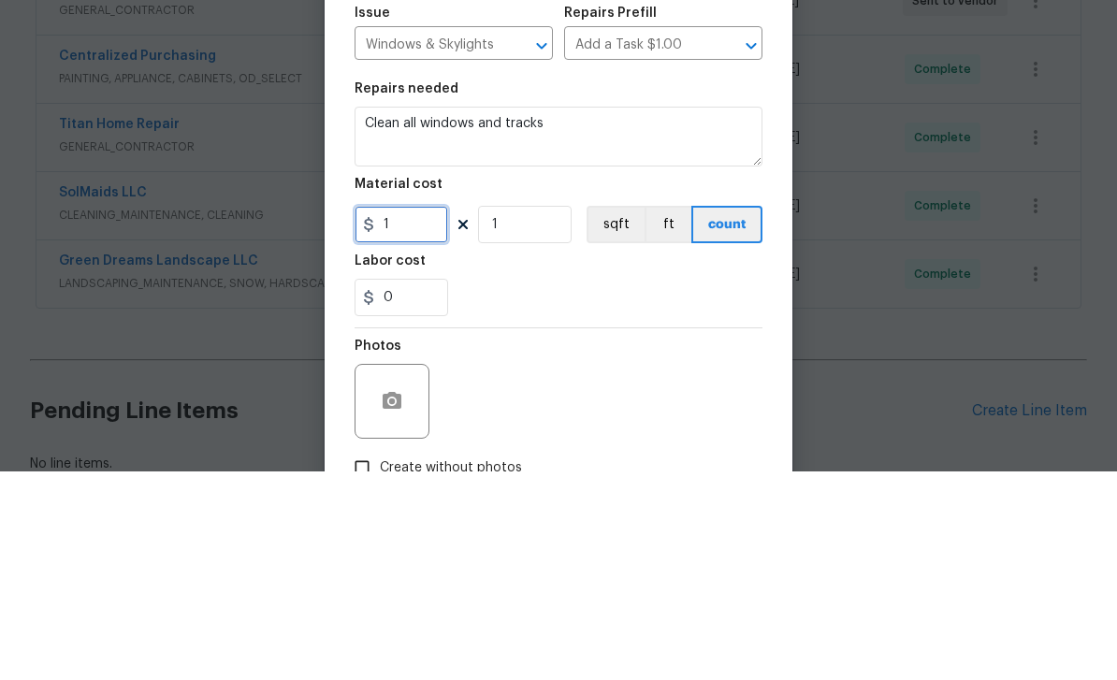
click at [427, 414] on input "1" at bounding box center [401, 432] width 94 height 37
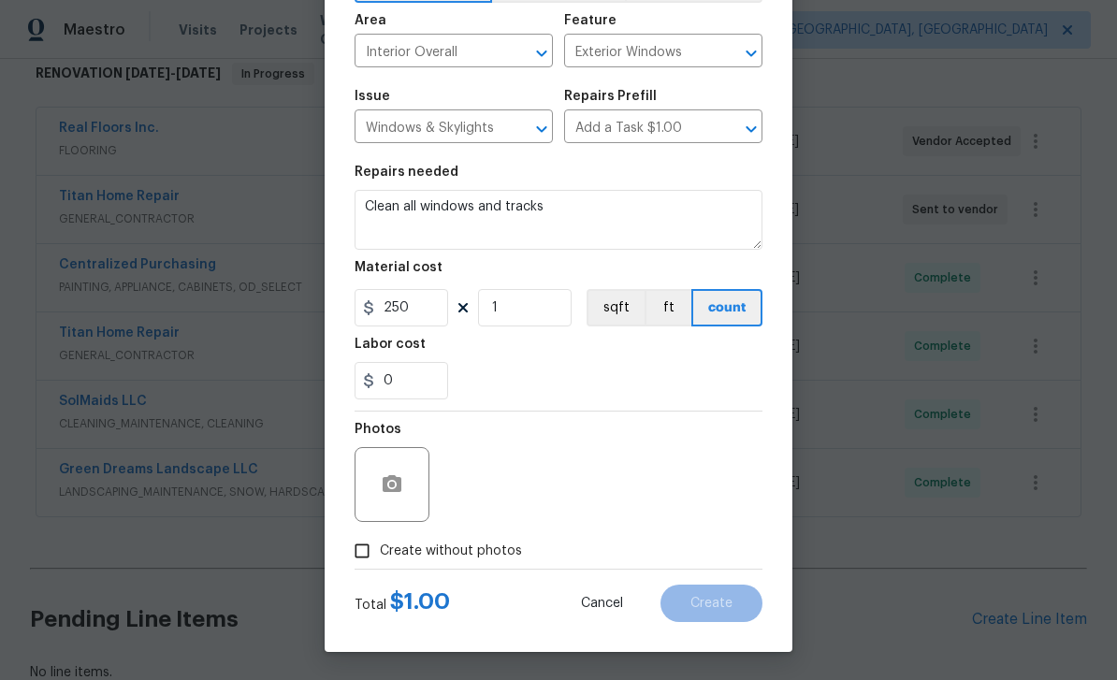
scroll to position [129, 0]
type input "250"
click at [498, 553] on span "Create without photos" at bounding box center [451, 551] width 142 height 20
click at [380, 553] on input "Create without photos" at bounding box center [362, 551] width 36 height 36
checkbox input "true"
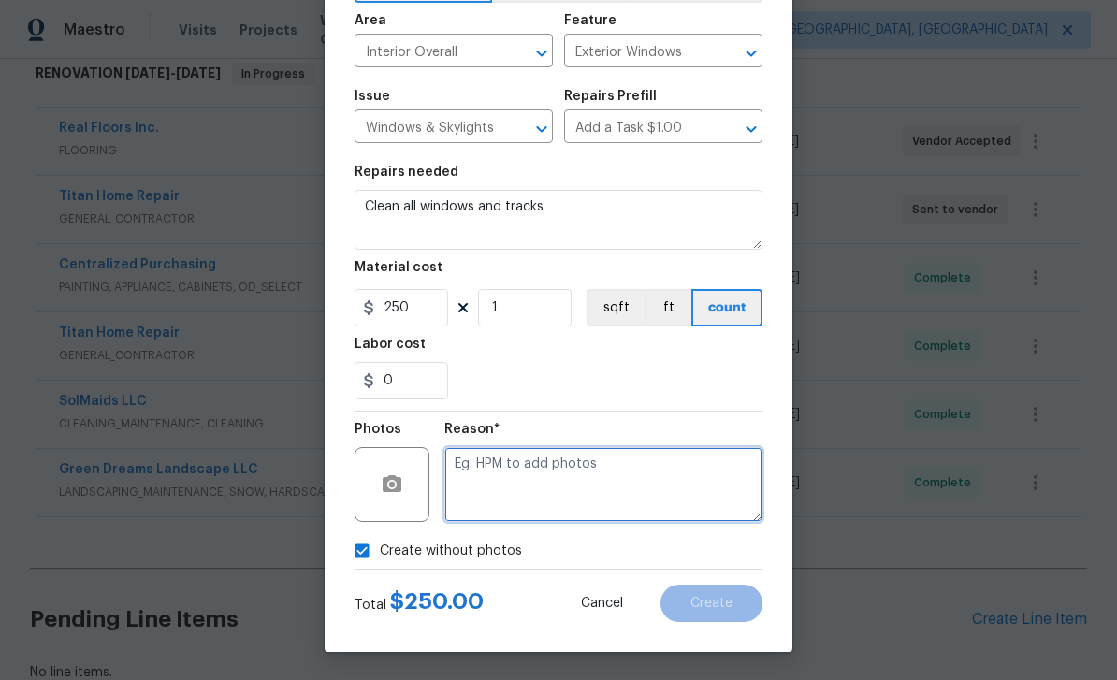
click at [548, 489] on textarea at bounding box center [603, 484] width 318 height 75
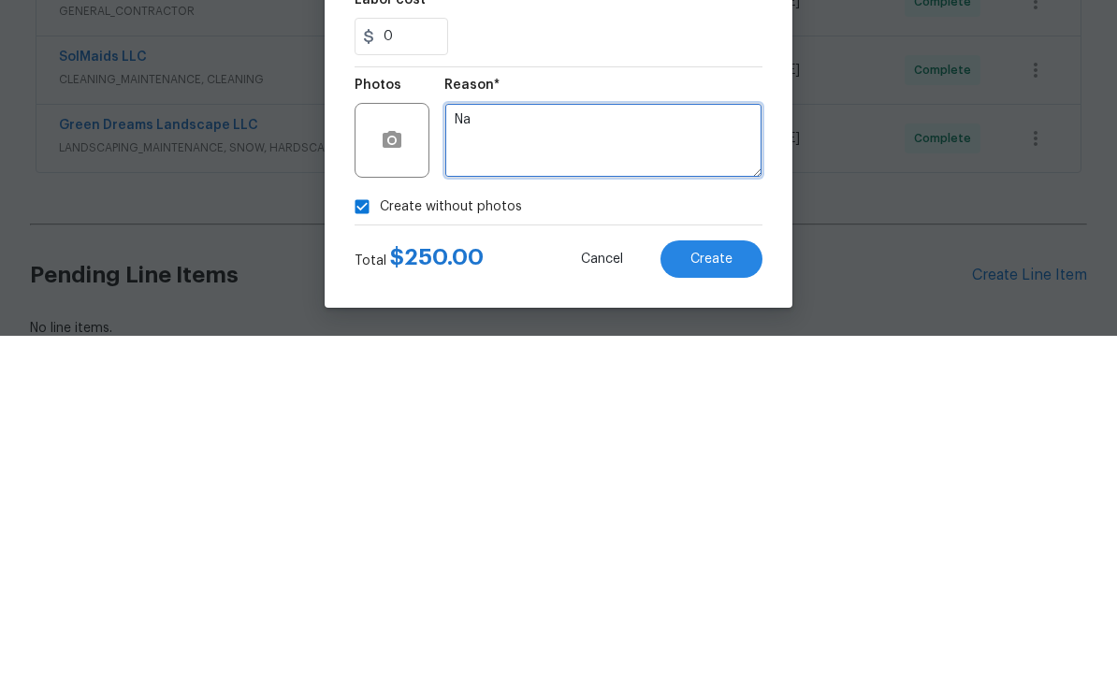
type textarea "Na"
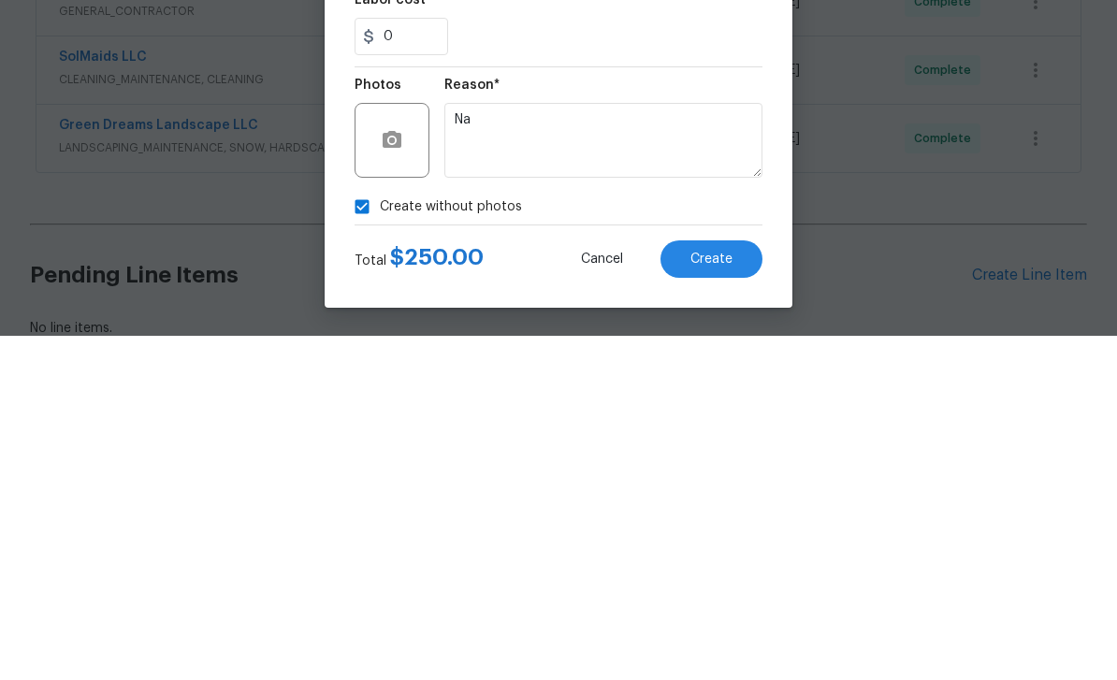
click at [748, 584] on button "Create" at bounding box center [711, 602] width 102 height 37
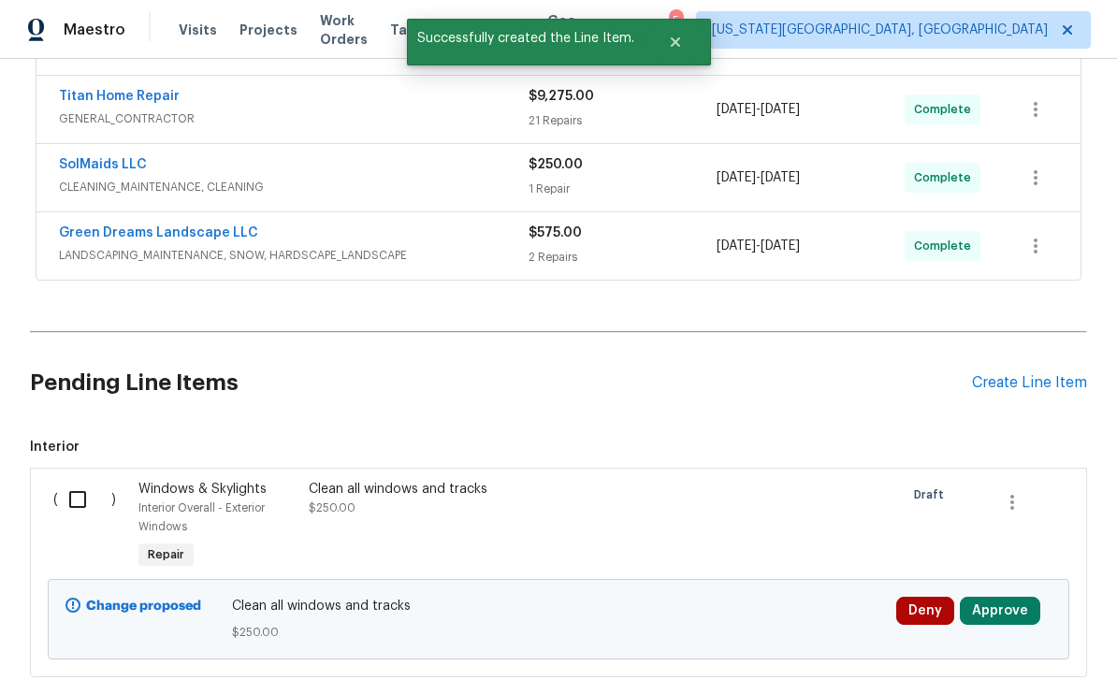
scroll to position [544, 0]
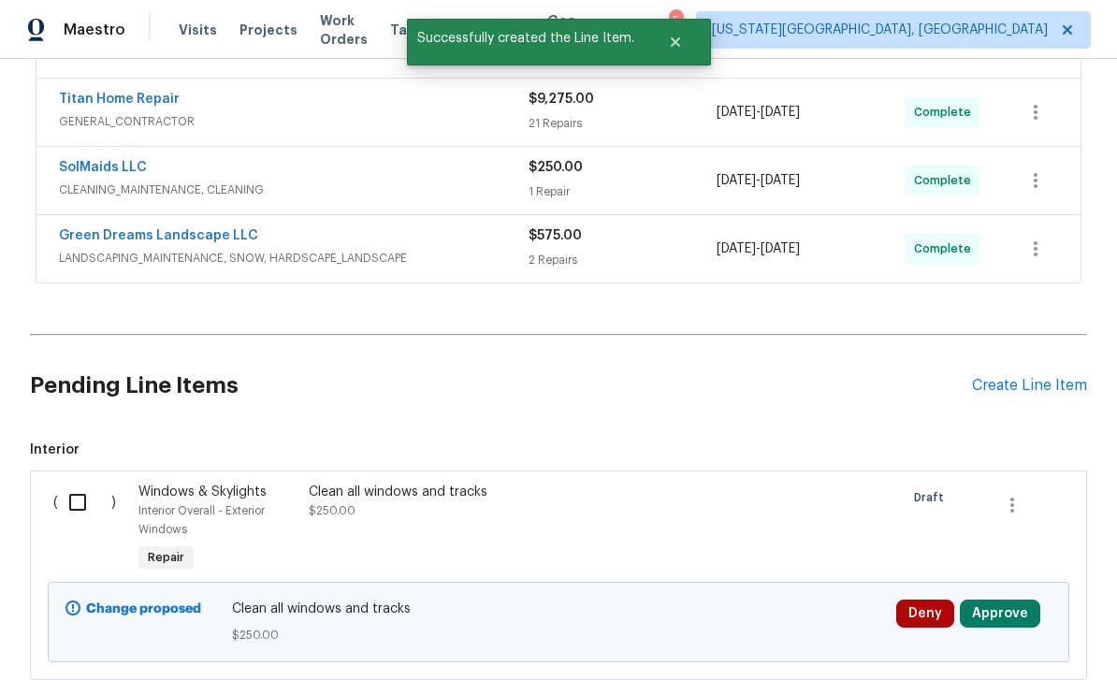
click at [89, 483] on input "checkbox" at bounding box center [84, 502] width 53 height 39
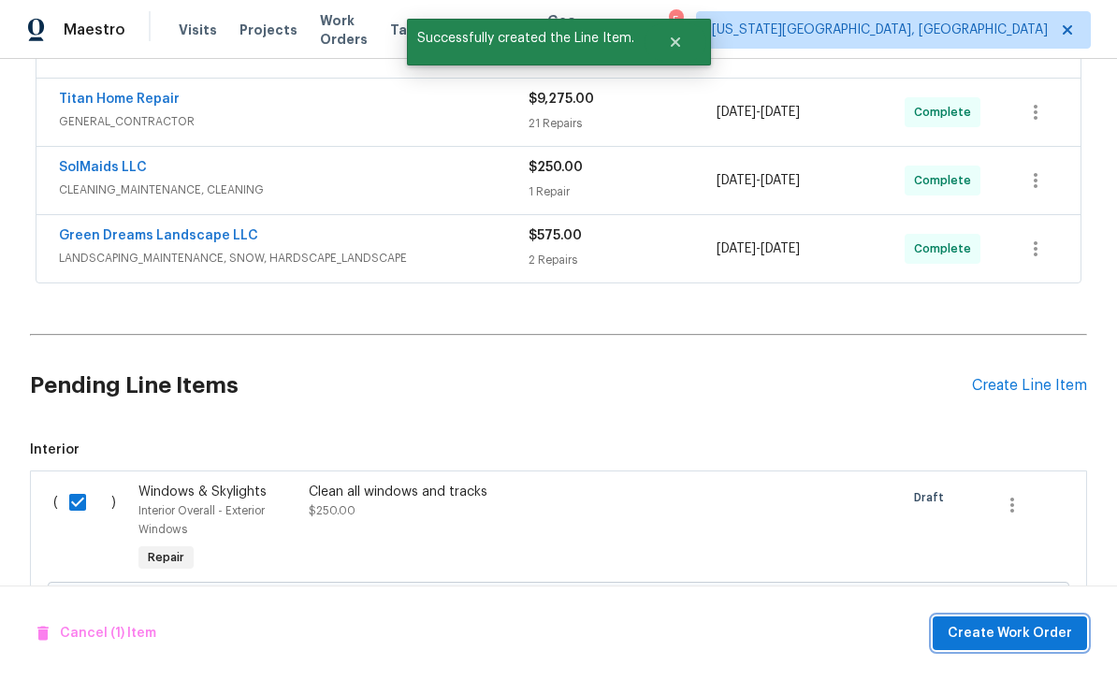
click at [1012, 637] on span "Create Work Order" at bounding box center [1009, 633] width 124 height 23
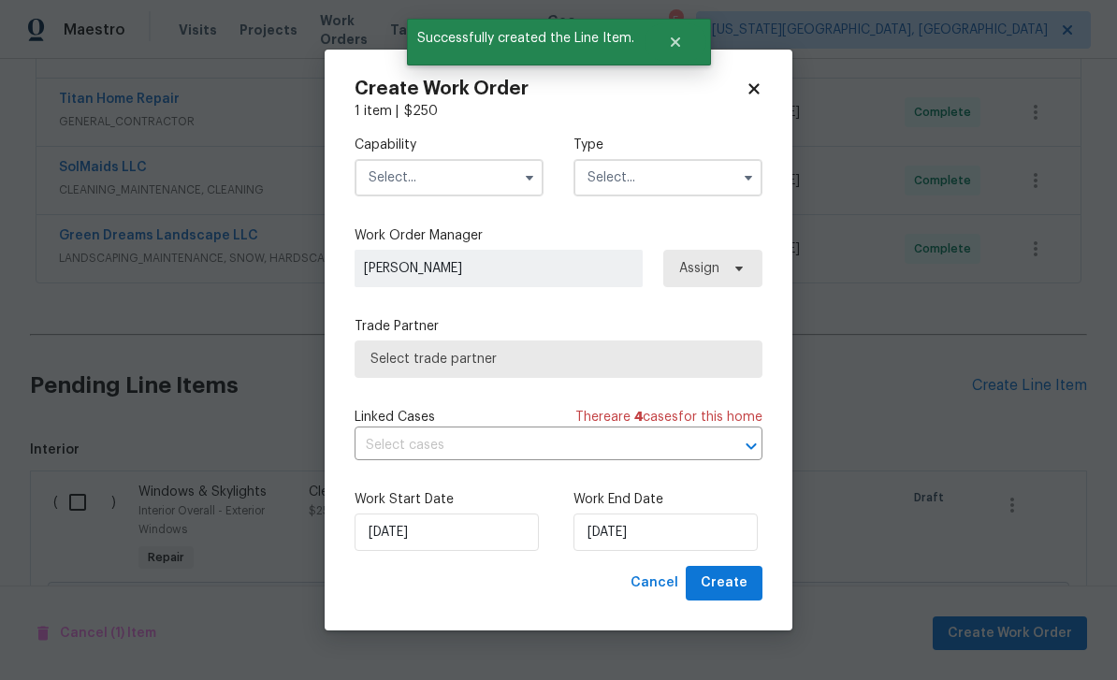
checkbox input "false"
click at [470, 189] on input "text" at bounding box center [448, 177] width 189 height 37
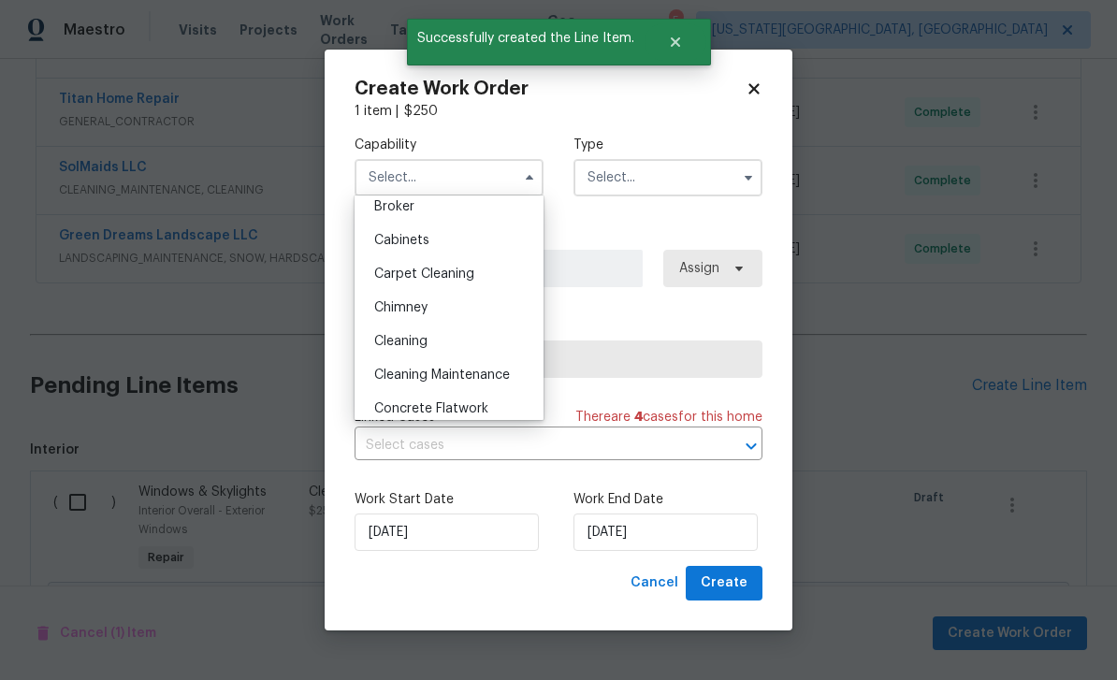
scroll to position [144, 0]
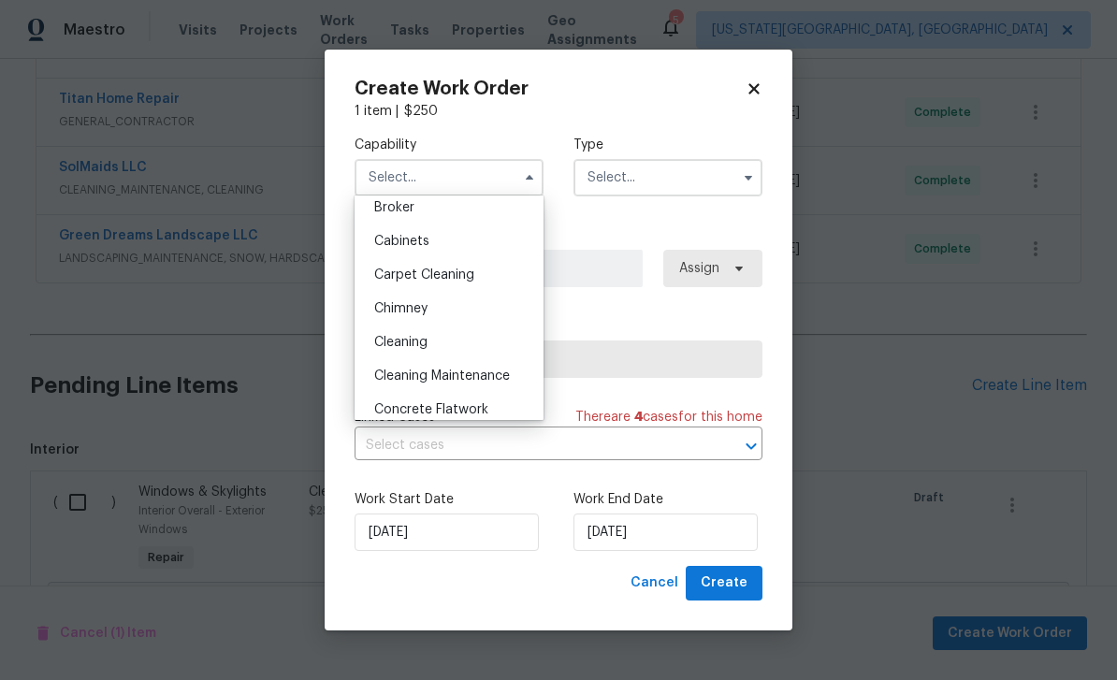
click at [418, 353] on div "Cleaning" at bounding box center [449, 342] width 180 height 34
type input "Cleaning"
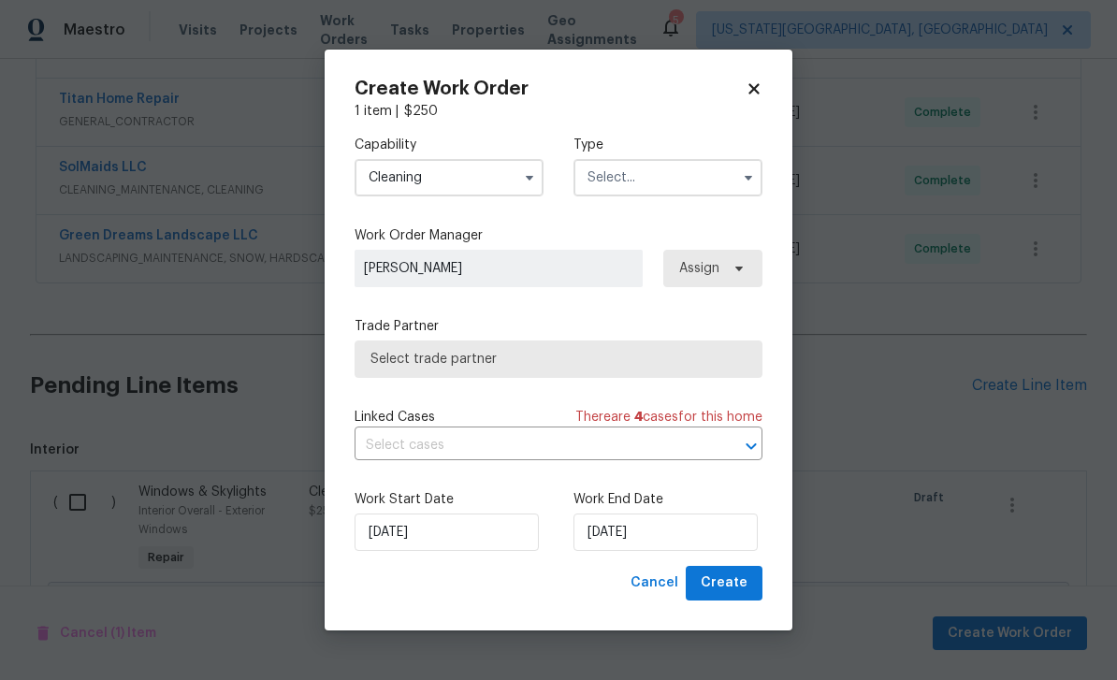
click at [657, 185] on input "text" at bounding box center [667, 177] width 189 height 37
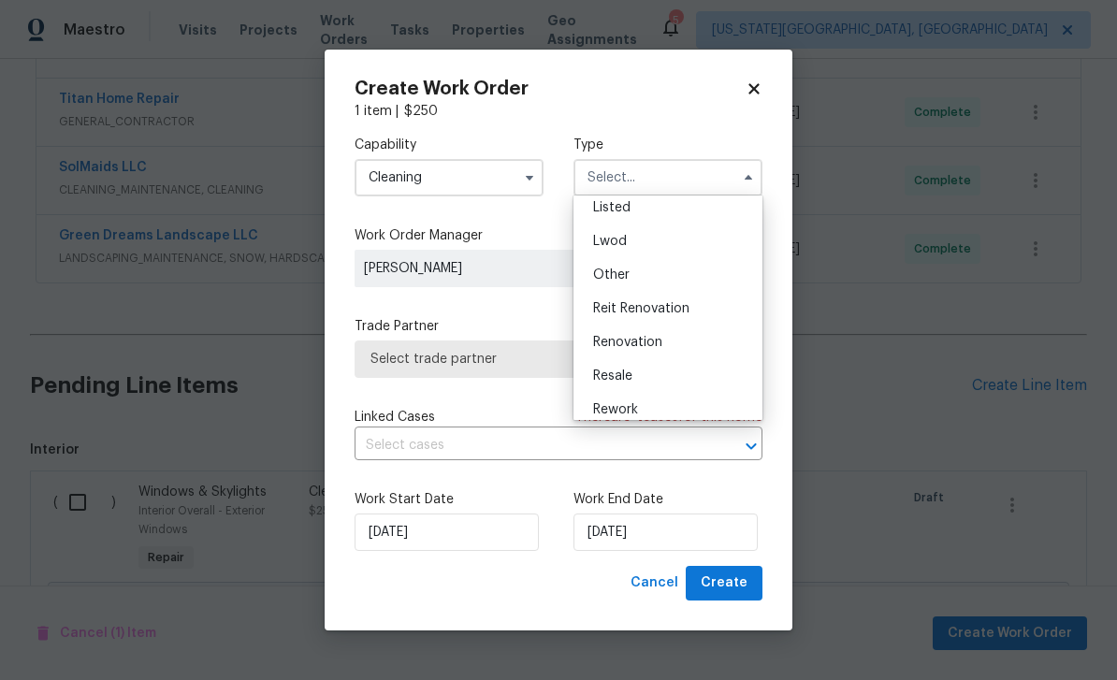
scroll to position [185, 0]
click at [636, 344] on div "Renovation" at bounding box center [668, 335] width 180 height 34
type input "Renovation"
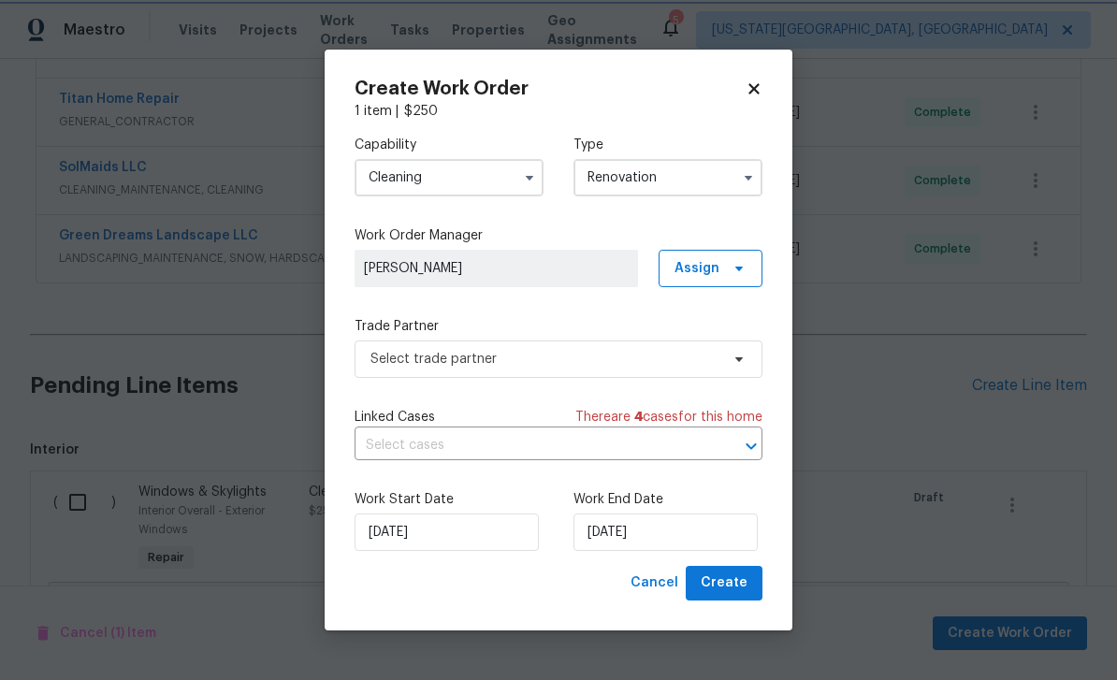
scroll to position [0, 0]
click at [682, 521] on input "[DATE]" at bounding box center [665, 531] width 184 height 37
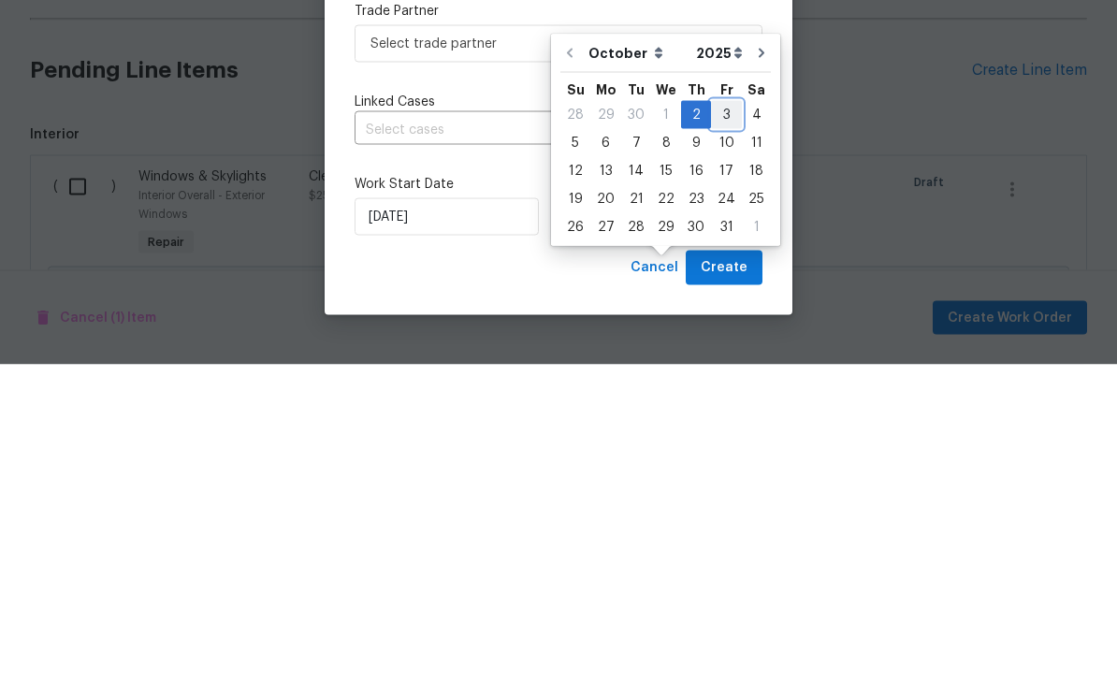
click at [724, 417] on div "3" at bounding box center [726, 430] width 31 height 26
type input "[DATE]"
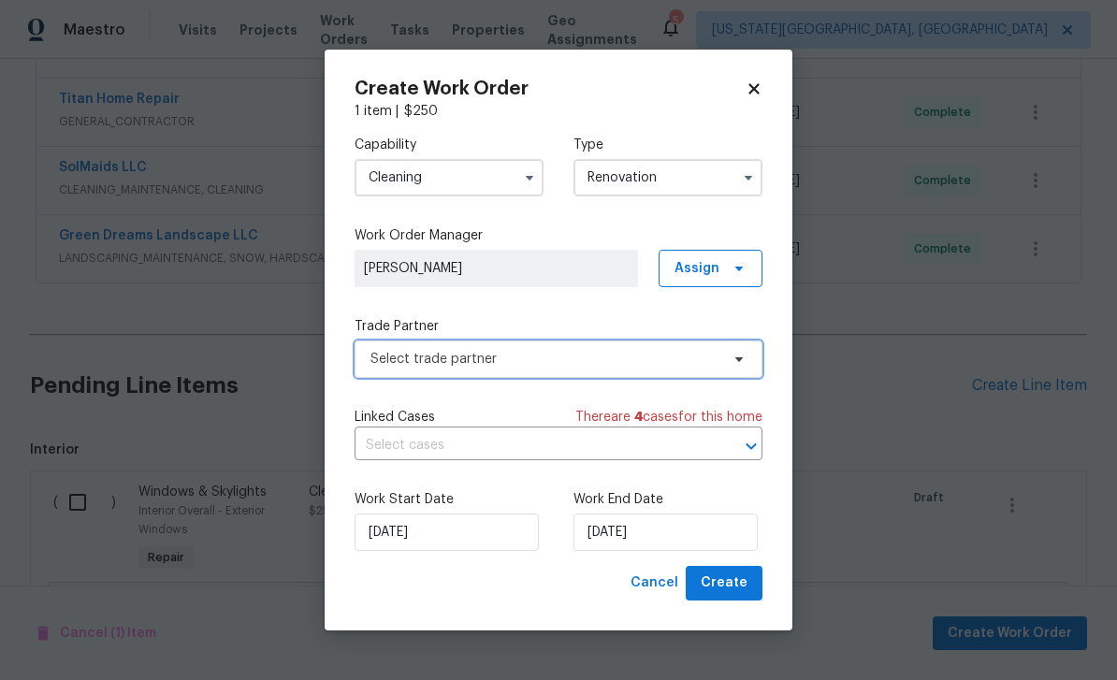
click at [555, 354] on span "Select trade partner" at bounding box center [544, 359] width 349 height 19
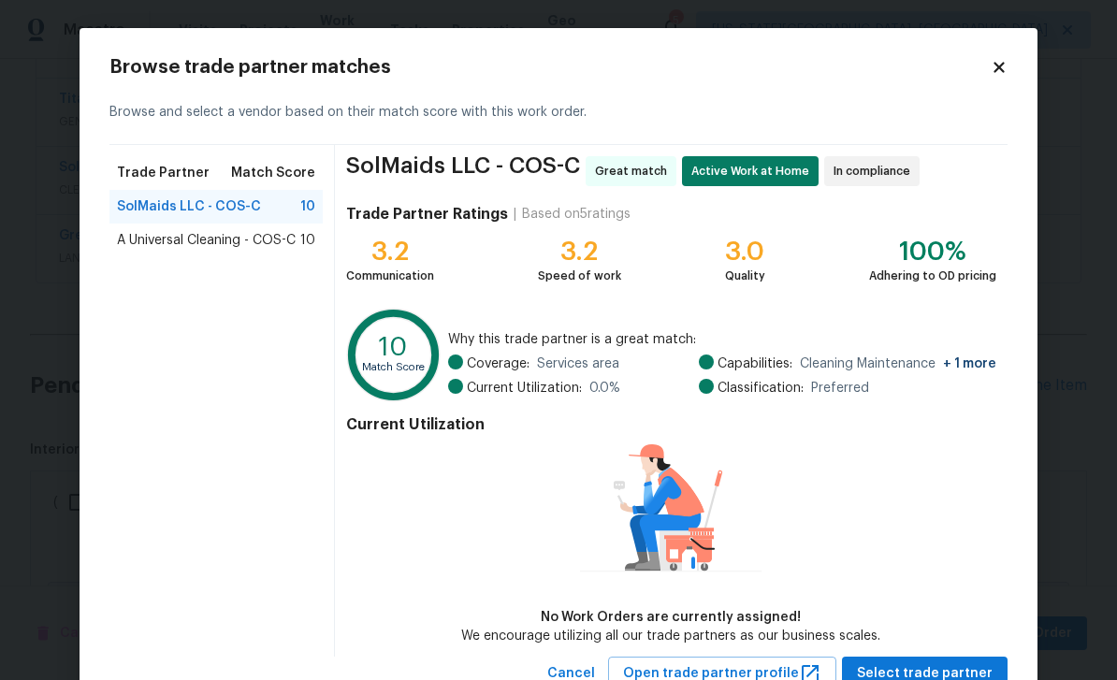
click at [253, 255] on div "A Universal Cleaning - COS-C 10" at bounding box center [215, 241] width 213 height 34
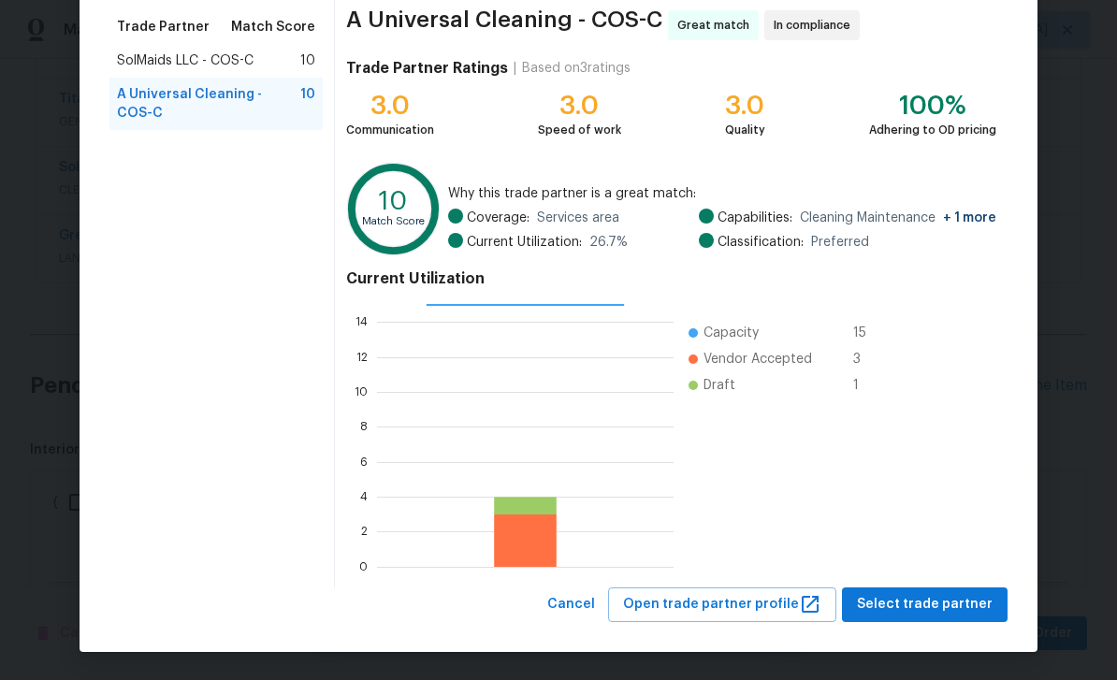
scroll to position [145, 0]
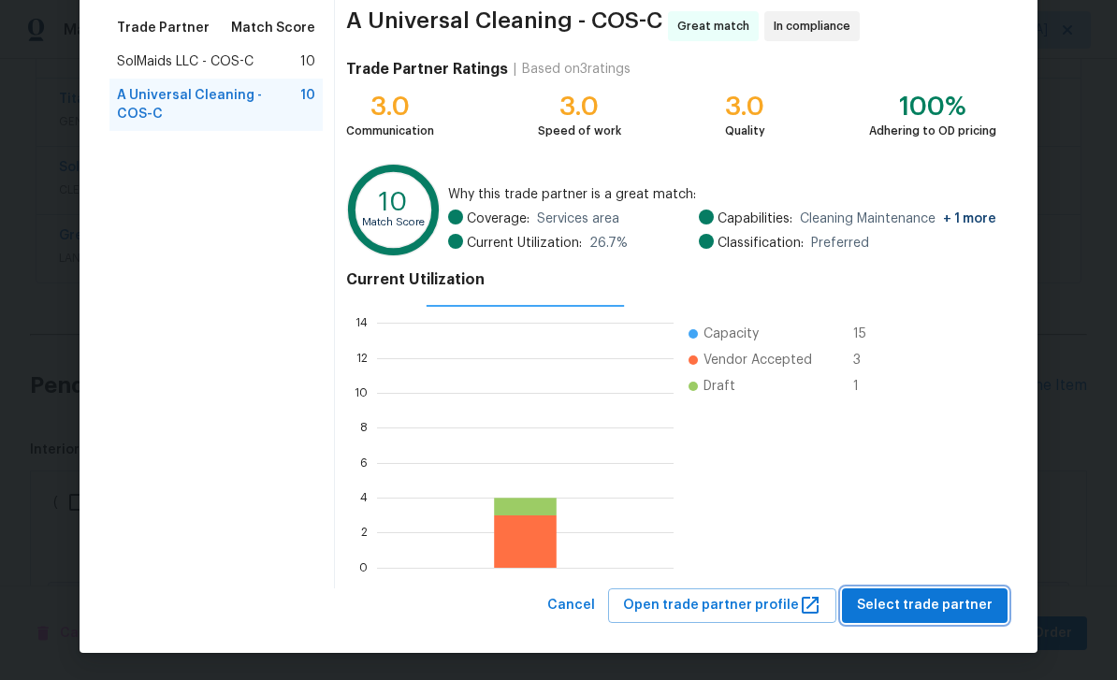
click at [962, 604] on span "Select trade partner" at bounding box center [925, 605] width 136 height 23
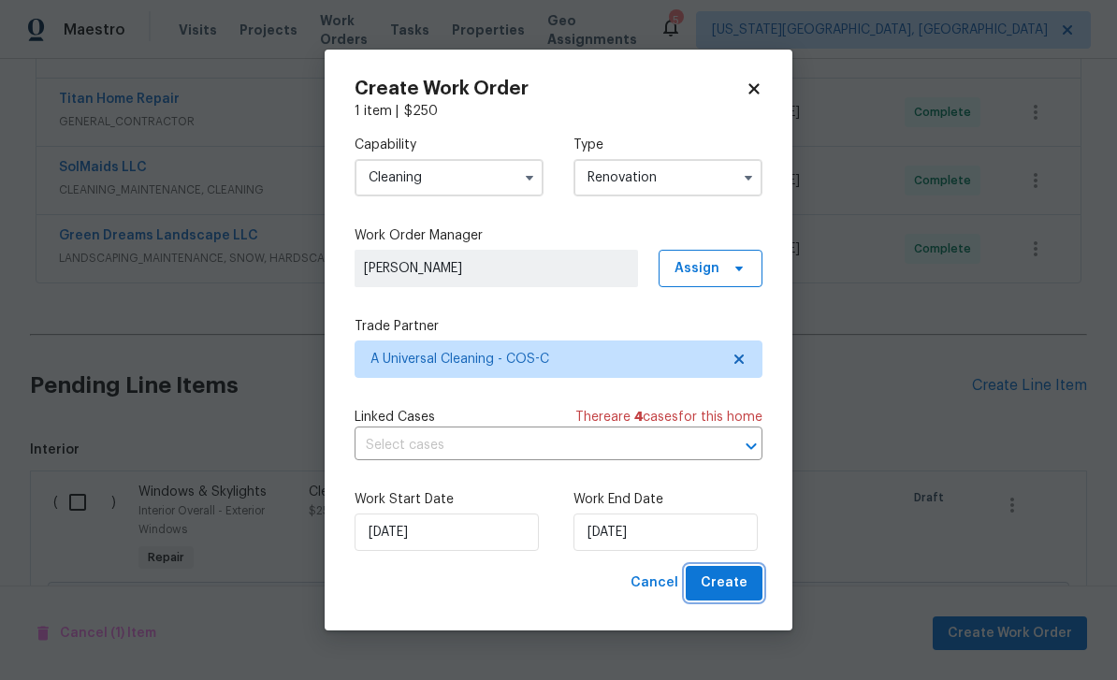
click at [734, 585] on span "Create" at bounding box center [723, 582] width 47 height 23
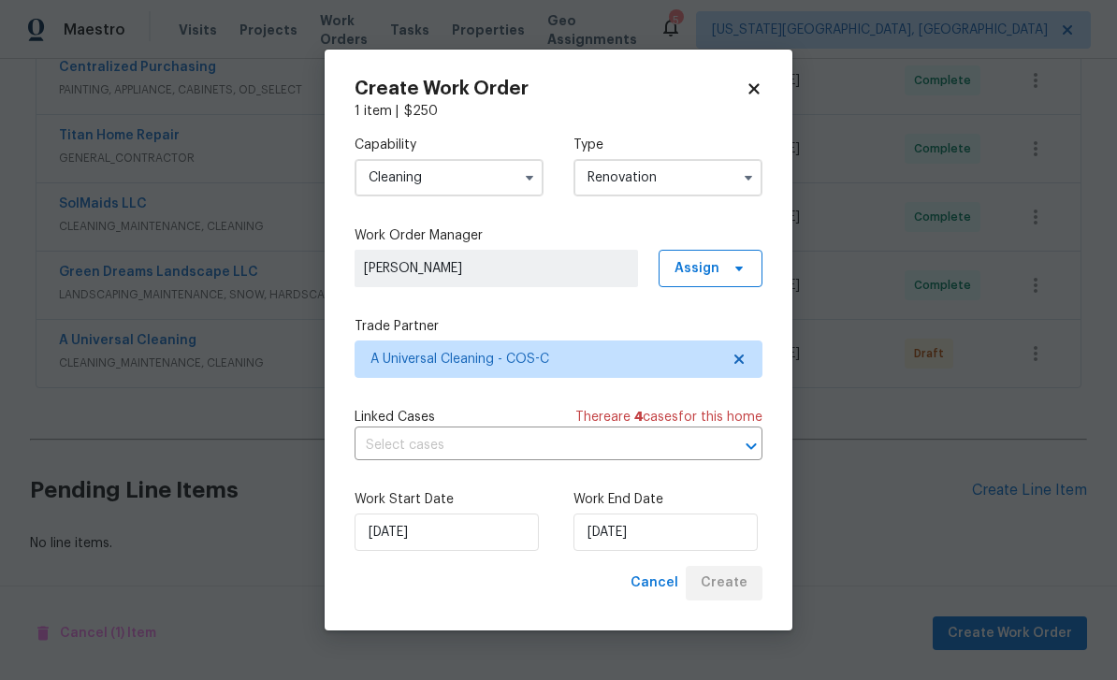
scroll to position [0, 0]
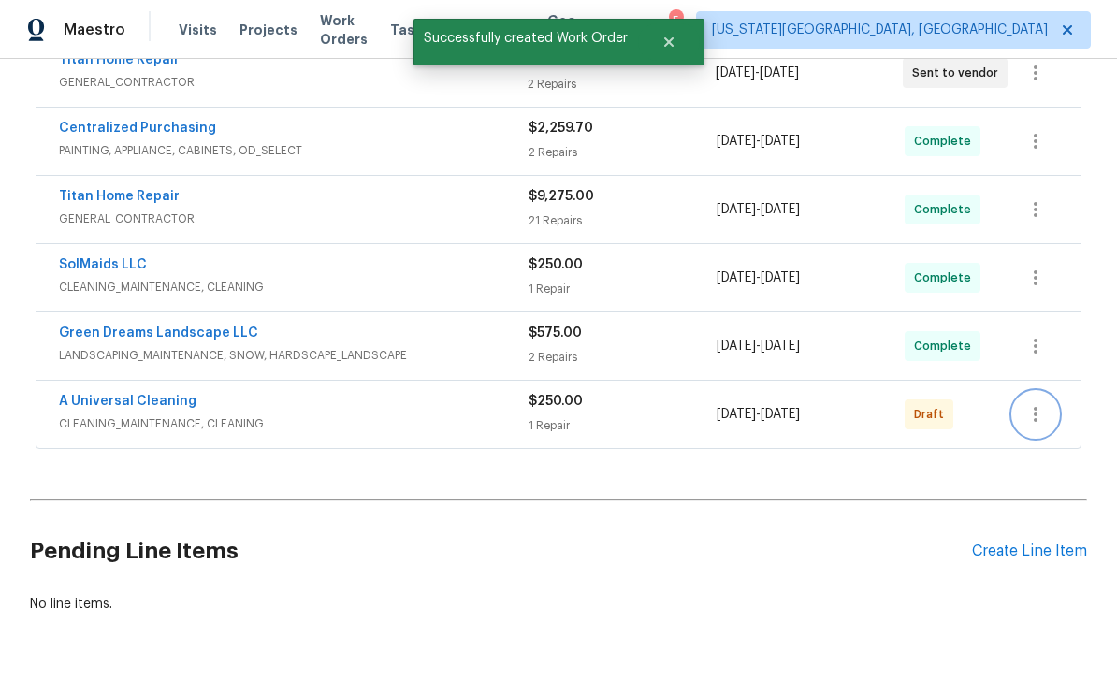
click at [1056, 392] on button "button" at bounding box center [1035, 414] width 45 height 45
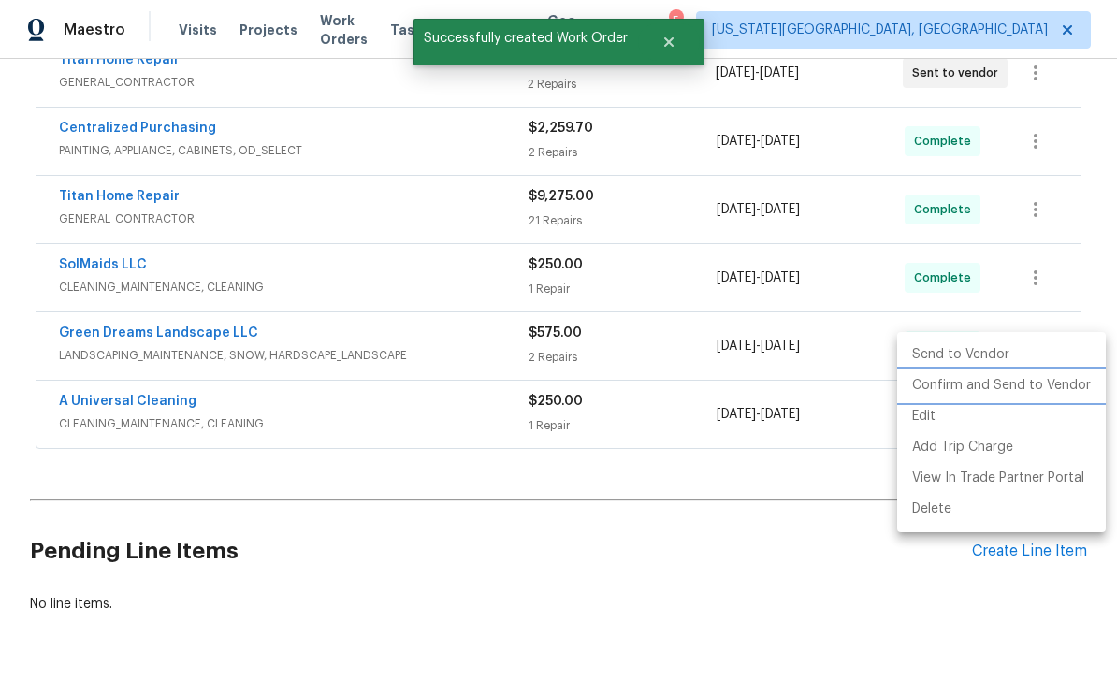
click at [988, 397] on li "Confirm and Send to Vendor" at bounding box center [1001, 385] width 209 height 31
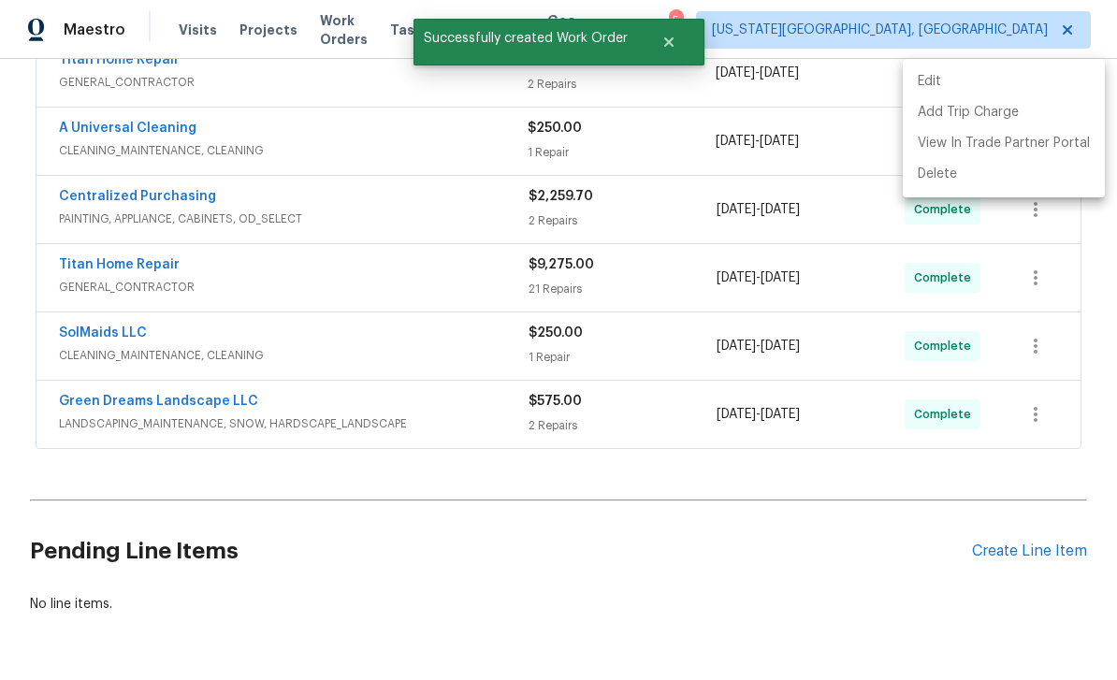
click at [771, 511] on div at bounding box center [558, 340] width 1117 height 680
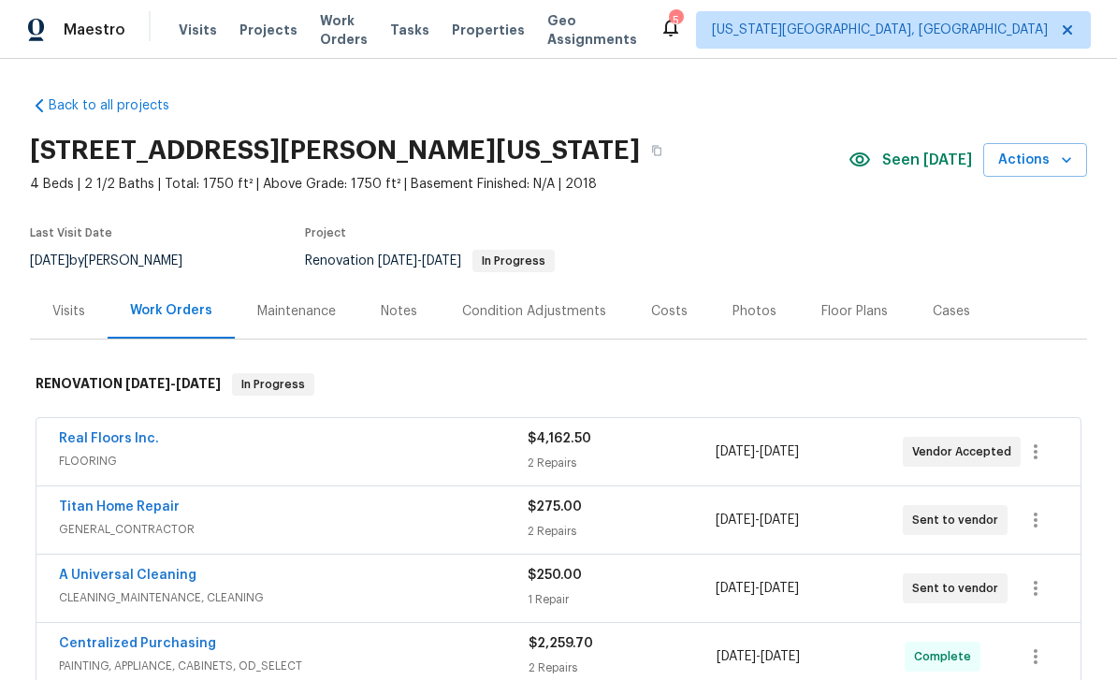
click at [396, 302] on div "Notes" at bounding box center [399, 311] width 36 height 19
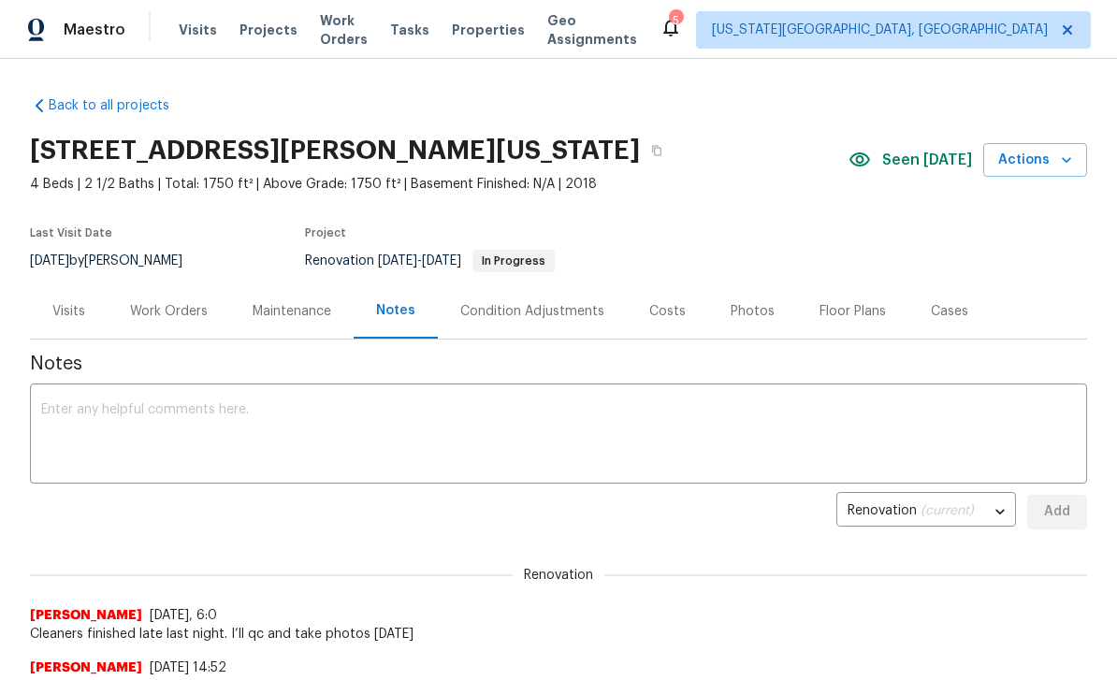
click at [518, 426] on textarea at bounding box center [558, 435] width 1034 height 65
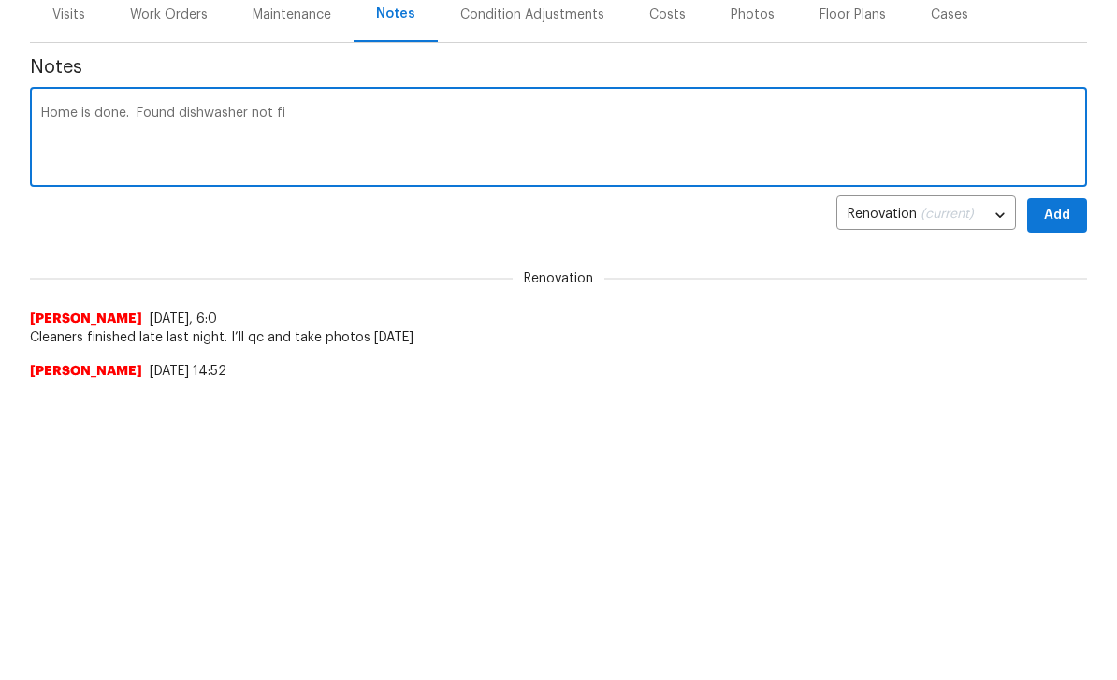
type textarea "Home is done. Found dishwasher not fin"
